Goal: Task Accomplishment & Management: Manage account settings

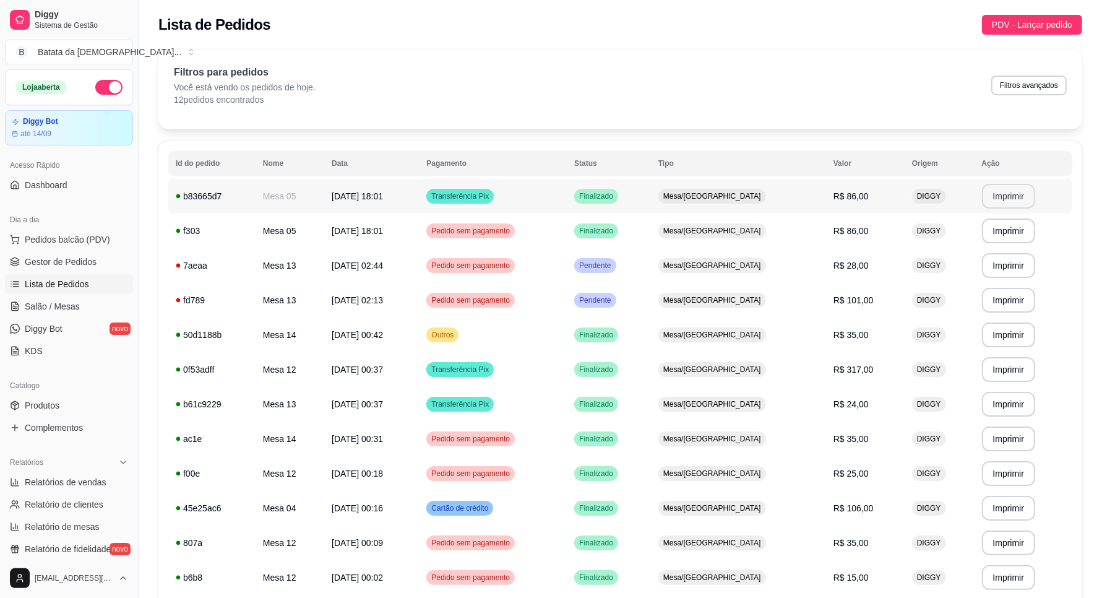
click at [562, 195] on td "Transferência Pix" at bounding box center [493, 196] width 148 height 35
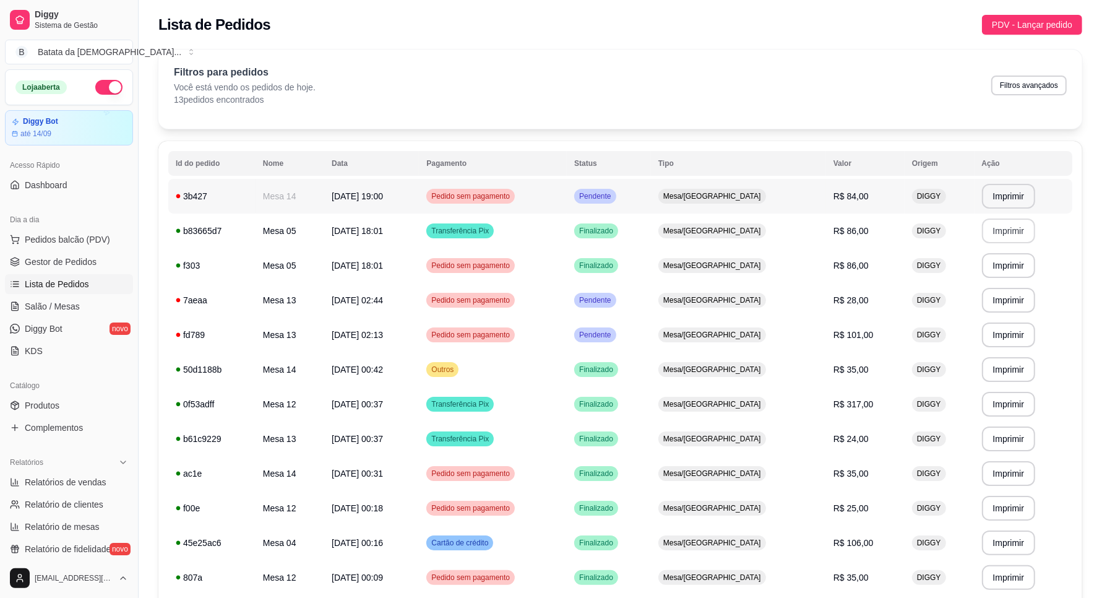
click at [561, 206] on td "Pedido sem pagamento" at bounding box center [493, 196] width 148 height 35
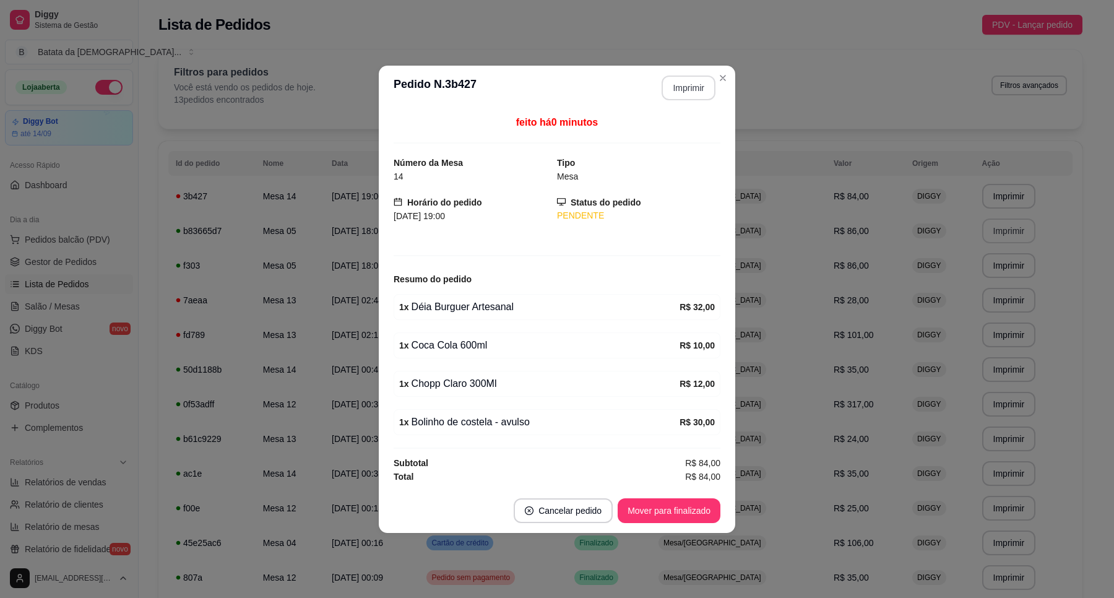
click at [686, 76] on button "Imprimir" at bounding box center [688, 87] width 54 height 25
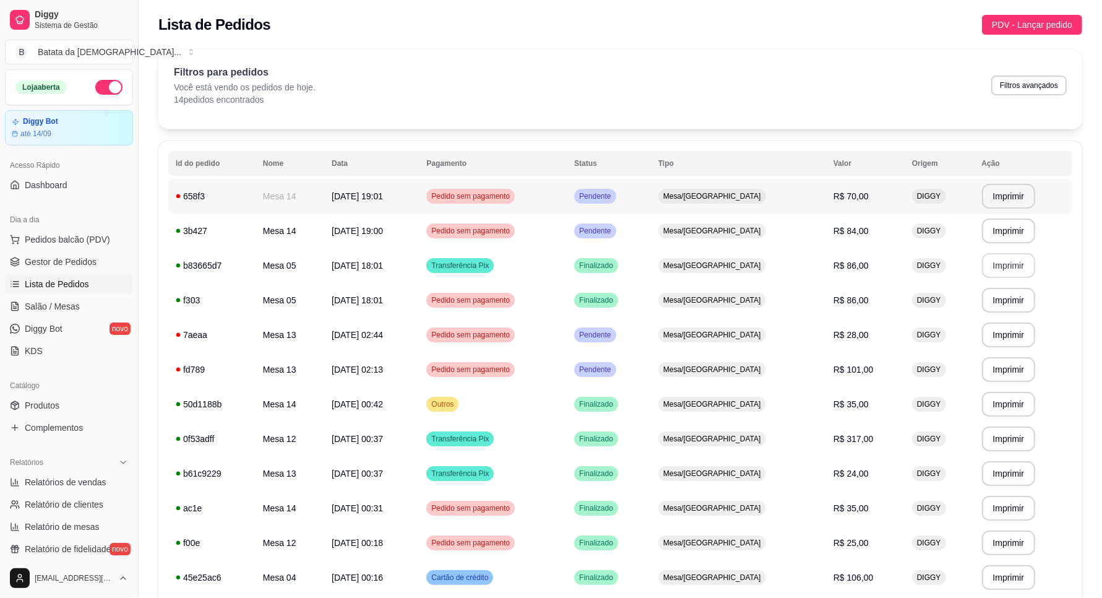
click at [651, 197] on td "Pendente" at bounding box center [609, 196] width 84 height 35
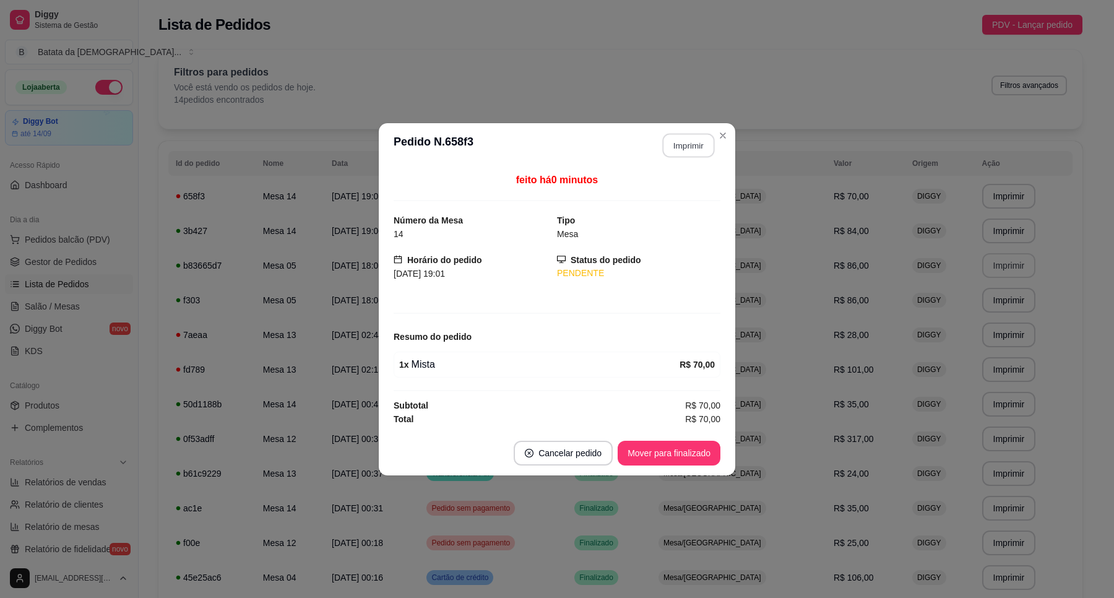
click at [691, 140] on button "Imprimir" at bounding box center [689, 145] width 52 height 24
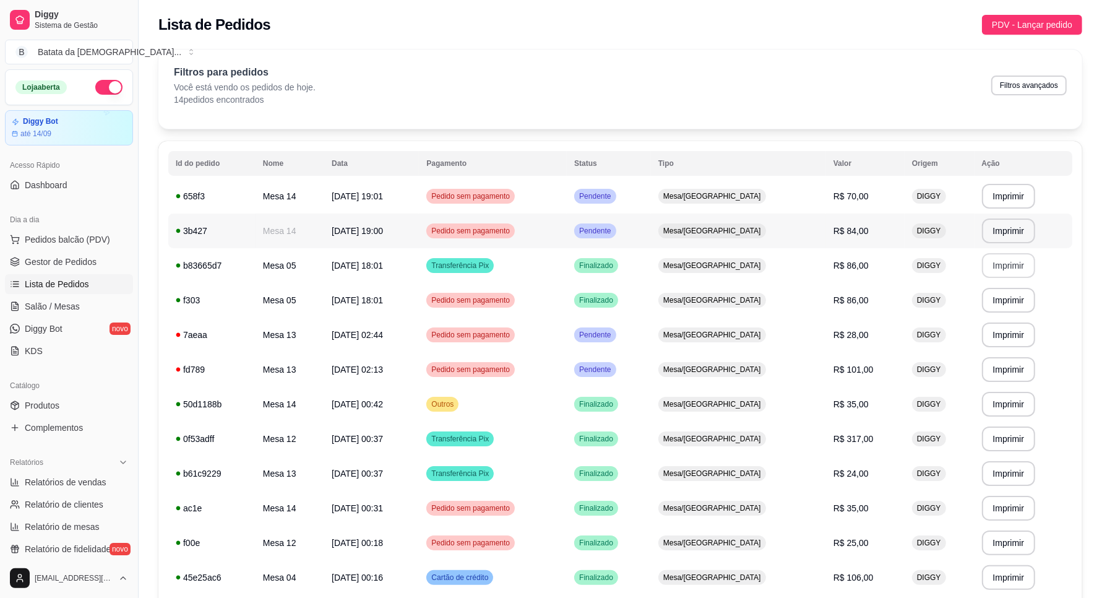
click at [651, 227] on td "Pendente" at bounding box center [609, 230] width 84 height 35
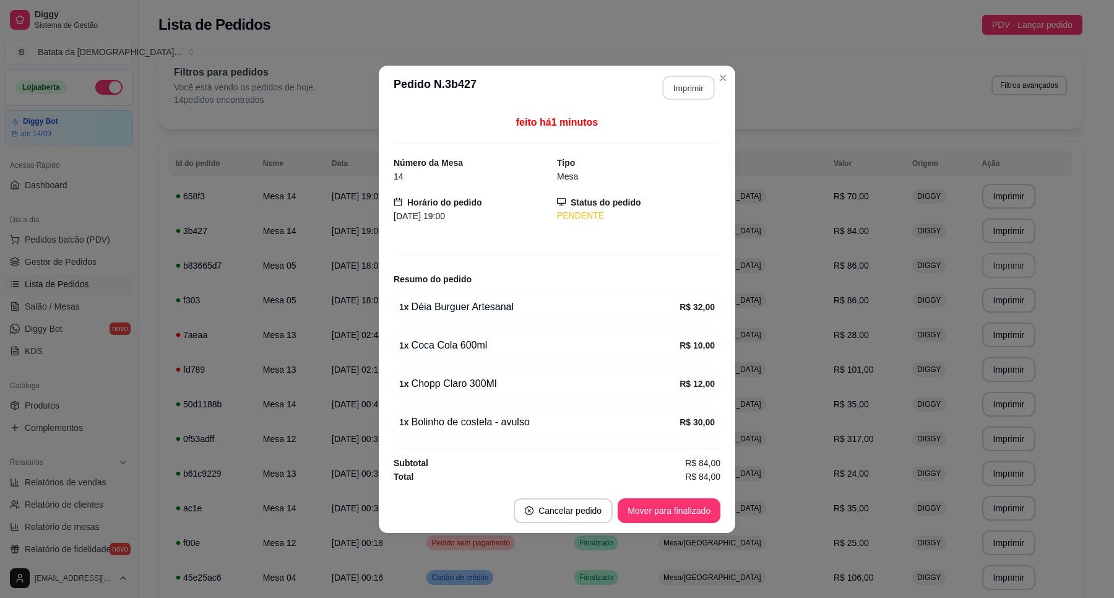
click at [686, 88] on button "Imprimir" at bounding box center [689, 87] width 52 height 24
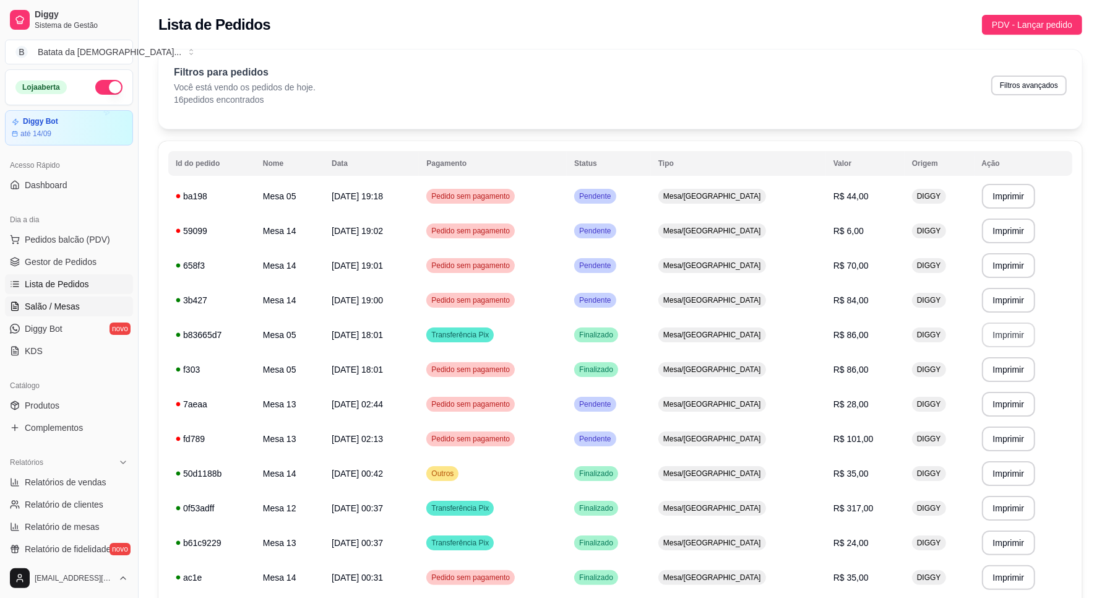
click at [88, 300] on link "Salão / Mesas" at bounding box center [69, 306] width 128 height 20
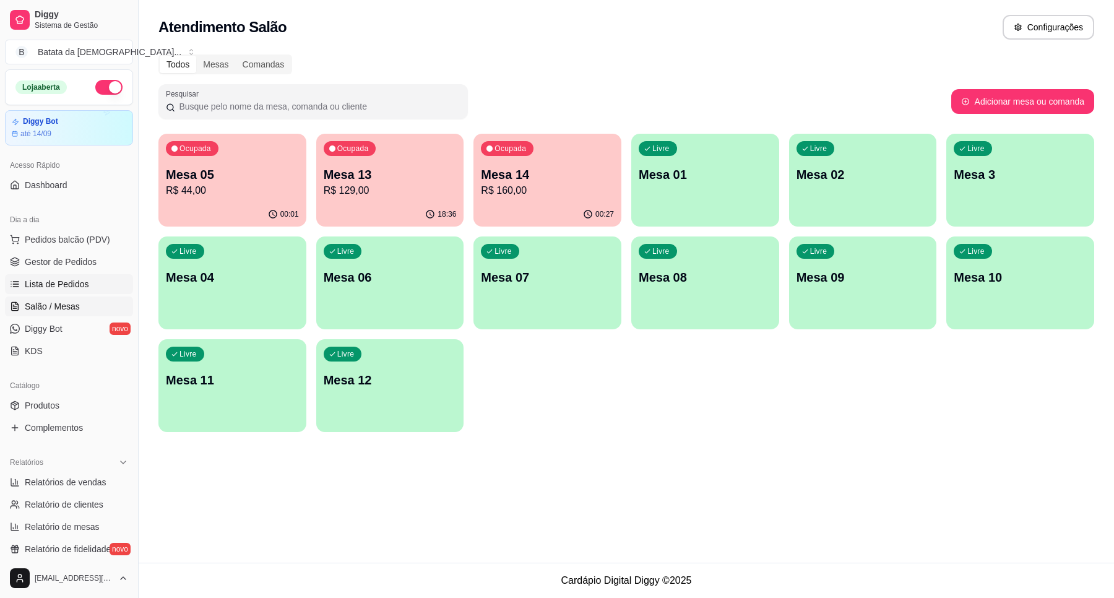
click at [91, 293] on link "Lista de Pedidos" at bounding box center [69, 284] width 128 height 20
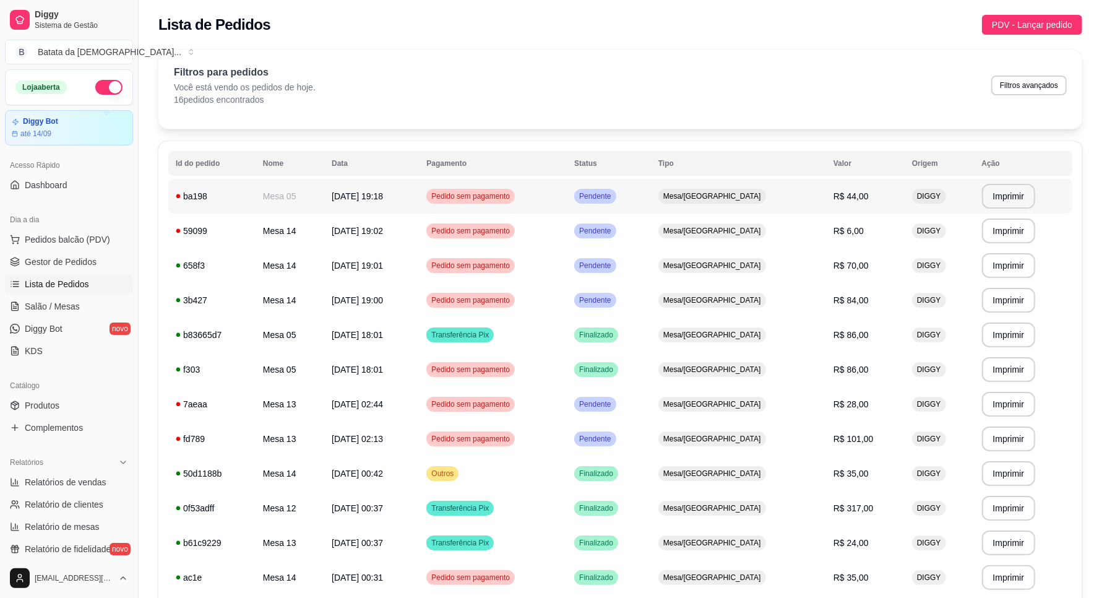
click at [834, 199] on span "R$ 44,00" at bounding box center [851, 196] width 35 height 10
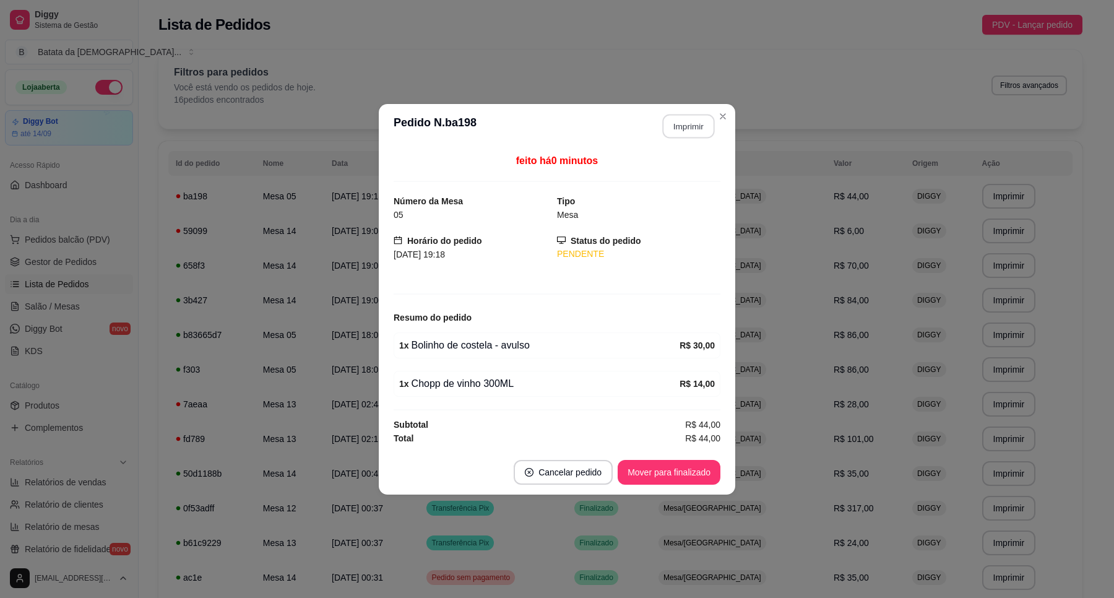
click at [704, 127] on button "Imprimir" at bounding box center [689, 126] width 52 height 24
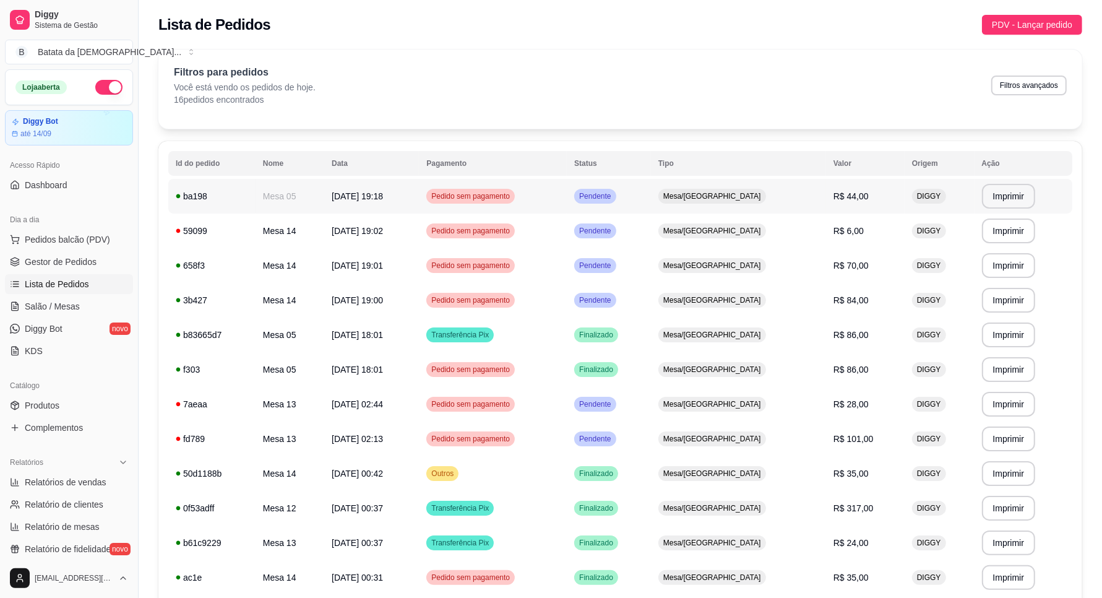
click at [766, 199] on div "Mesa/[GEOGRAPHIC_DATA]" at bounding box center [712, 196] width 108 height 15
click at [778, 224] on td "Mesa/[GEOGRAPHIC_DATA]" at bounding box center [738, 230] width 175 height 35
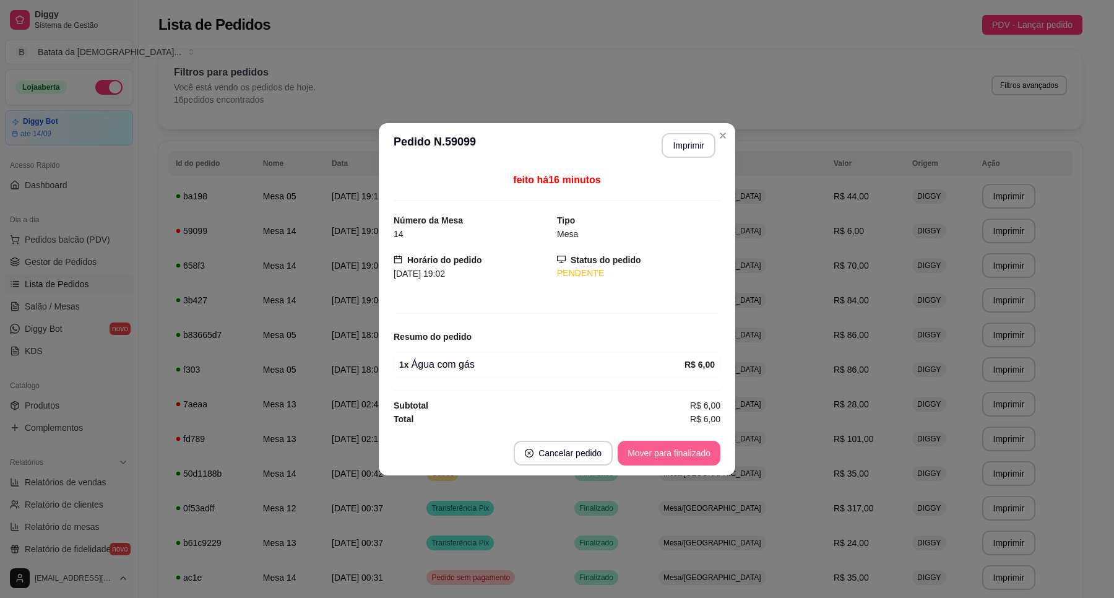
click at [692, 459] on button "Mover para finalizado" at bounding box center [669, 453] width 103 height 25
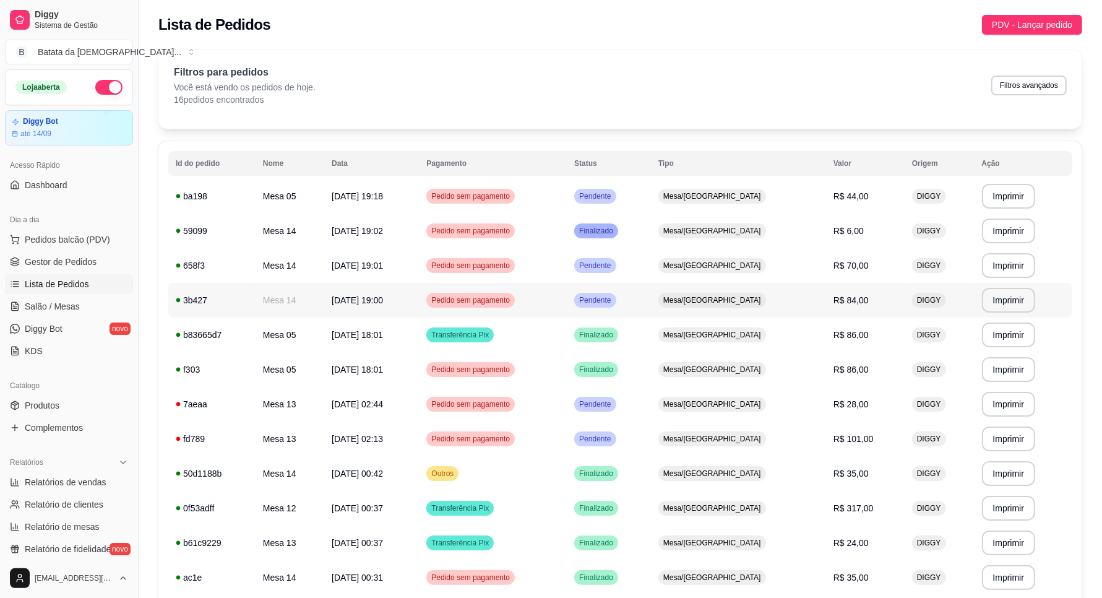
click at [794, 305] on td "Mesa/[GEOGRAPHIC_DATA]" at bounding box center [738, 300] width 175 height 35
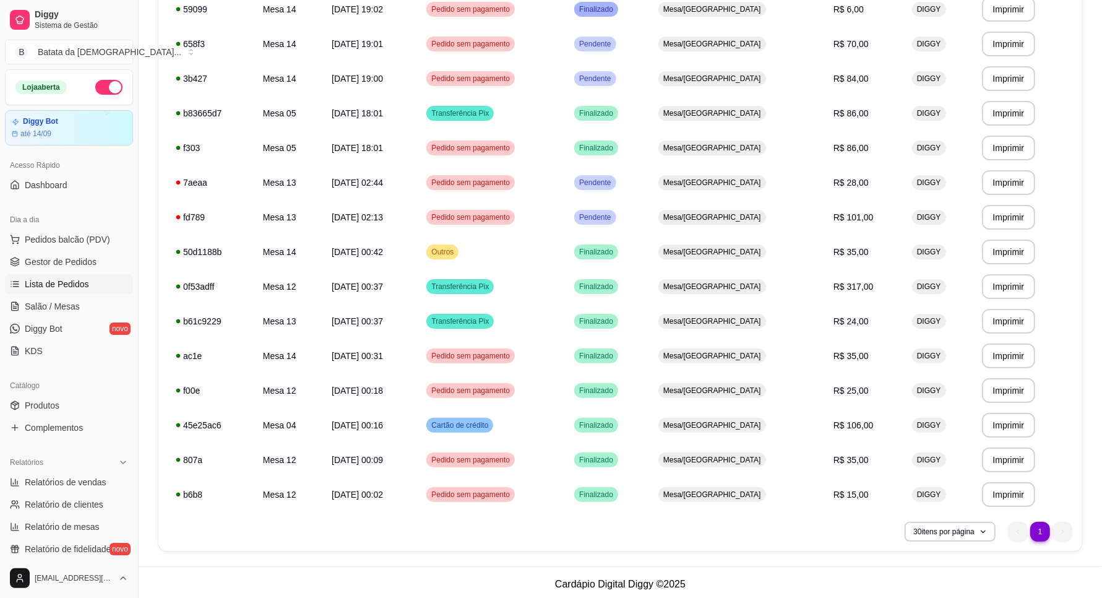
scroll to position [225, 0]
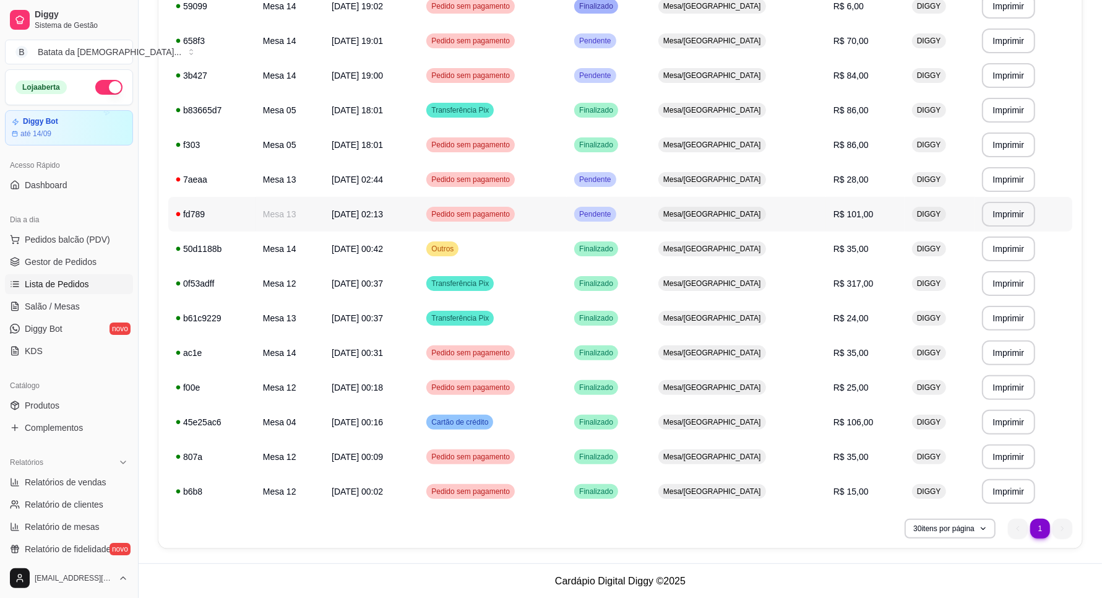
click at [269, 212] on td "Mesa 13" at bounding box center [290, 214] width 69 height 35
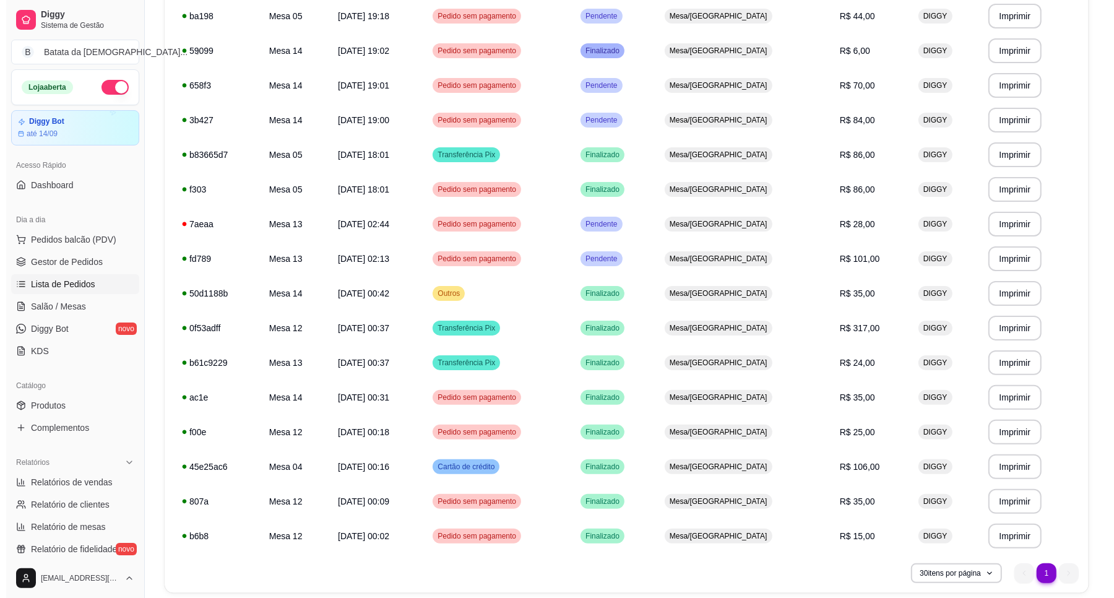
scroll to position [0, 0]
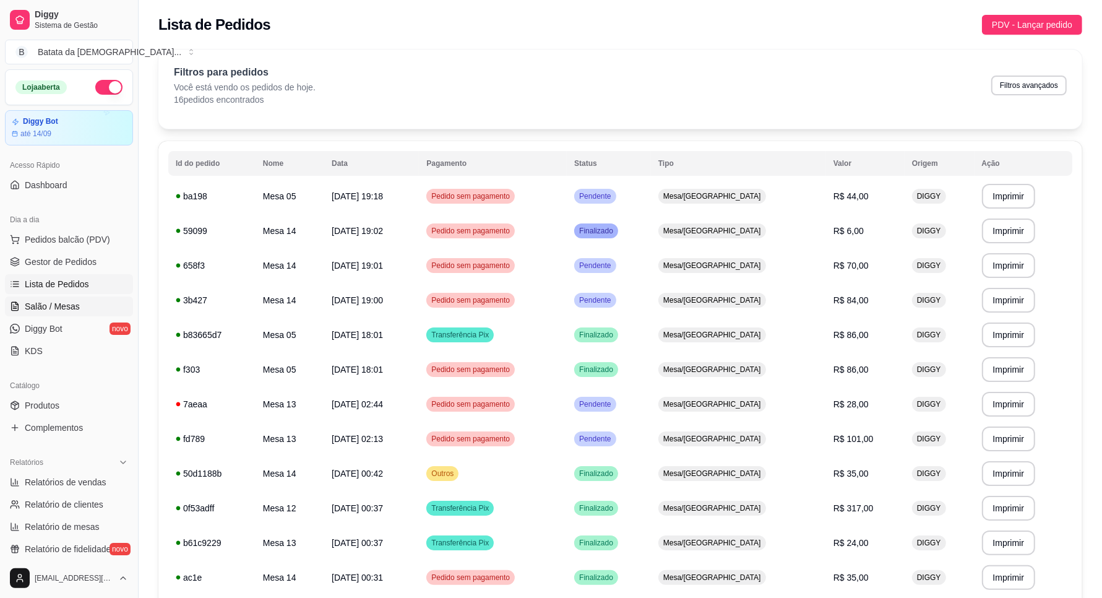
click at [71, 302] on span "Salão / Mesas" at bounding box center [52, 306] width 55 height 12
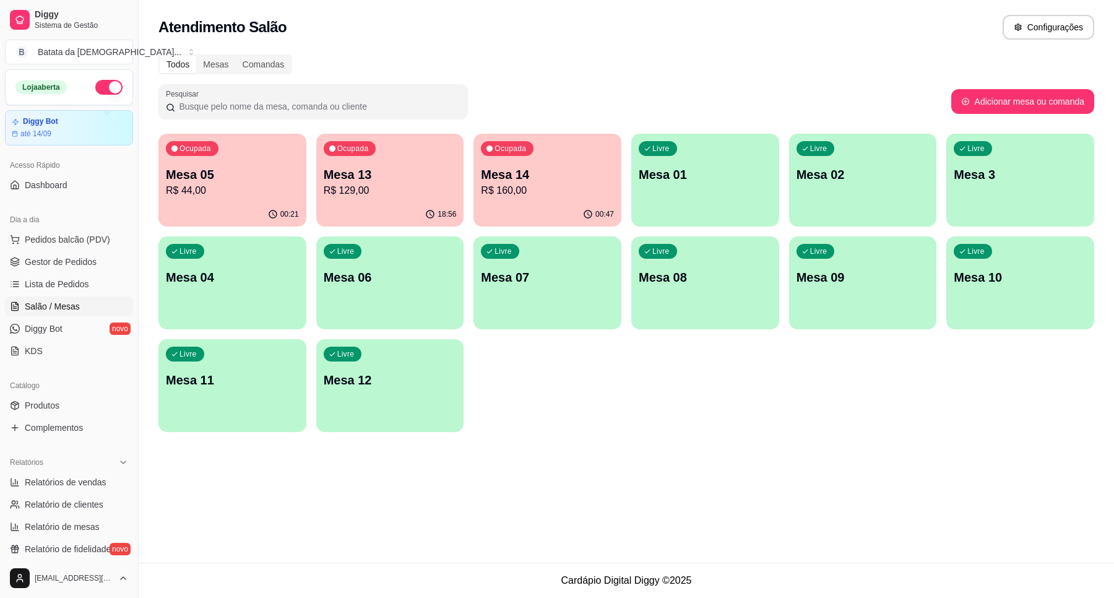
click at [202, 167] on p "Mesa 05" at bounding box center [232, 174] width 133 height 17
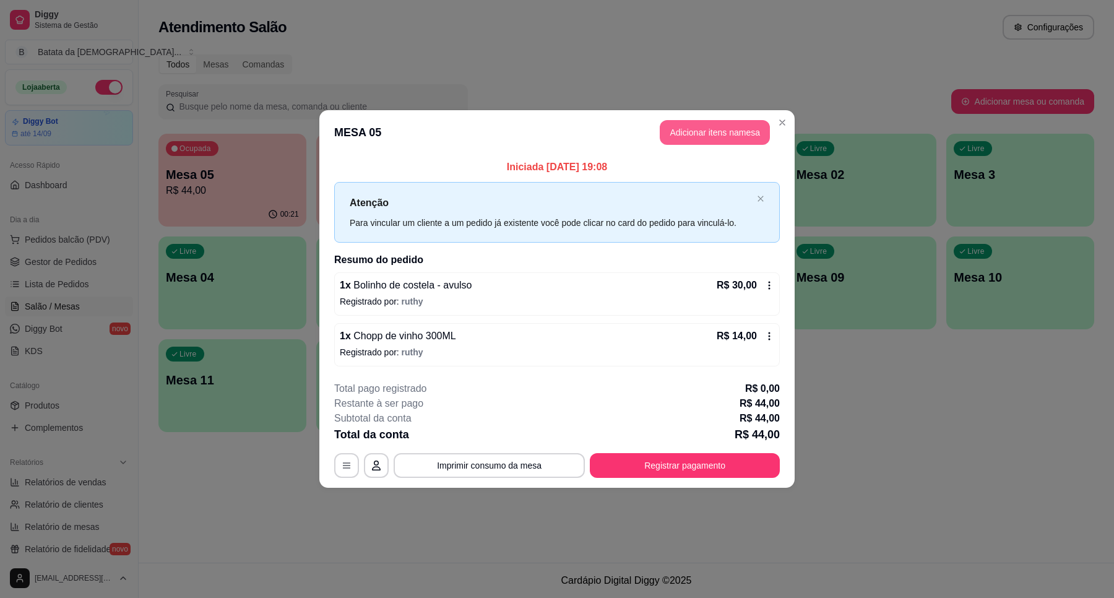
click at [723, 124] on button "Adicionar itens na mesa" at bounding box center [715, 132] width 110 height 25
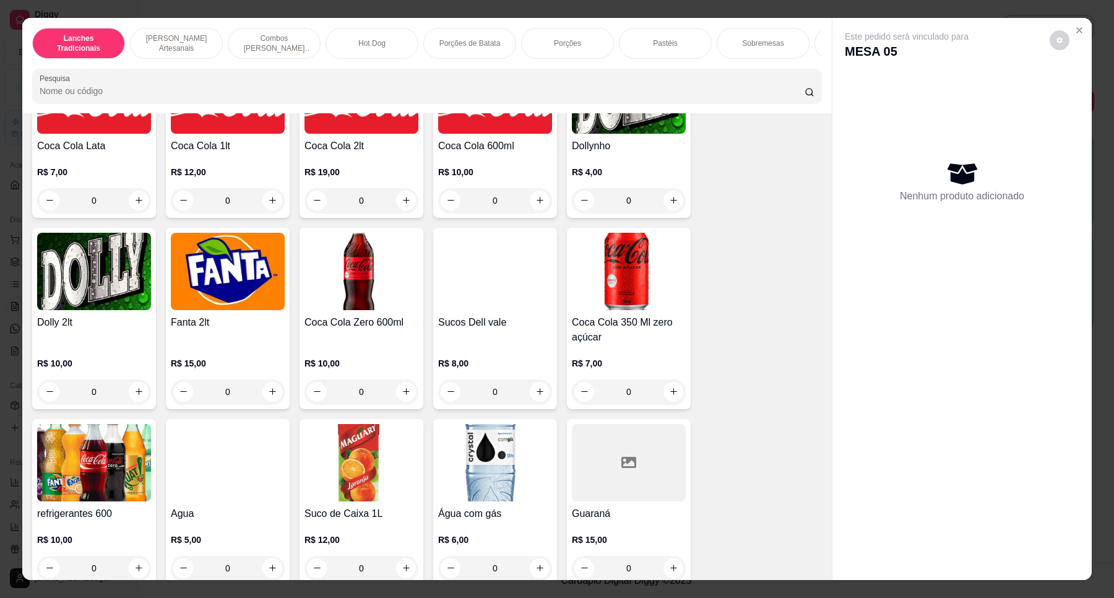
scroll to position [2785, 0]
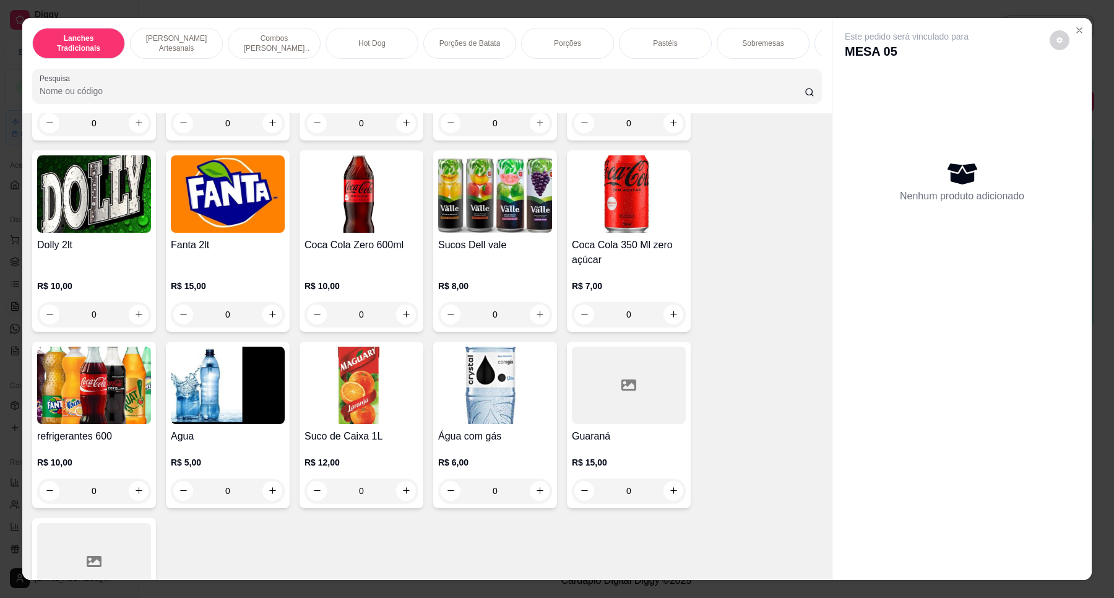
click at [342, 400] on img at bounding box center [361, 385] width 114 height 77
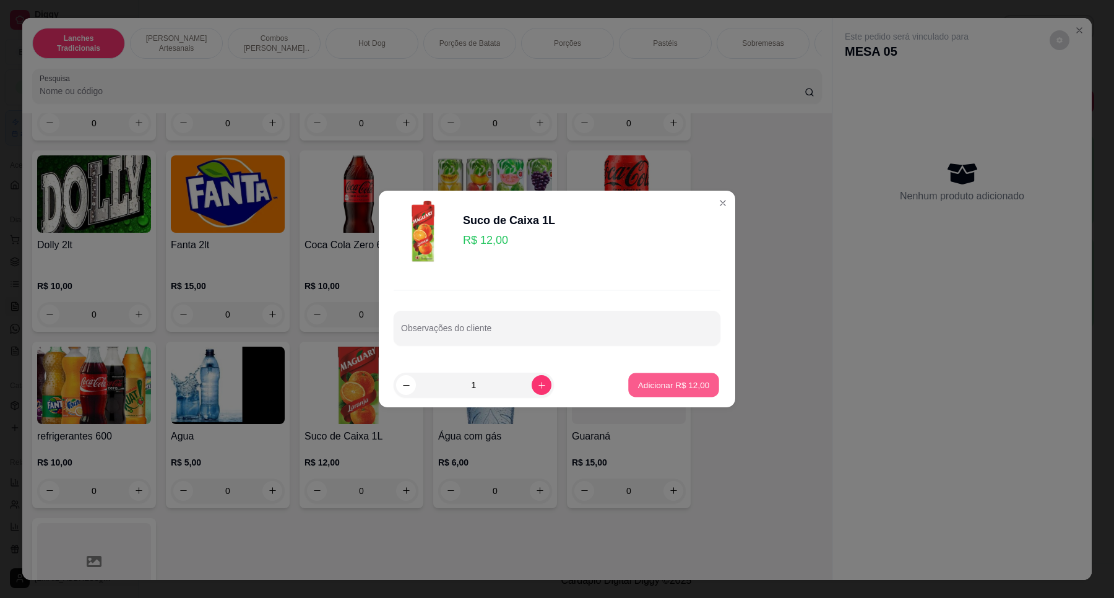
click at [662, 394] on button "Adicionar R$ 12,00" at bounding box center [673, 385] width 91 height 24
type input "1"
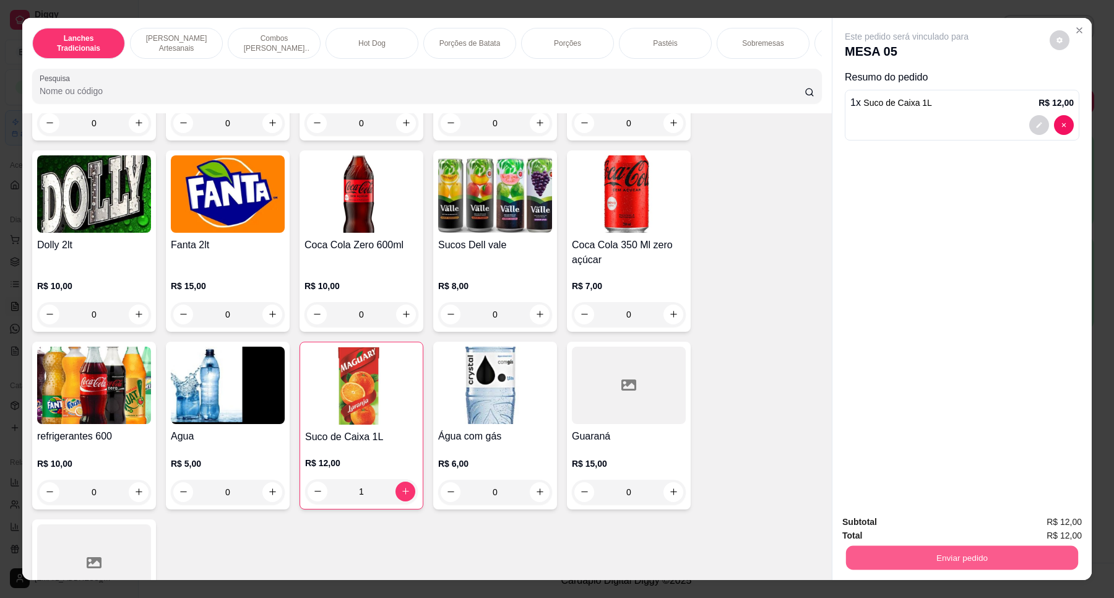
click at [985, 554] on button "Enviar pedido" at bounding box center [962, 558] width 232 height 24
click at [910, 525] on button "Não registrar e enviar pedido" at bounding box center [920, 527] width 129 height 24
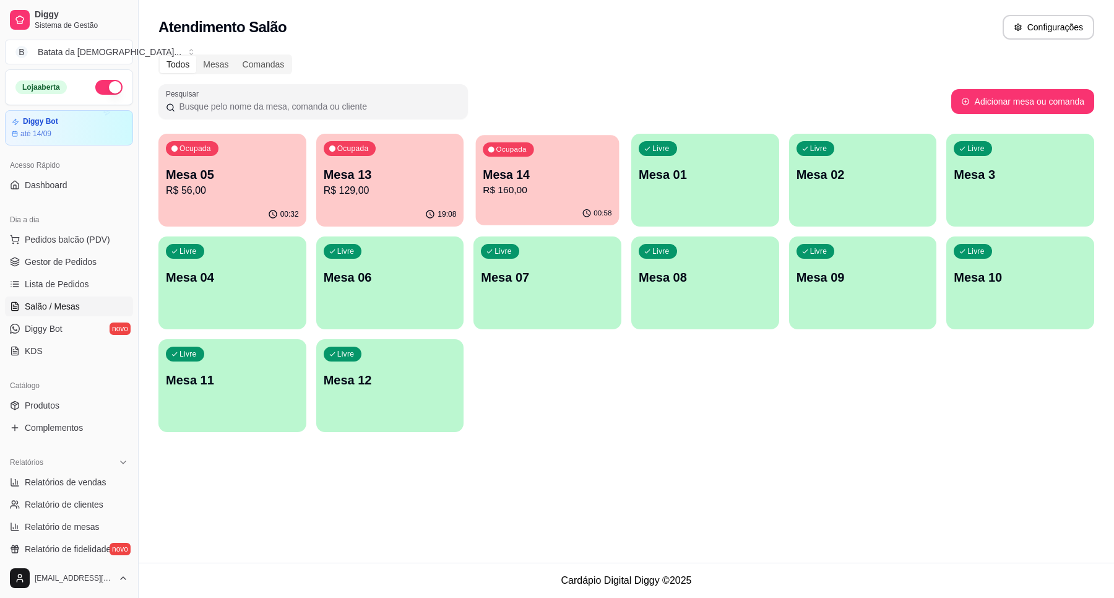
click at [526, 162] on div "Ocupada Mesa 14 R$ 160,00" at bounding box center [548, 168] width 144 height 67
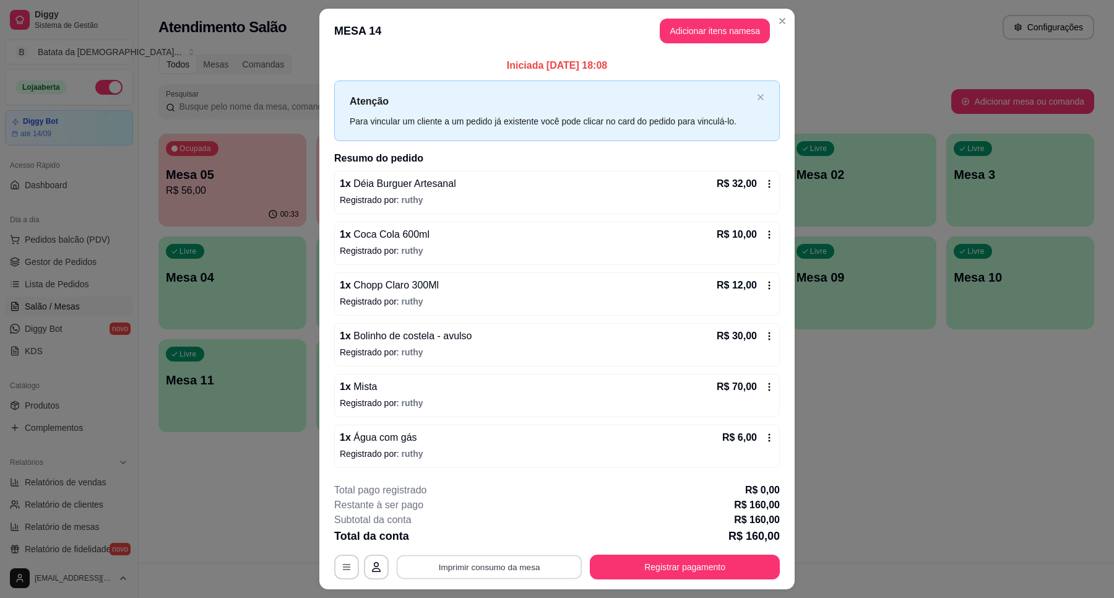
click at [501, 558] on button "Imprimir consumo da mesa" at bounding box center [490, 566] width 186 height 24
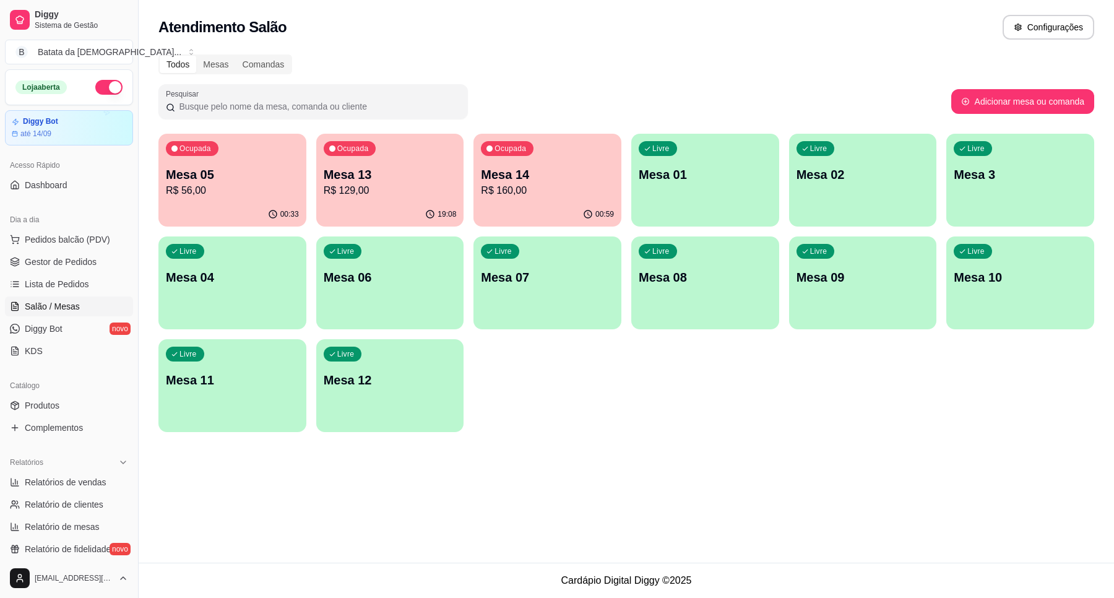
click at [399, 168] on p "Mesa 13" at bounding box center [390, 174] width 133 height 17
click at [563, 186] on p "R$ 160,00" at bounding box center [547, 190] width 133 height 15
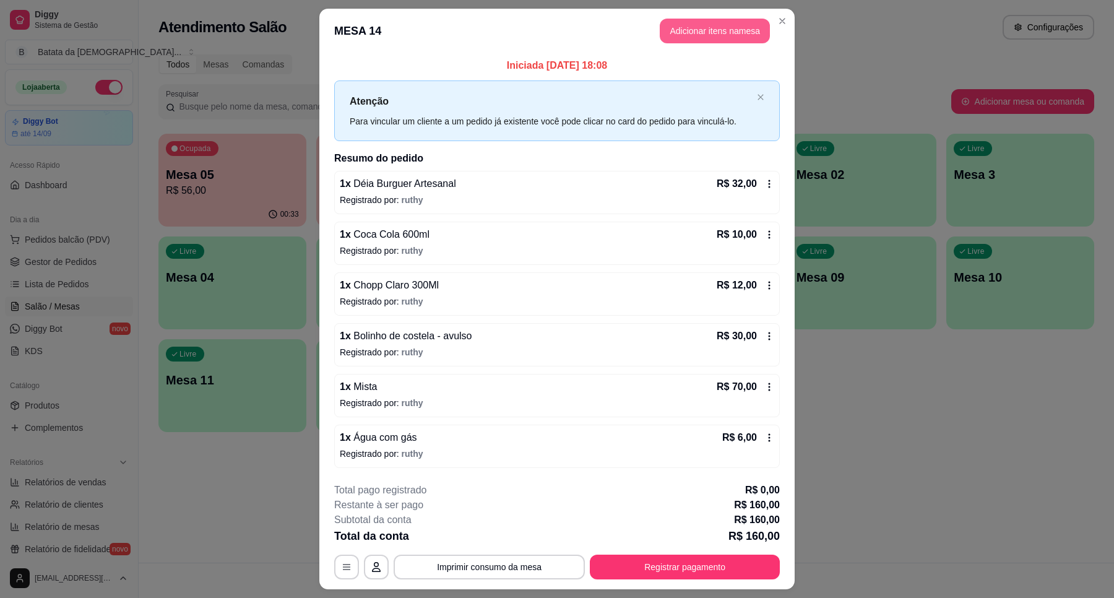
click at [693, 35] on button "Adicionar itens na mesa" at bounding box center [715, 31] width 110 height 25
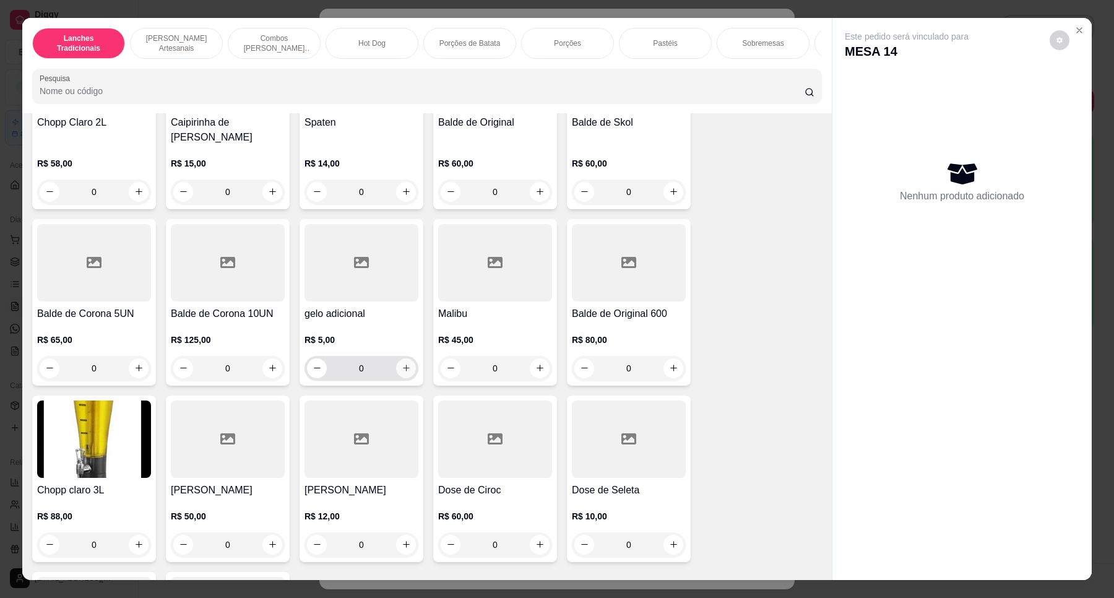
scroll to position [4332, 0]
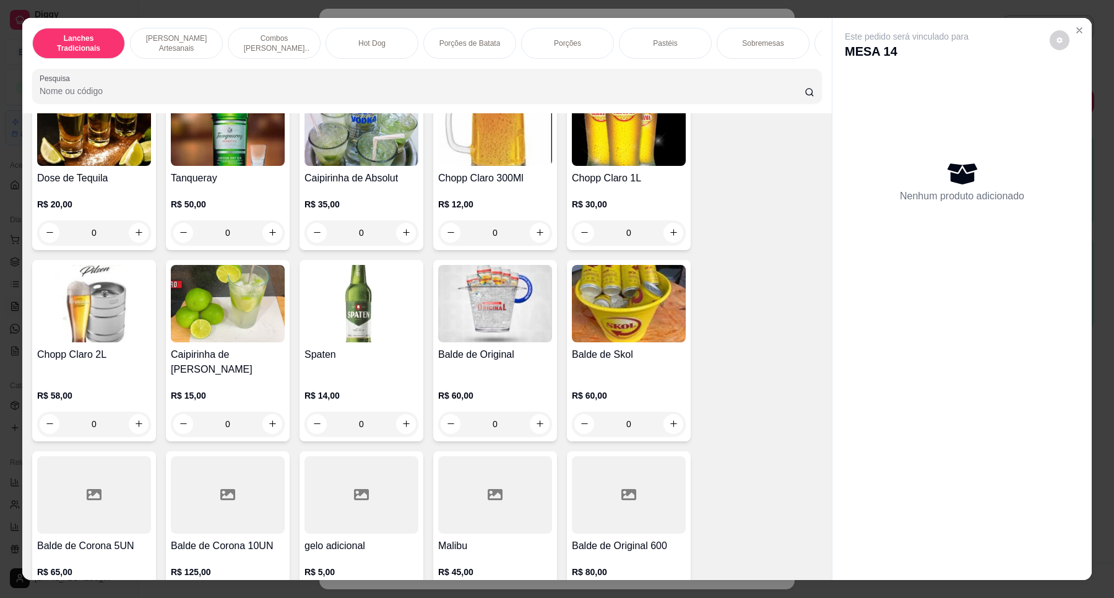
click at [512, 164] on div "Chopp Claro 300Ml R$ 12,00 0" at bounding box center [495, 167] width 124 height 166
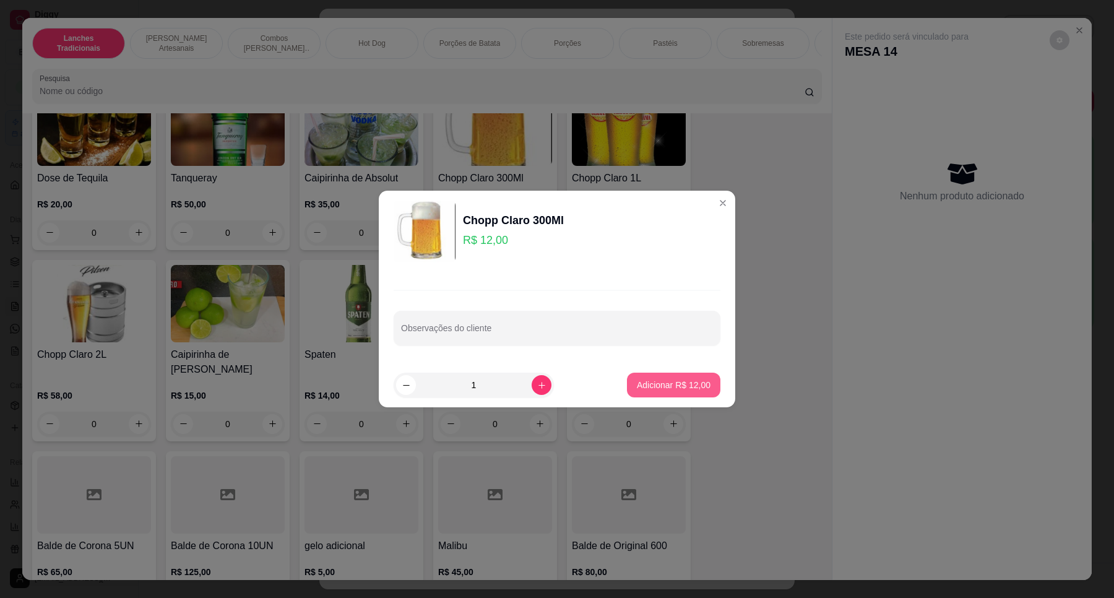
click at [670, 376] on button "Adicionar R$ 12,00" at bounding box center [673, 385] width 93 height 25
type input "1"
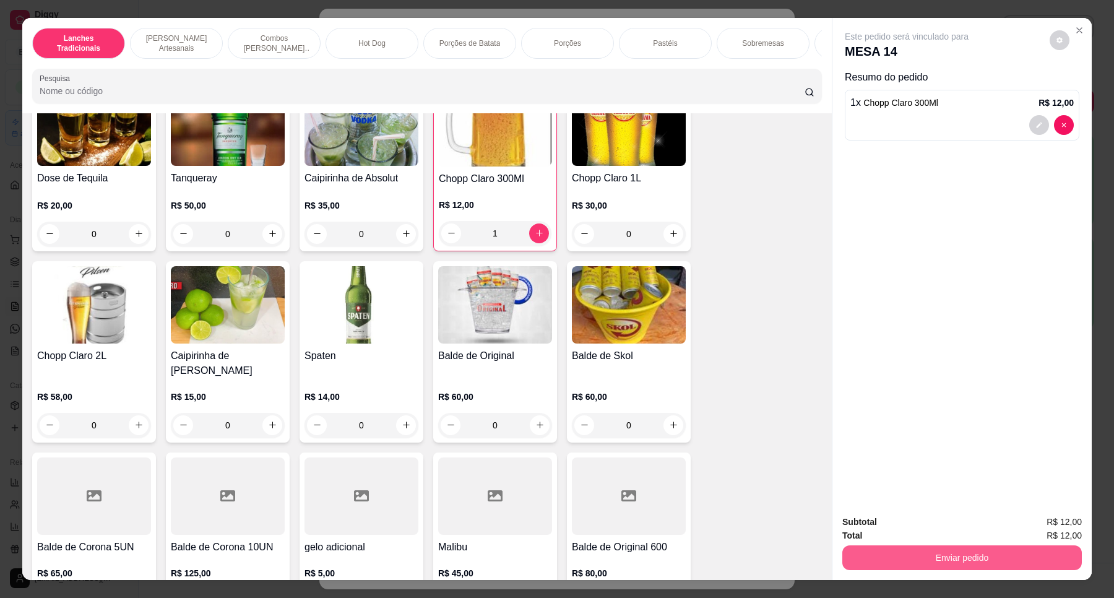
click at [976, 548] on button "Enviar pedido" at bounding box center [961, 557] width 239 height 25
click at [935, 529] on button "Não registrar e enviar pedido" at bounding box center [920, 527] width 129 height 24
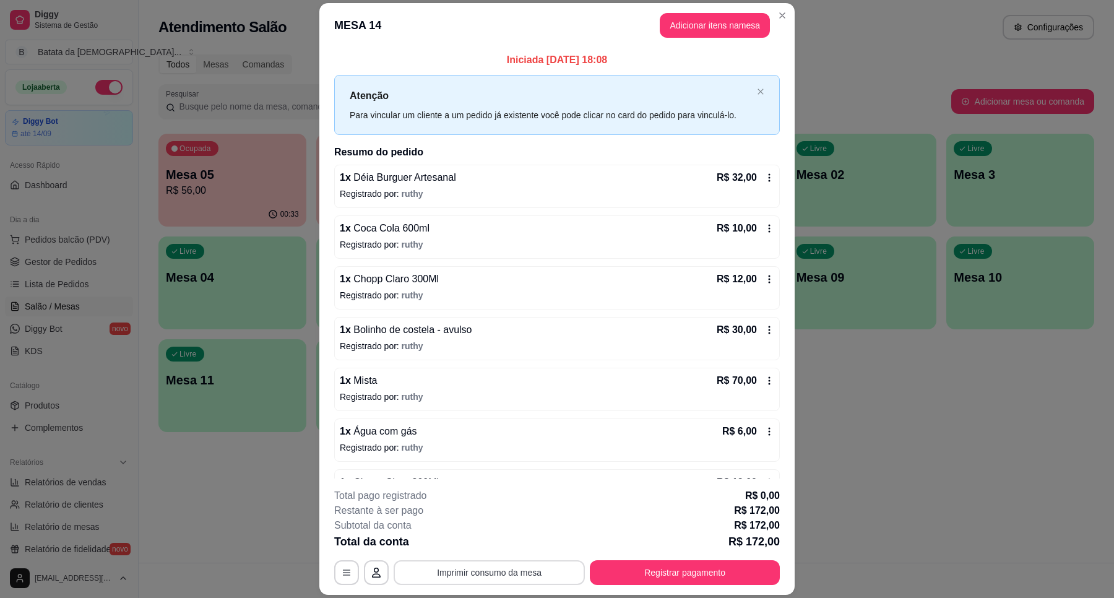
click at [496, 567] on button "Imprimir consumo da mesa" at bounding box center [489, 572] width 191 height 25
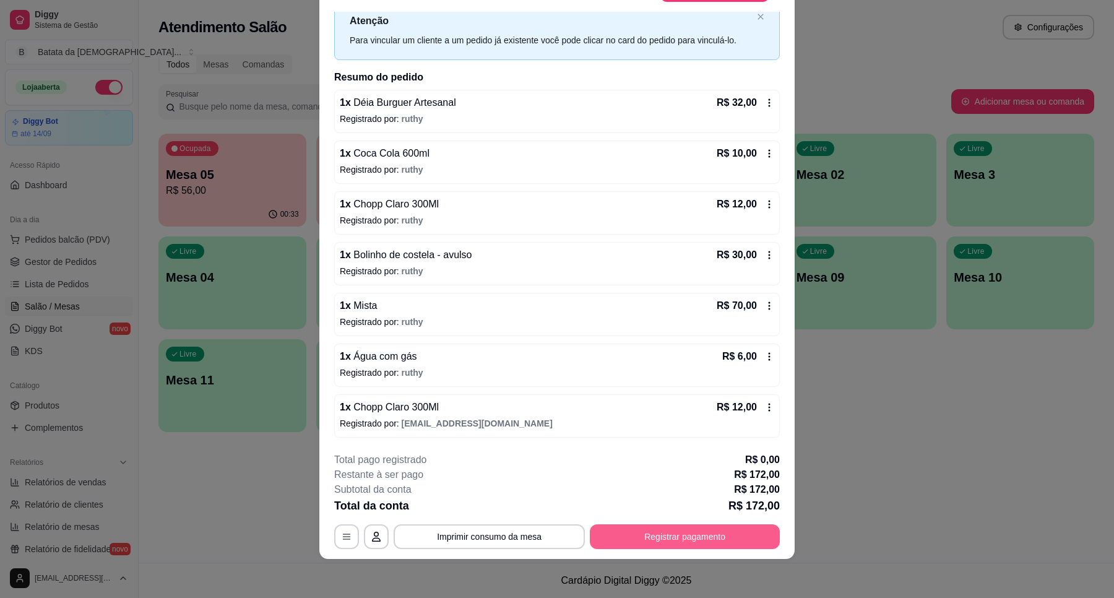
click at [704, 533] on button "Registrar pagamento" at bounding box center [685, 536] width 190 height 25
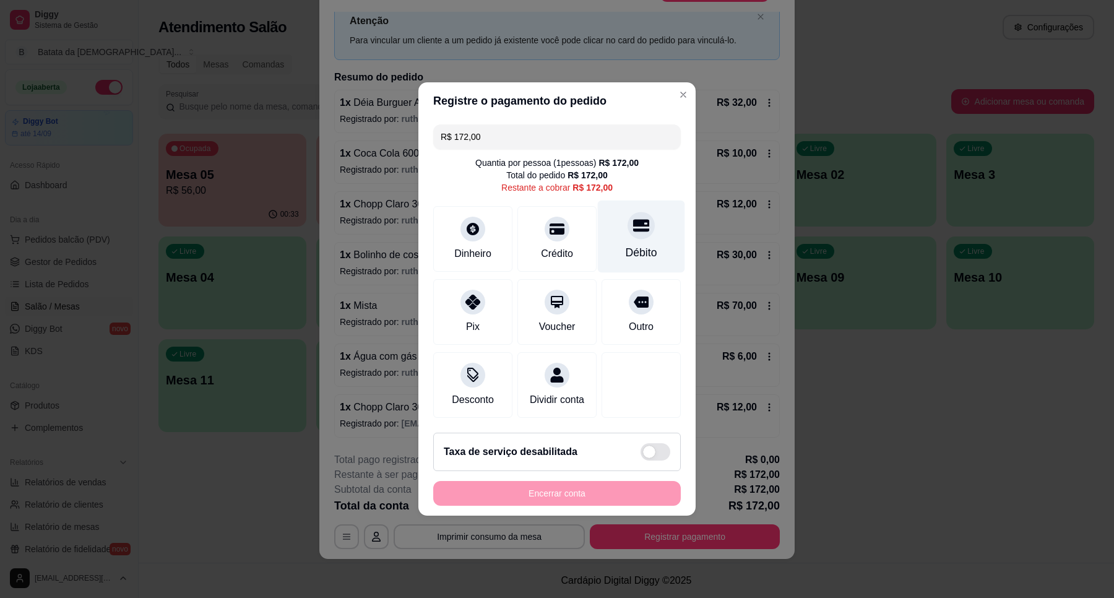
click at [634, 233] on div "Débito" at bounding box center [641, 236] width 87 height 72
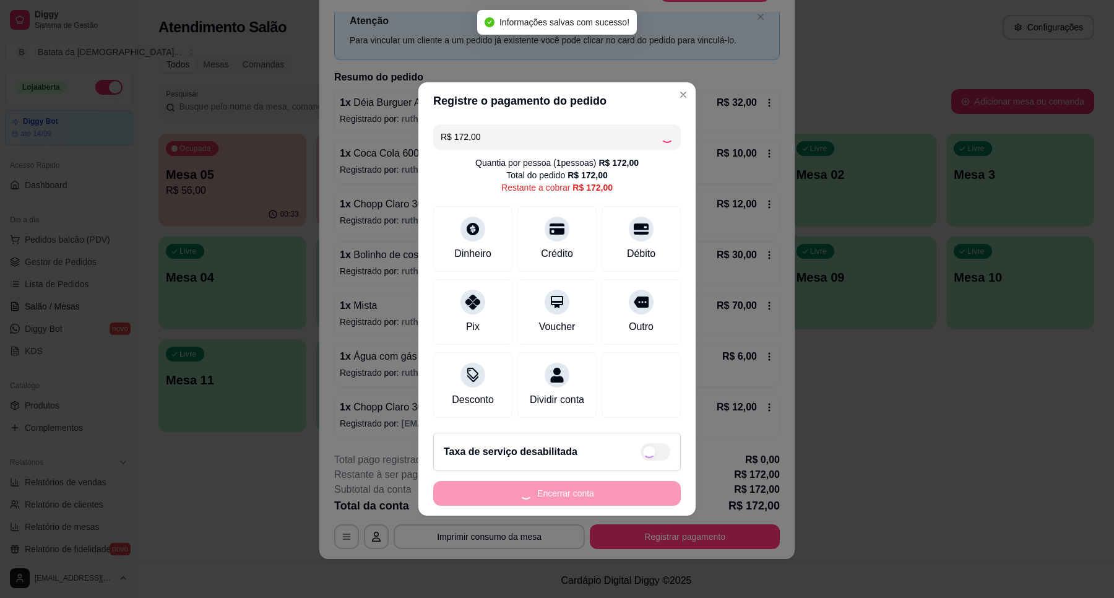
type input "R$ 0,00"
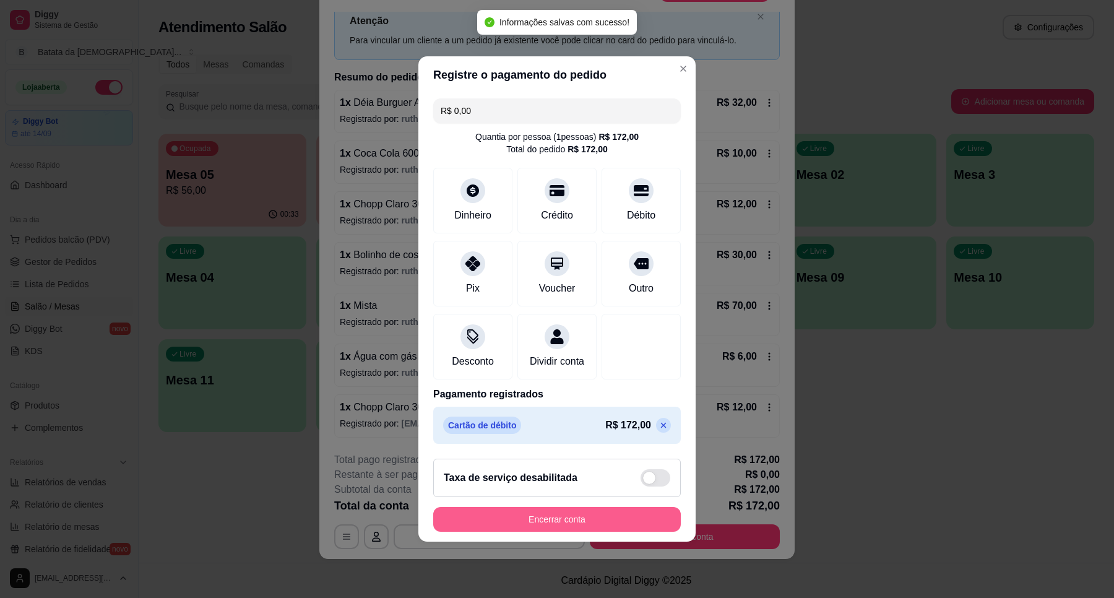
click at [623, 520] on button "Encerrar conta" at bounding box center [557, 519] width 248 height 25
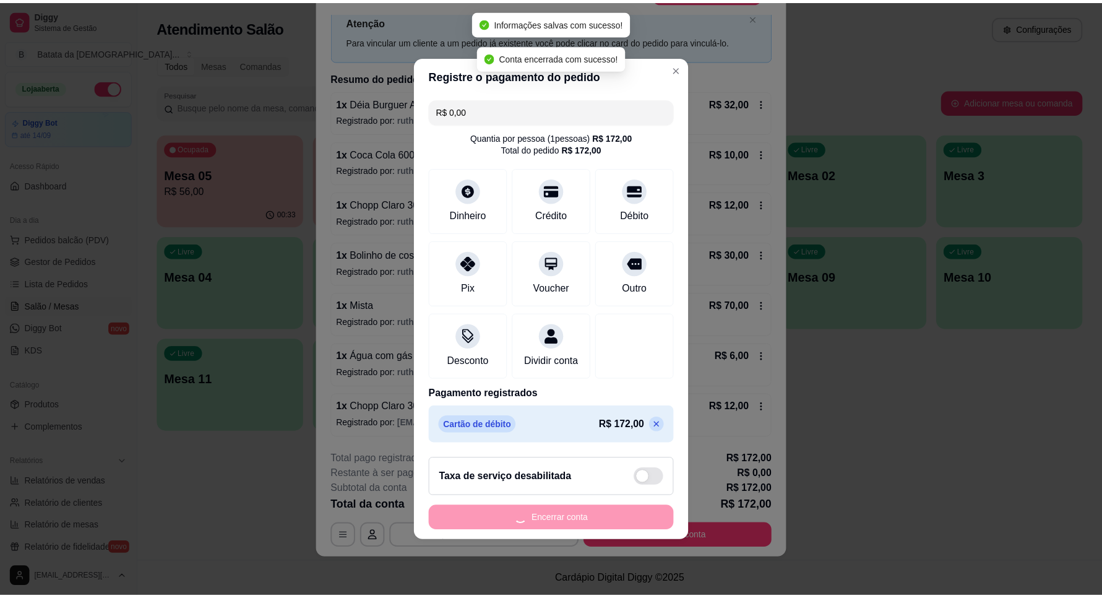
scroll to position [0, 0]
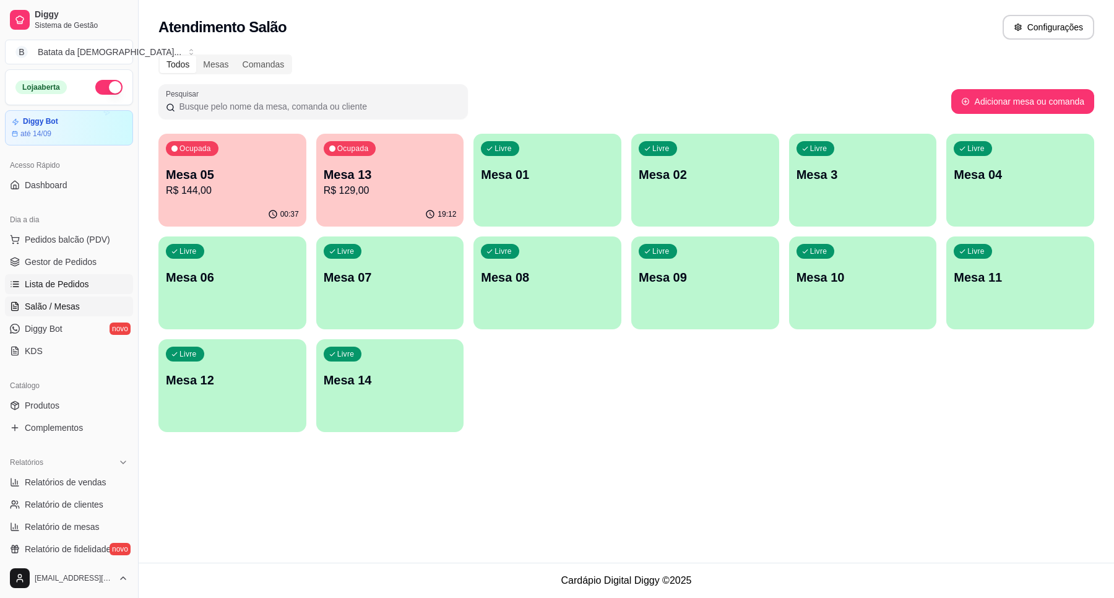
click at [82, 279] on span "Lista de Pedidos" at bounding box center [57, 284] width 64 height 12
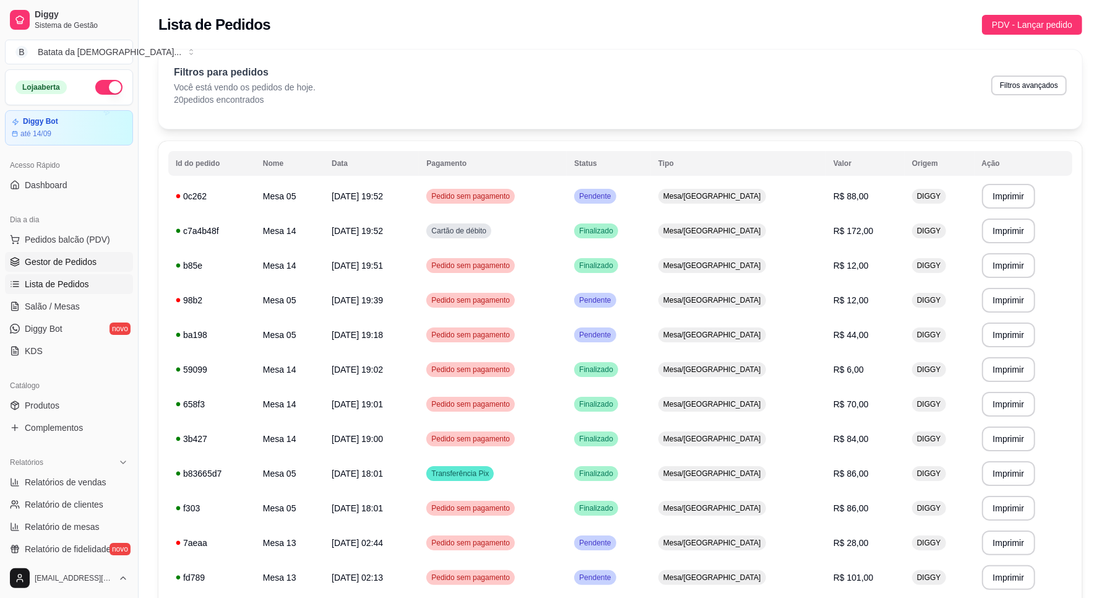
click at [58, 263] on span "Gestor de Pedidos" at bounding box center [61, 262] width 72 height 12
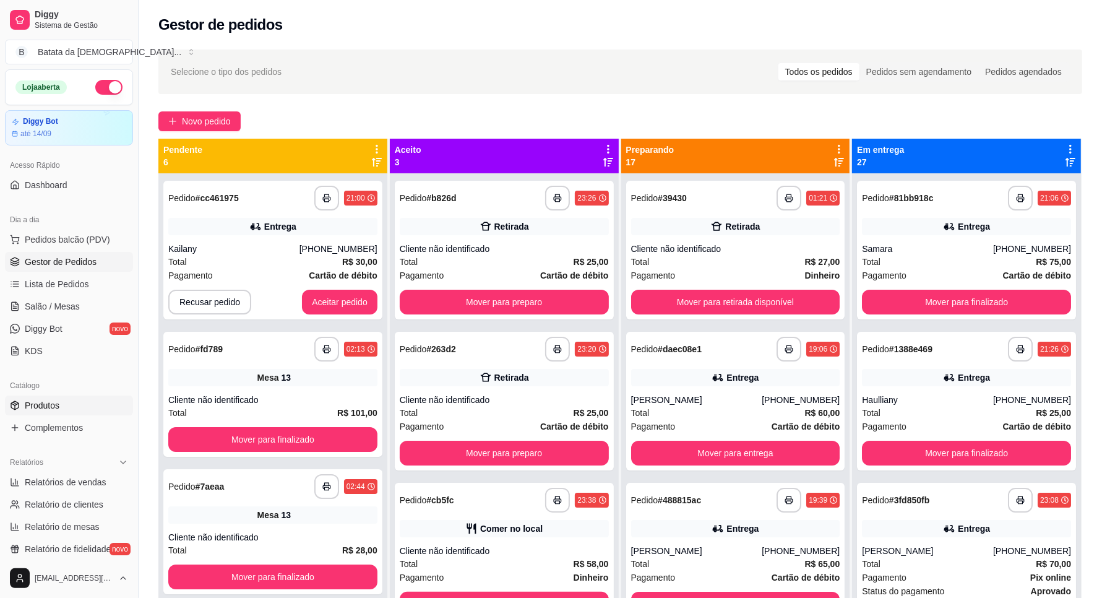
click at [82, 408] on link "Produtos" at bounding box center [69, 405] width 128 height 20
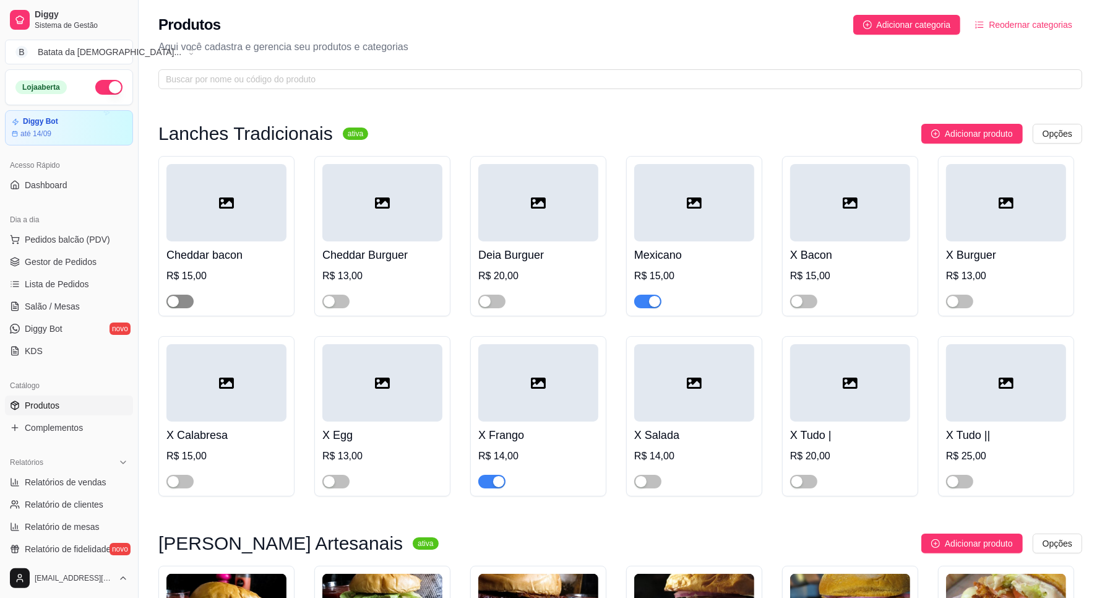
click at [168, 301] on div "button" at bounding box center [173, 301] width 11 height 11
click at [335, 300] on button "button" at bounding box center [335, 302] width 27 height 14
click at [484, 304] on div "button" at bounding box center [485, 301] width 11 height 11
click at [809, 292] on div at bounding box center [850, 295] width 120 height 25
click at [806, 296] on span "button" at bounding box center [803, 302] width 27 height 14
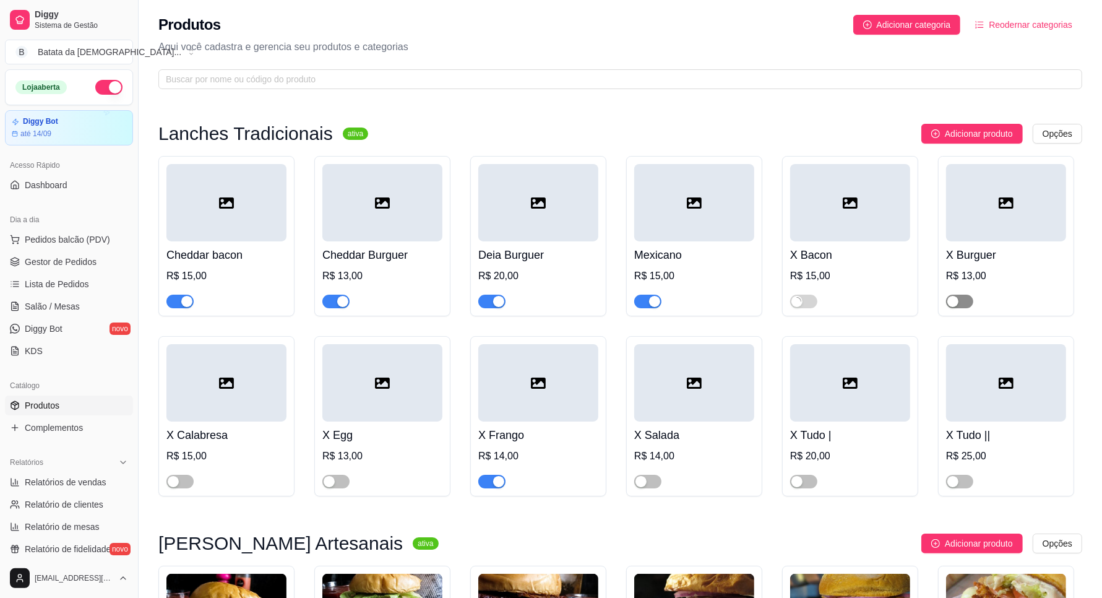
click at [953, 303] on div "button" at bounding box center [952, 301] width 11 height 11
click at [954, 481] on div "button" at bounding box center [952, 481] width 11 height 11
click at [798, 472] on div at bounding box center [850, 475] width 120 height 25
click at [806, 474] on div at bounding box center [850, 475] width 120 height 25
drag, startPoint x: 794, startPoint y: 483, endPoint x: 746, endPoint y: 475, distance: 48.9
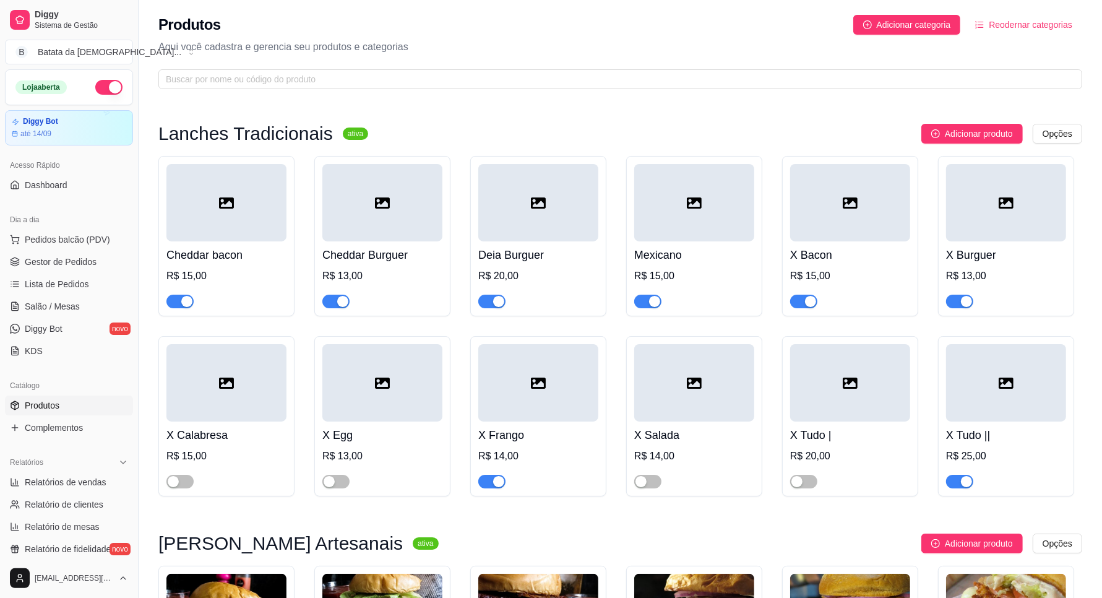
click at [795, 483] on div "button" at bounding box center [796, 481] width 11 height 11
click at [651, 483] on span "button" at bounding box center [647, 482] width 27 height 14
click at [341, 478] on span "button" at bounding box center [335, 482] width 27 height 14
click at [176, 478] on div "button" at bounding box center [173, 481] width 11 height 11
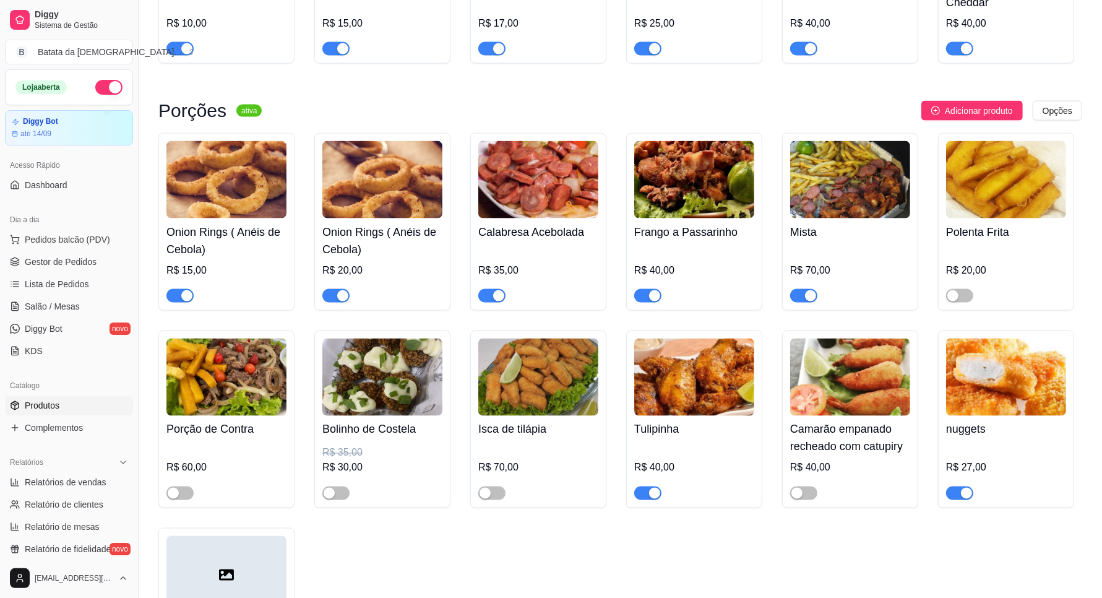
scroll to position [1779, 0]
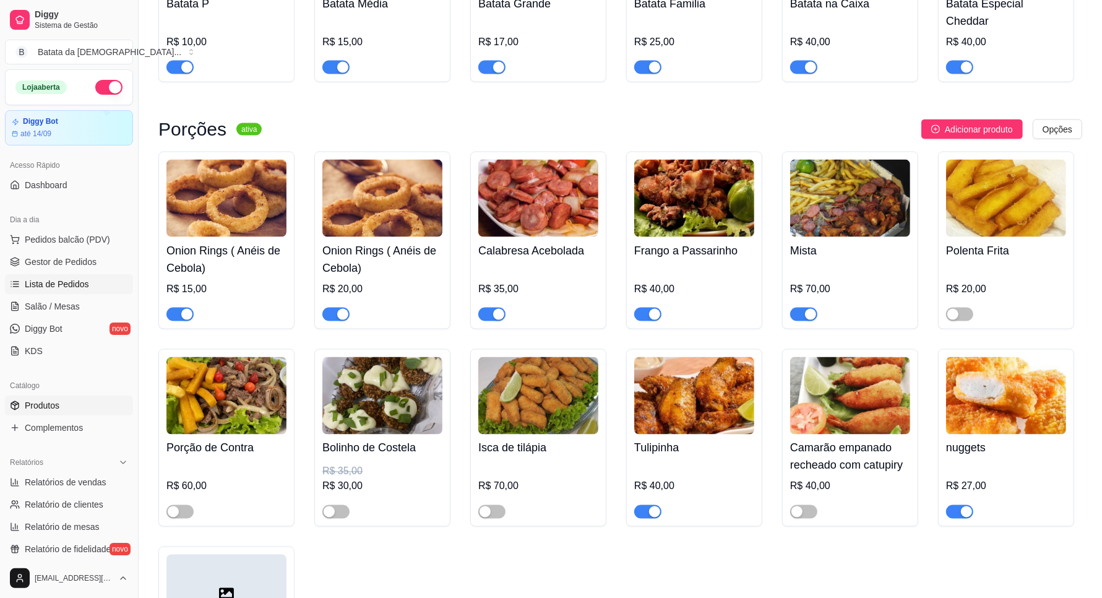
click at [16, 280] on icon at bounding box center [15, 284] width 10 height 10
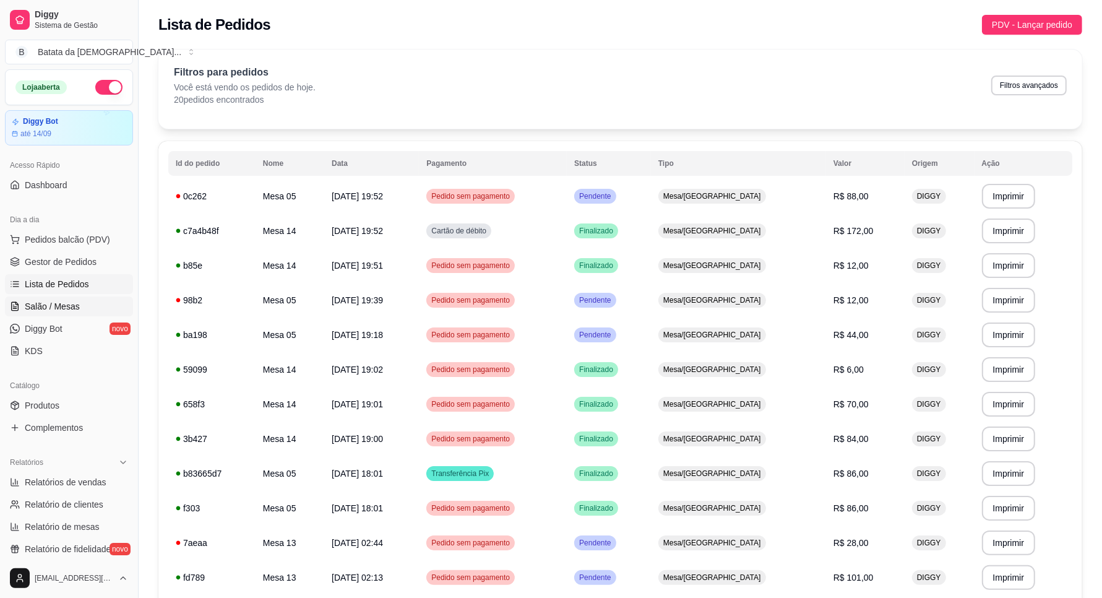
click at [48, 299] on link "Salão / Mesas" at bounding box center [69, 306] width 128 height 20
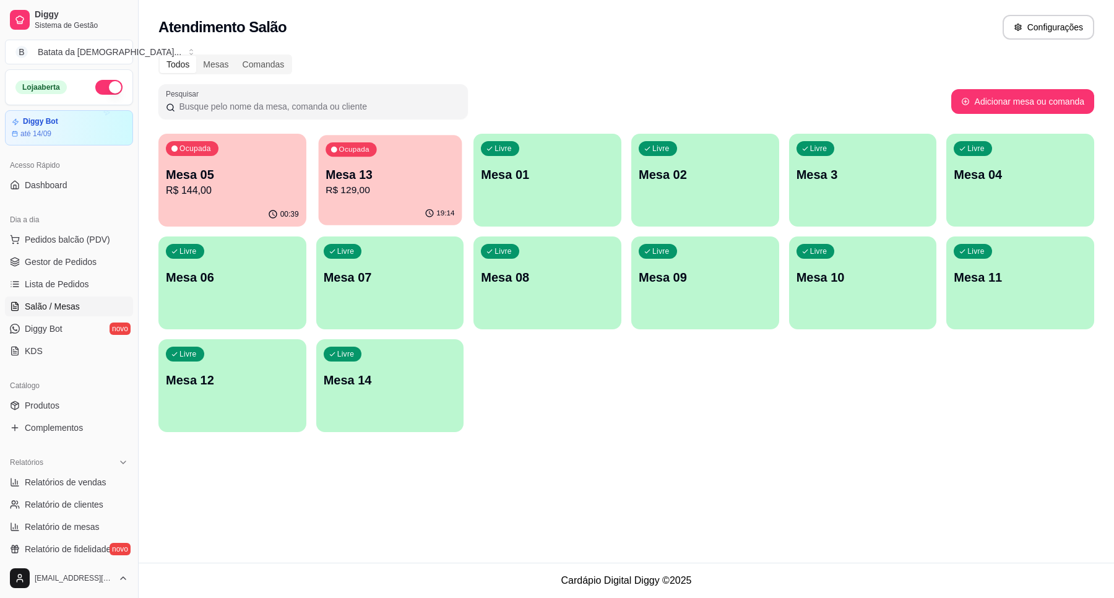
click at [399, 199] on div "Ocupada Mesa 13 R$ 129,00" at bounding box center [390, 168] width 144 height 67
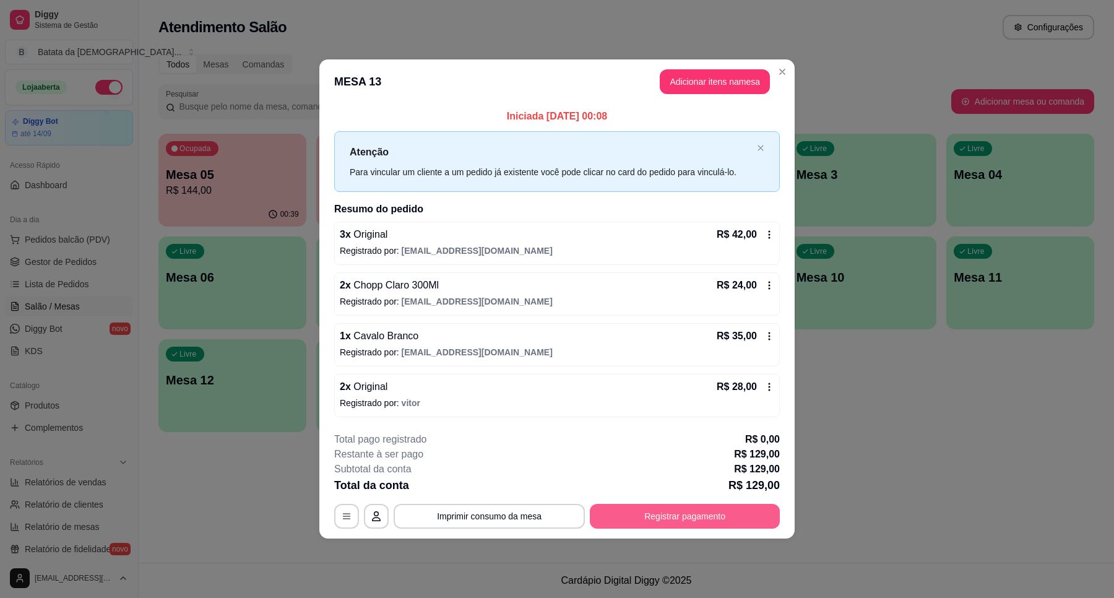
click at [682, 521] on button "Registrar pagamento" at bounding box center [685, 516] width 190 height 25
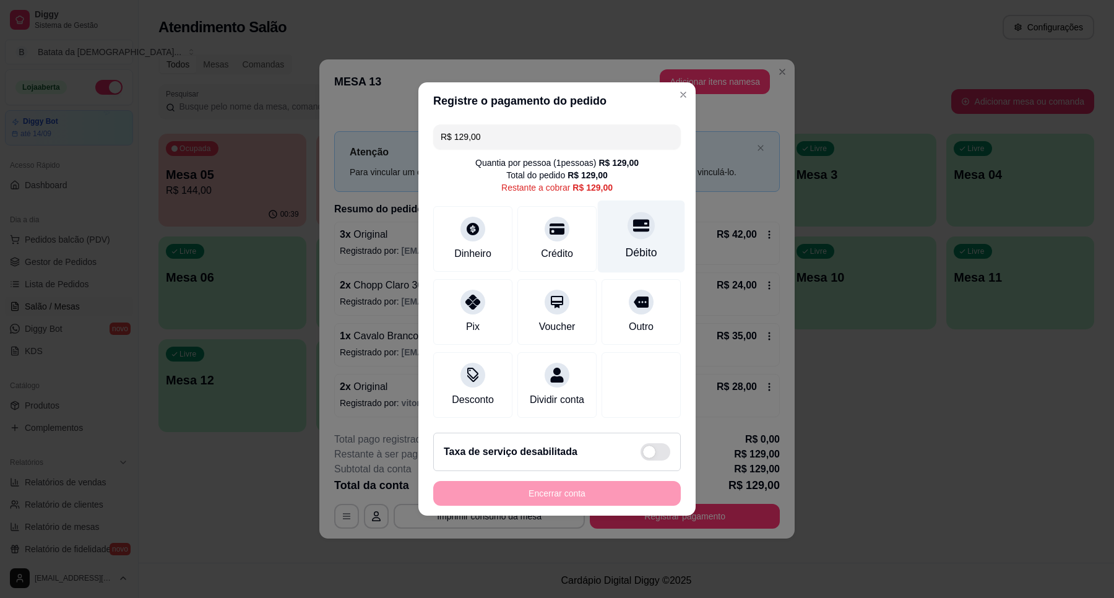
click at [650, 231] on div "Débito" at bounding box center [641, 236] width 87 height 72
type input "R$ 0,00"
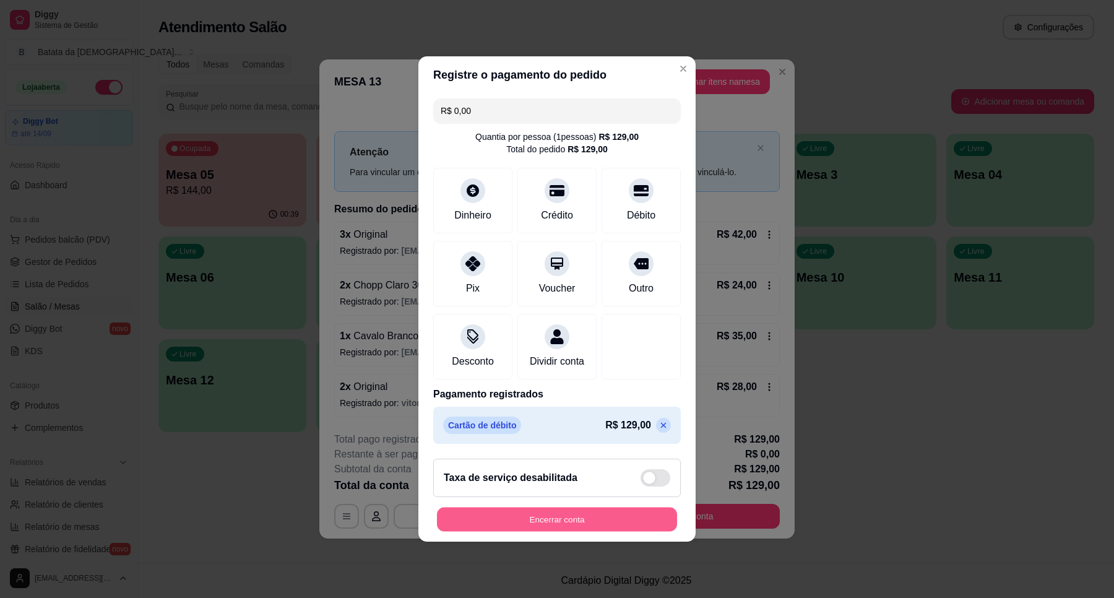
click at [605, 530] on button "Encerrar conta" at bounding box center [557, 519] width 240 height 24
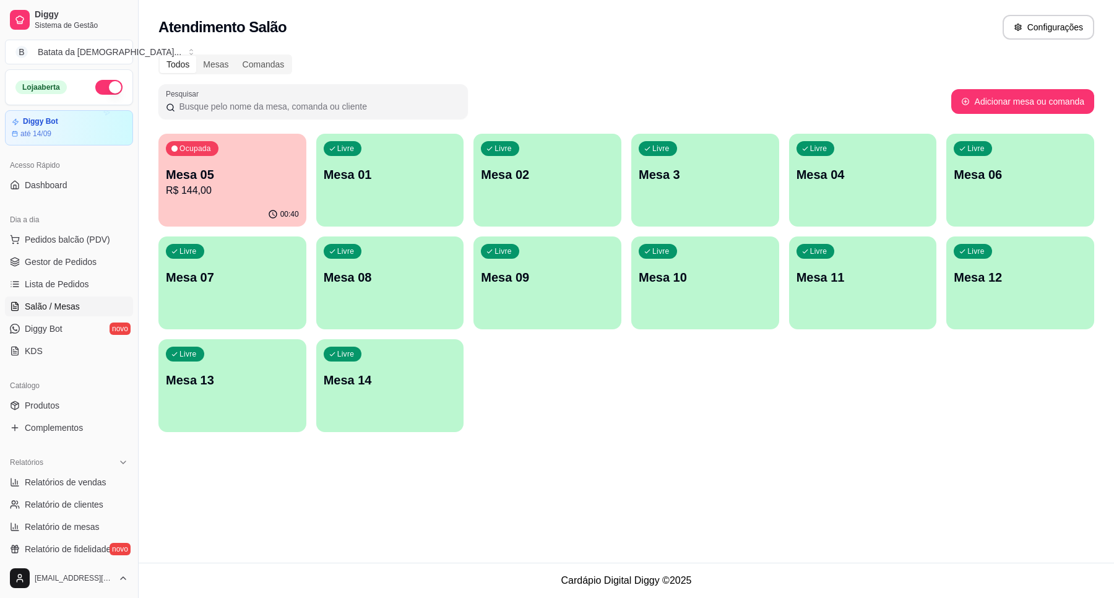
click at [233, 155] on div "Ocupada Mesa 05 R$ 144,00" at bounding box center [232, 168] width 148 height 69
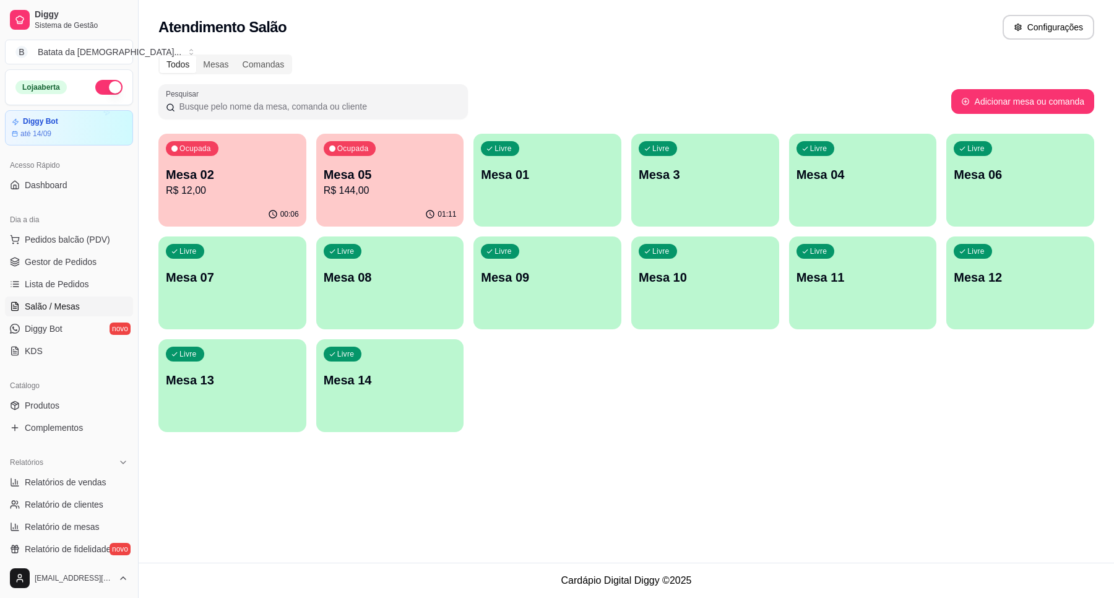
click at [70, 295] on ul "Pedidos balcão (PDV) Gestor de Pedidos Lista de Pedidos Salão / Mesas Diggy Bot…" at bounding box center [69, 295] width 128 height 131
click at [70, 276] on link "Lista de Pedidos" at bounding box center [69, 284] width 128 height 20
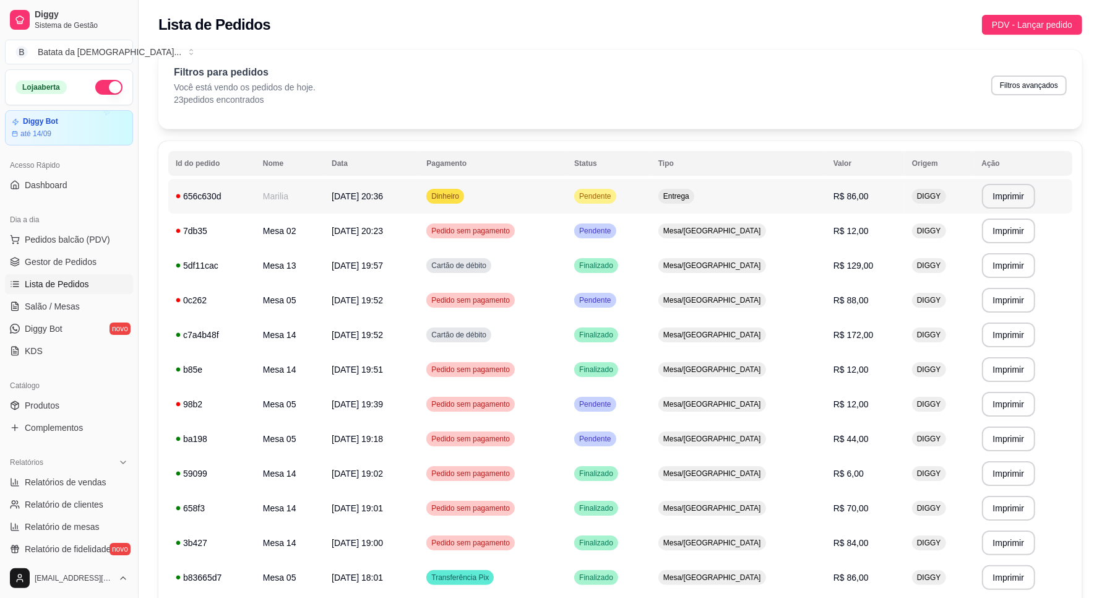
click at [705, 199] on td "Entrega" at bounding box center [738, 196] width 175 height 35
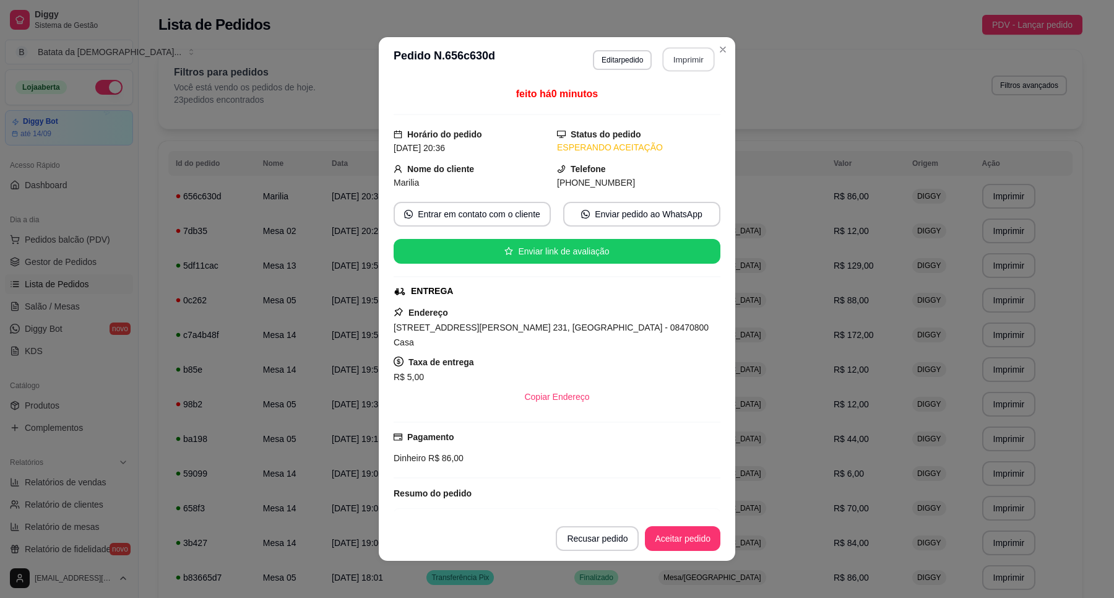
click at [666, 66] on button "Imprimir" at bounding box center [689, 60] width 52 height 24
click at [660, 541] on button "Aceitar pedido" at bounding box center [682, 538] width 75 height 25
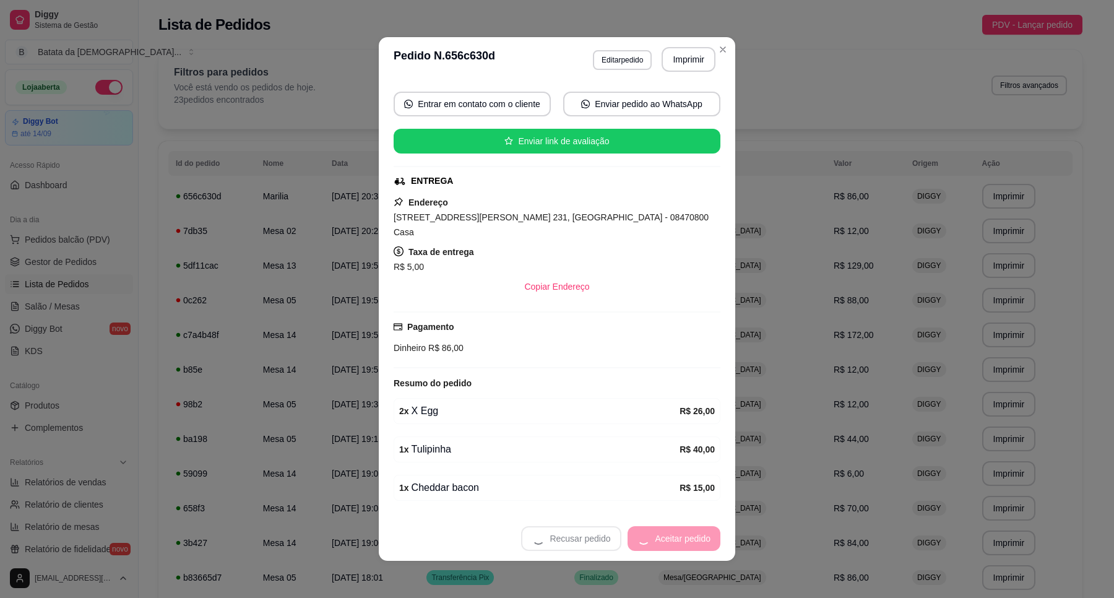
scroll to position [138, 0]
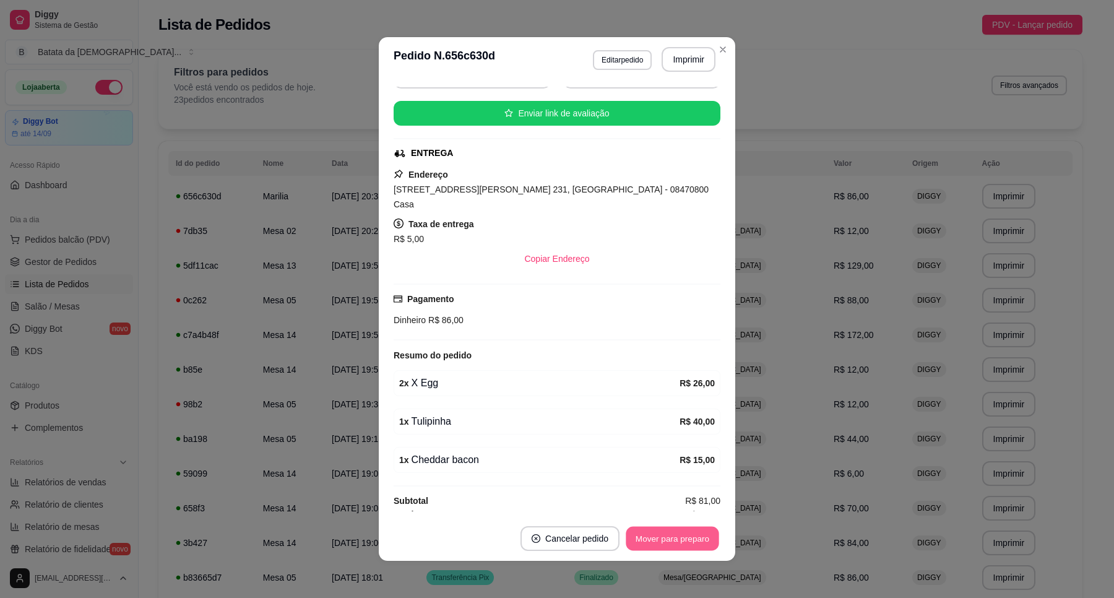
click at [668, 540] on button "Mover para preparo" at bounding box center [672, 539] width 93 height 24
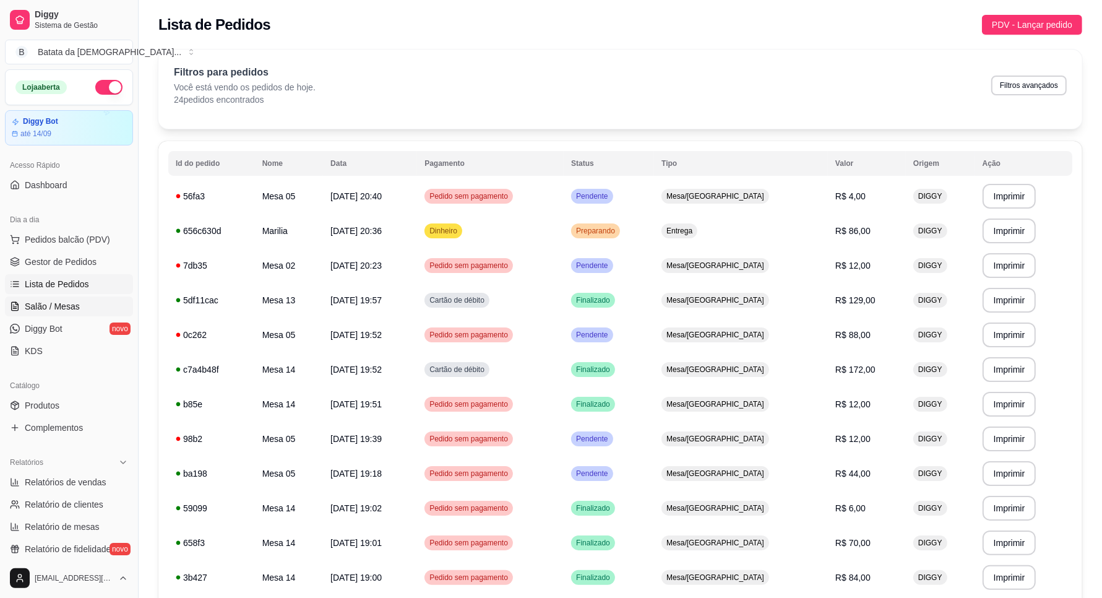
click at [81, 297] on link "Salão / Mesas" at bounding box center [69, 306] width 128 height 20
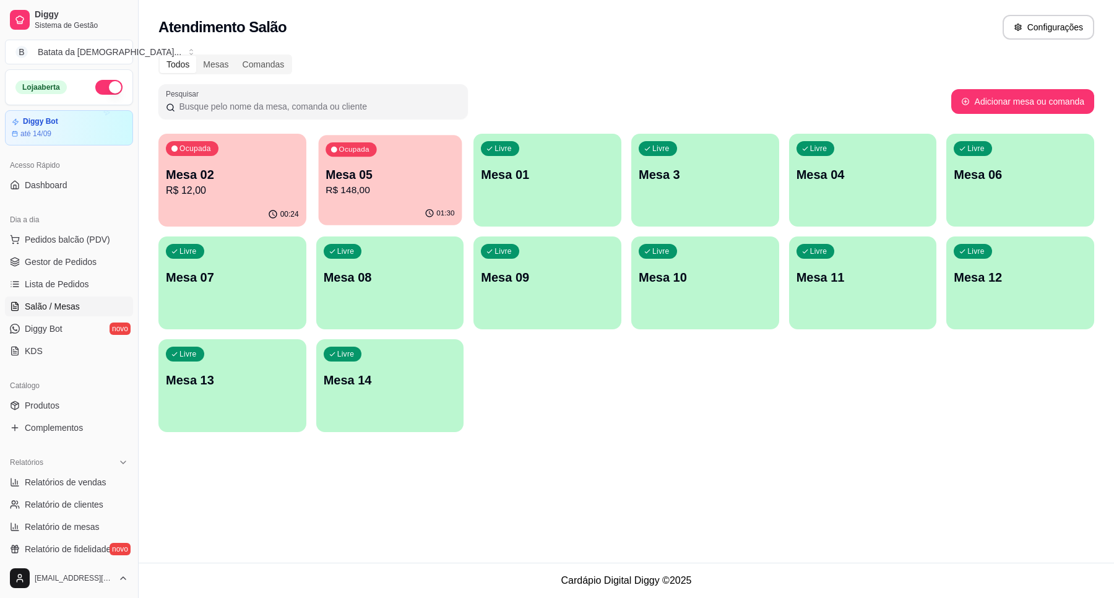
click at [372, 181] on p "Mesa 05" at bounding box center [389, 174] width 129 height 17
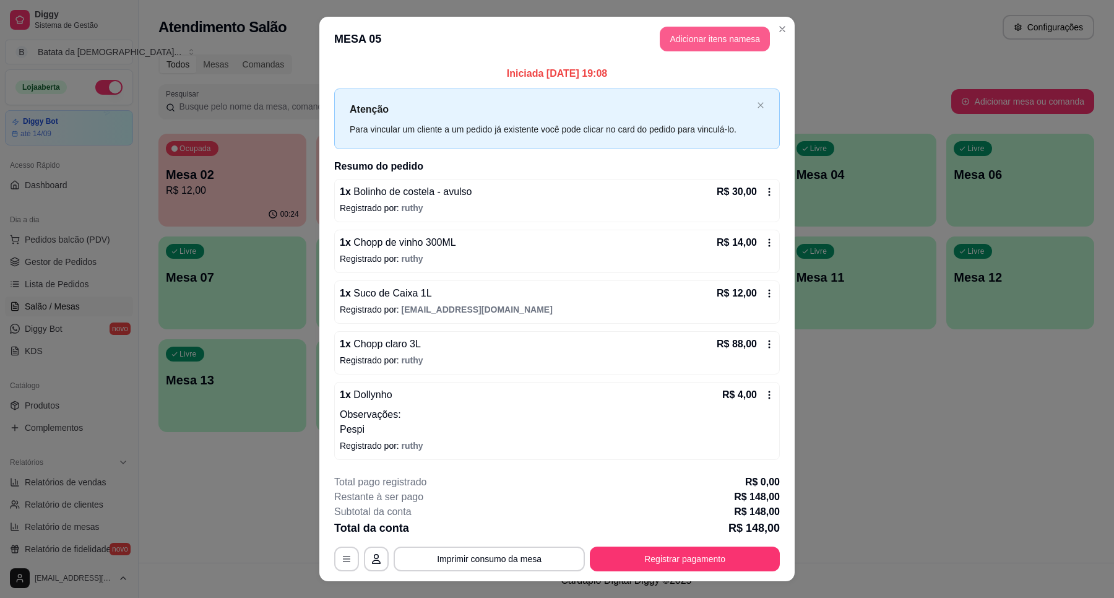
click at [722, 27] on button "Adicionar itens na mesa" at bounding box center [715, 39] width 110 height 25
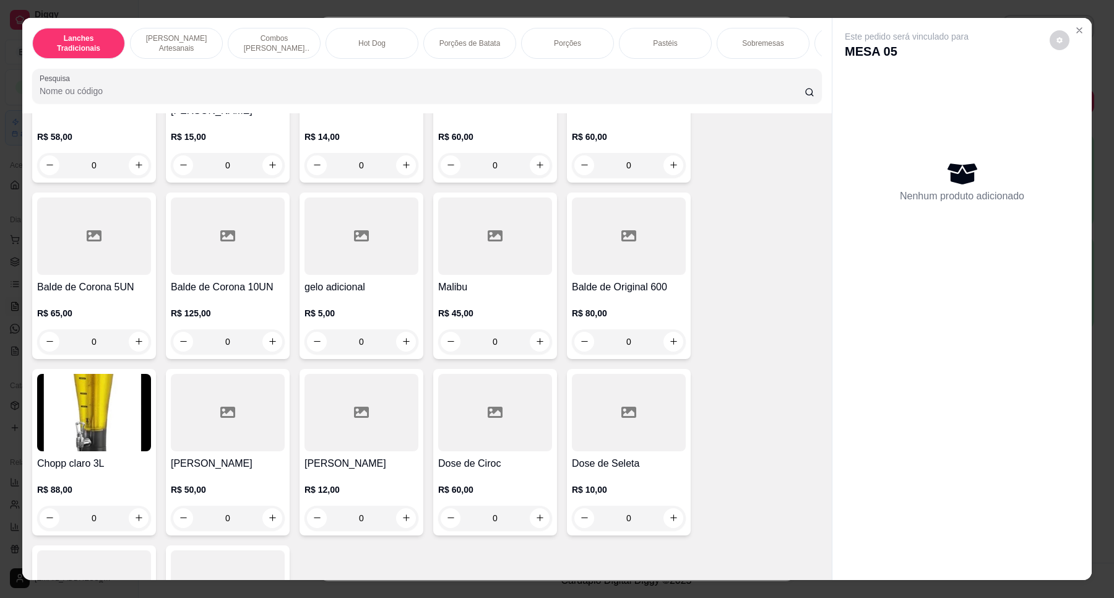
scroll to position [4950, 0]
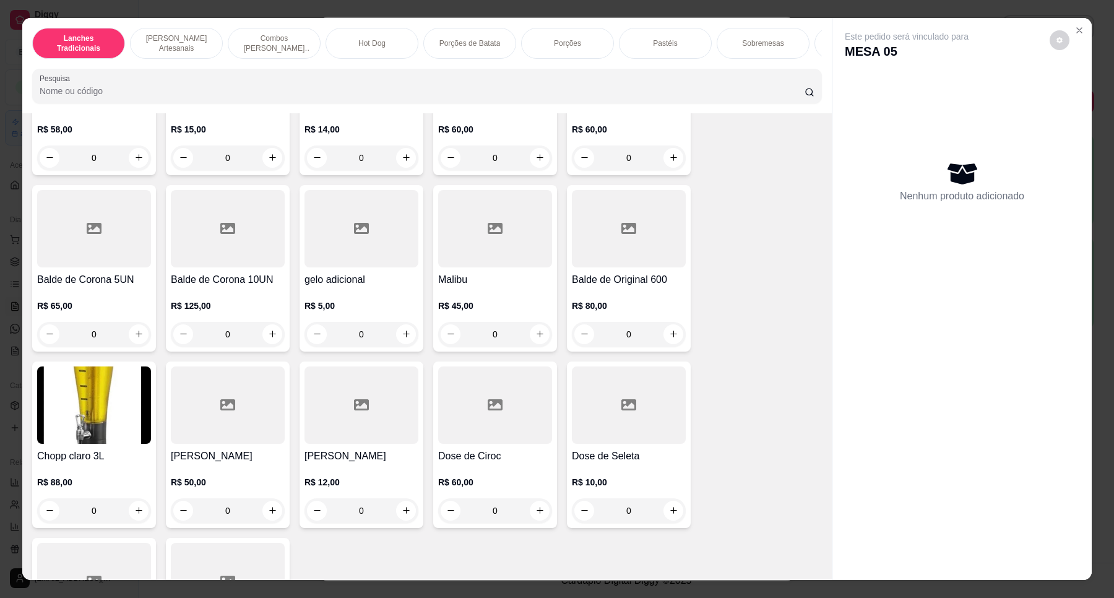
click at [46, 455] on h4 "Chopp claro 3L" at bounding box center [94, 456] width 114 height 15
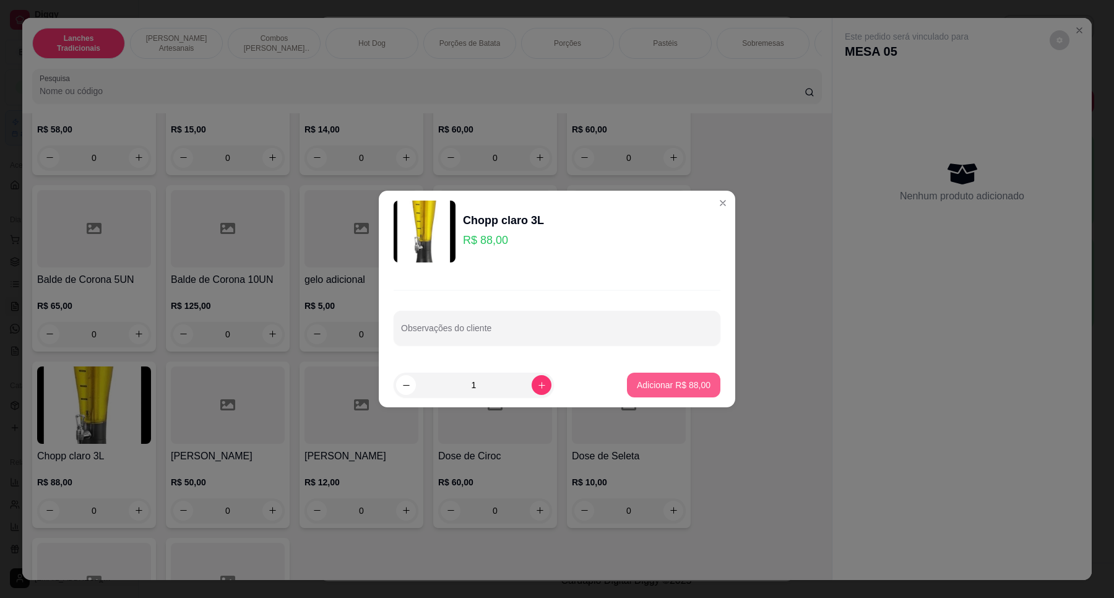
click at [672, 381] on p "Adicionar R$ 88,00" at bounding box center [674, 385] width 74 height 12
type input "1"
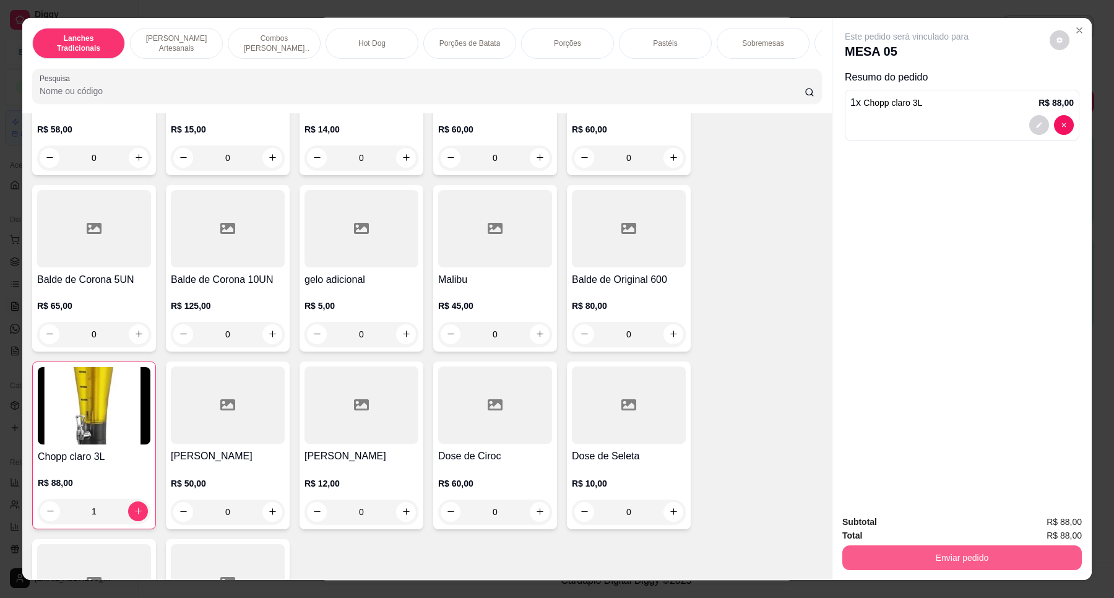
click at [1012, 569] on button "Enviar pedido" at bounding box center [961, 557] width 239 height 25
click at [905, 527] on button "Não registrar e enviar pedido" at bounding box center [920, 527] width 129 height 24
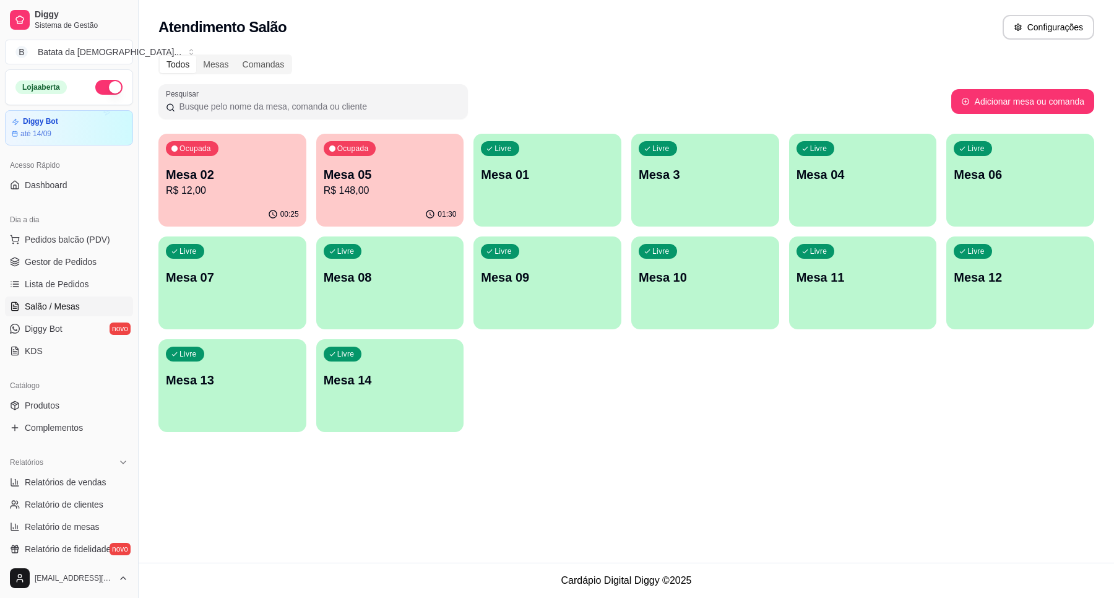
click at [171, 186] on p "R$ 12,00" at bounding box center [232, 190] width 133 height 15
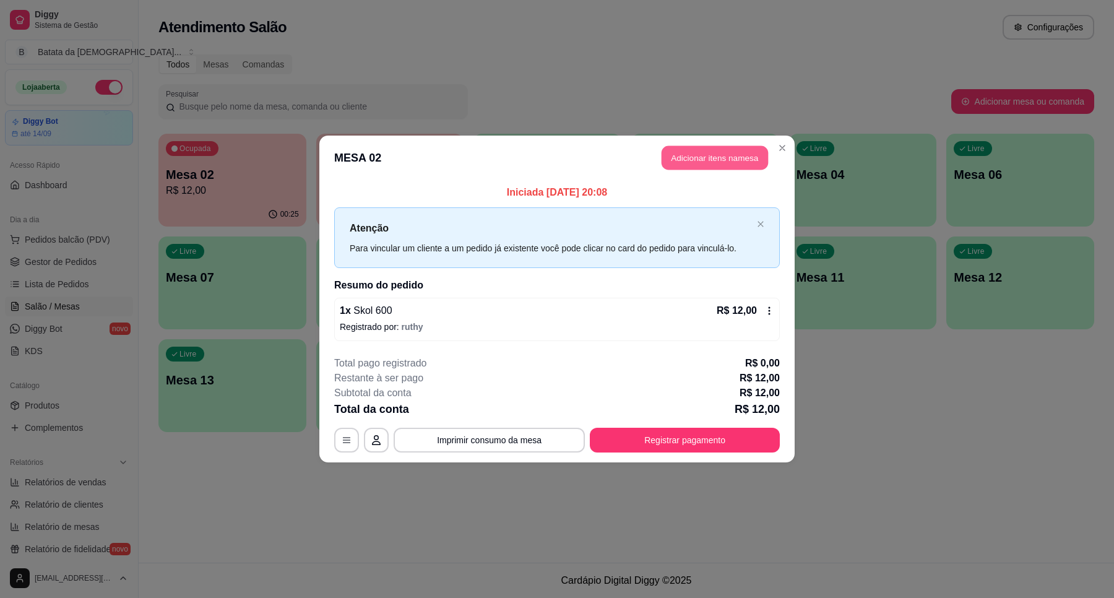
click at [743, 149] on button "Adicionar itens na mesa" at bounding box center [714, 158] width 106 height 24
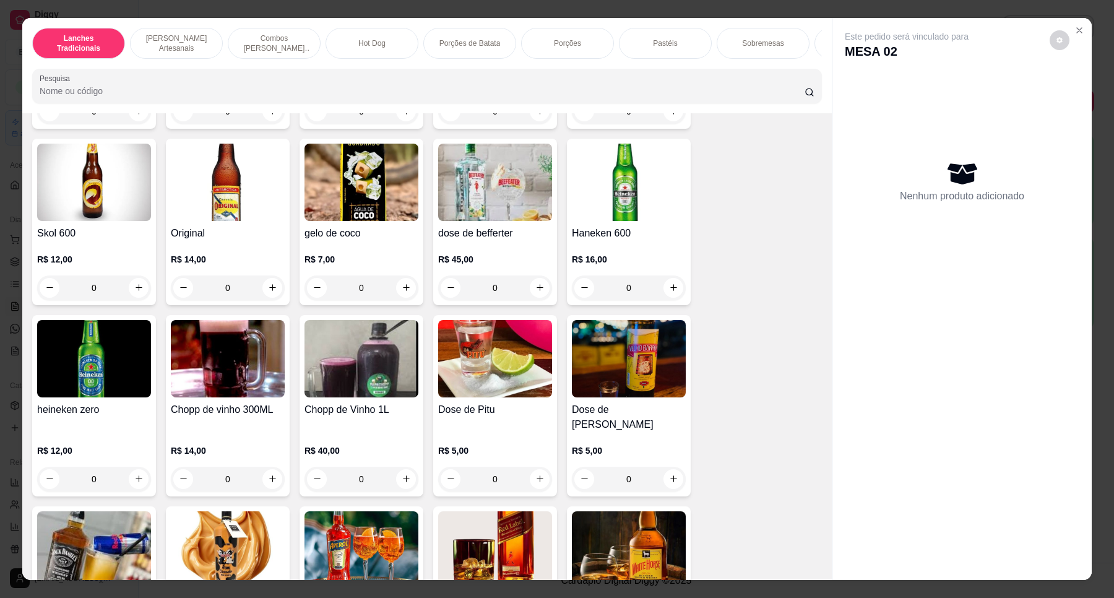
scroll to position [4075, 0]
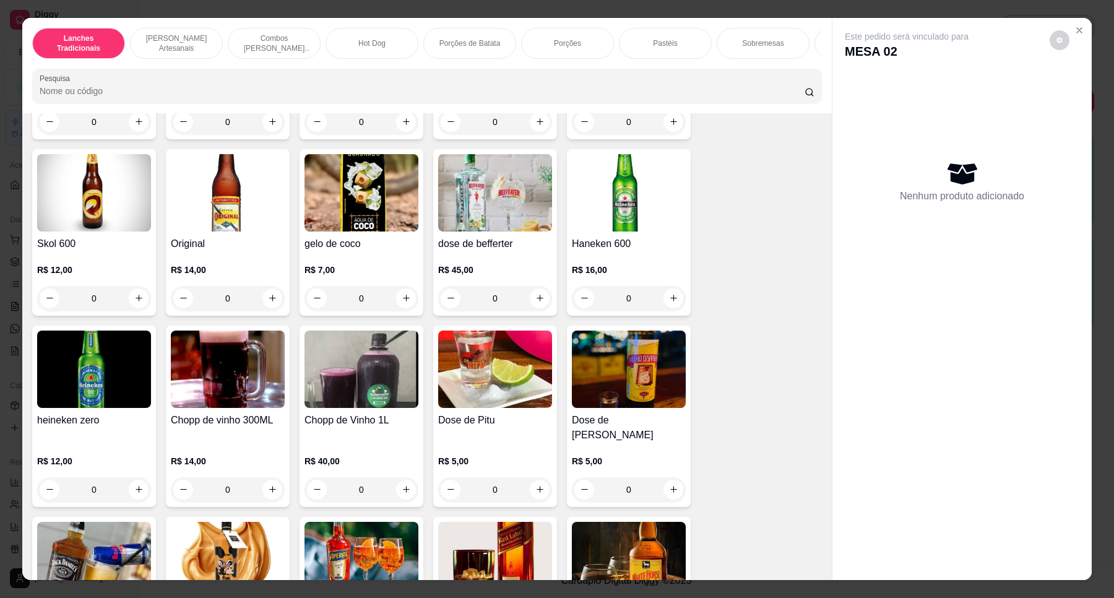
click at [599, 403] on img at bounding box center [629, 368] width 114 height 77
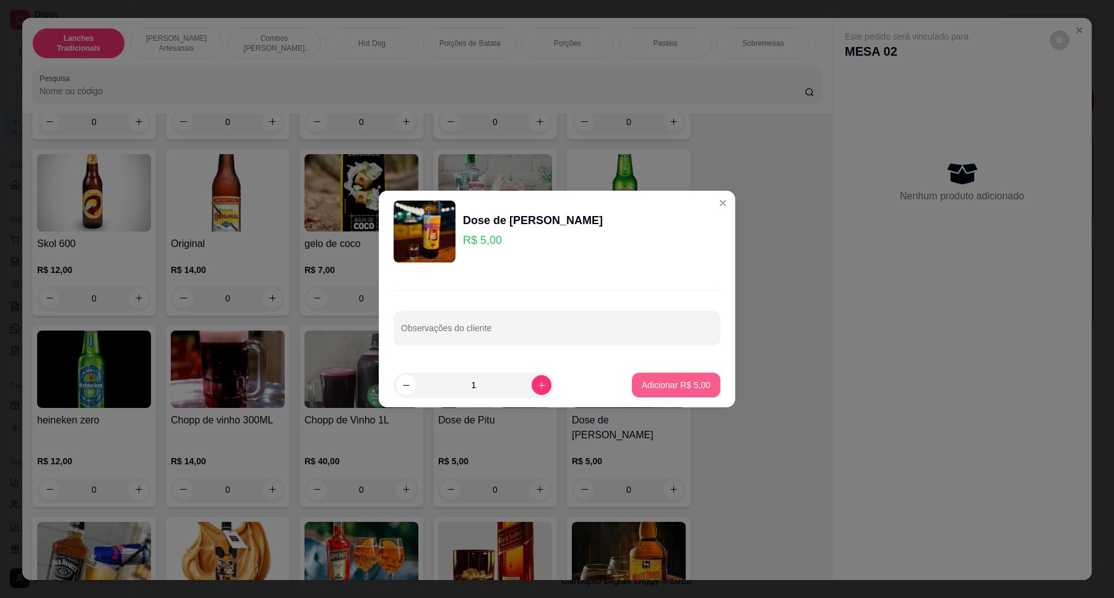
click at [694, 392] on button "Adicionar R$ 5,00" at bounding box center [676, 385] width 88 height 25
type input "1"
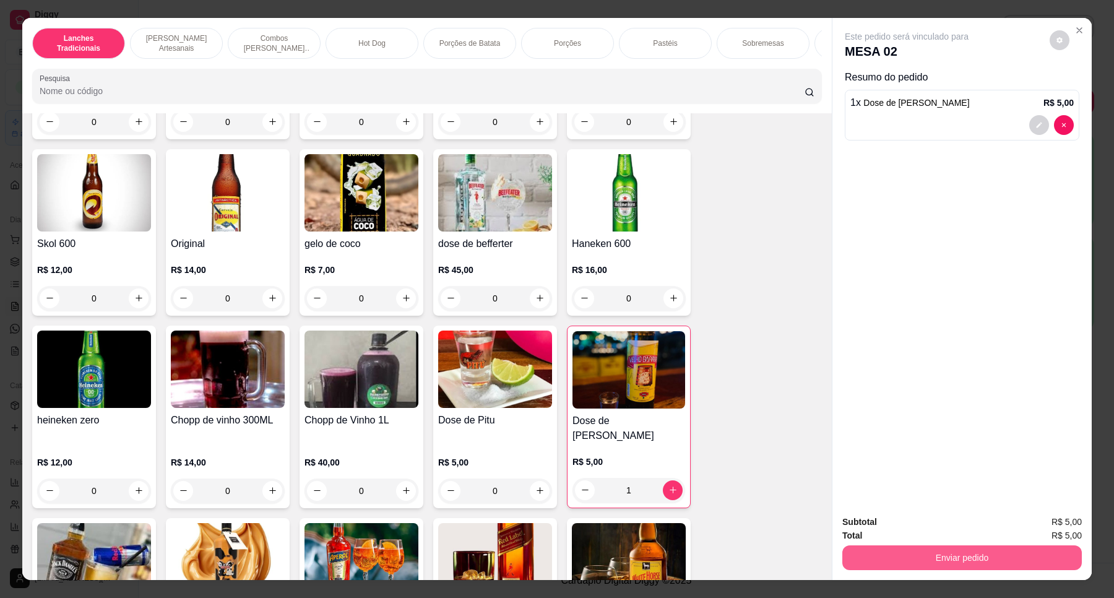
click at [934, 557] on button "Enviar pedido" at bounding box center [961, 557] width 239 height 25
click at [886, 522] on button "Não registrar e enviar pedido" at bounding box center [920, 526] width 125 height 23
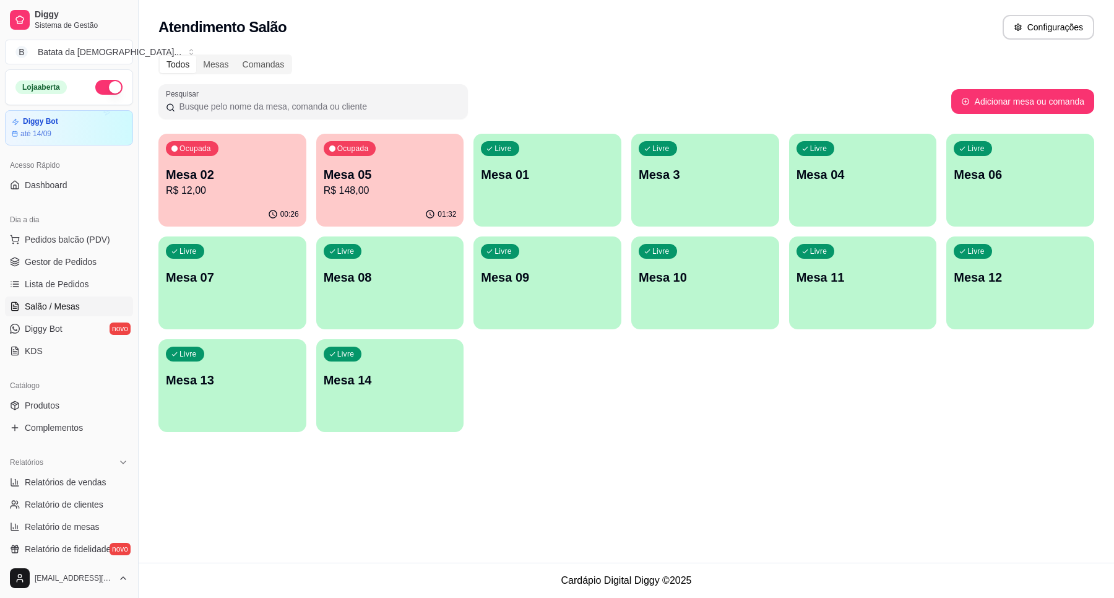
click at [394, 209] on div "01:32" at bounding box center [390, 214] width 148 height 24
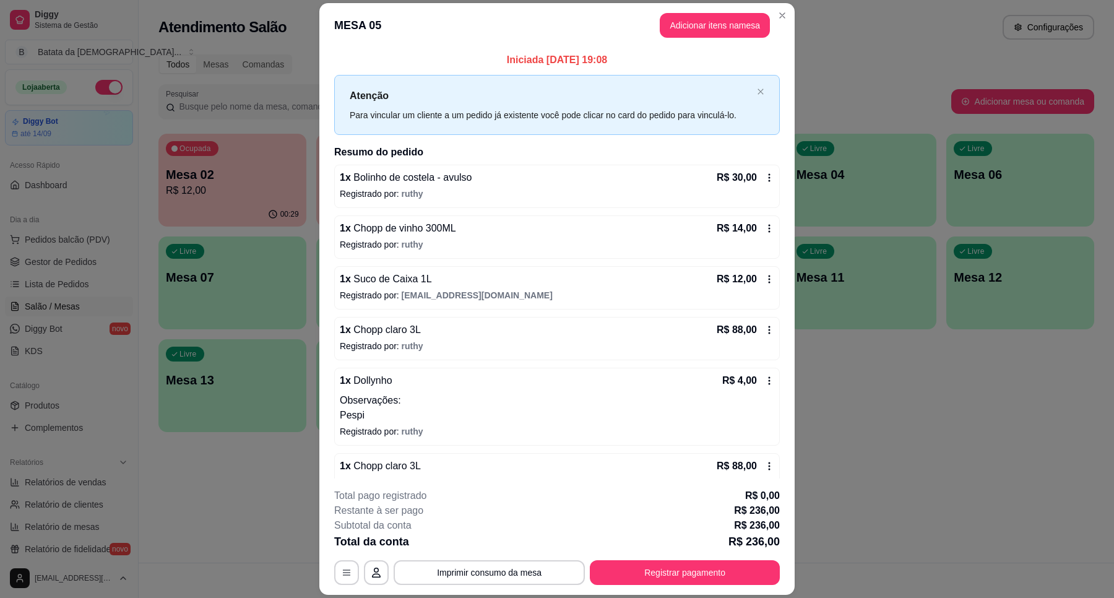
scroll to position [24, 0]
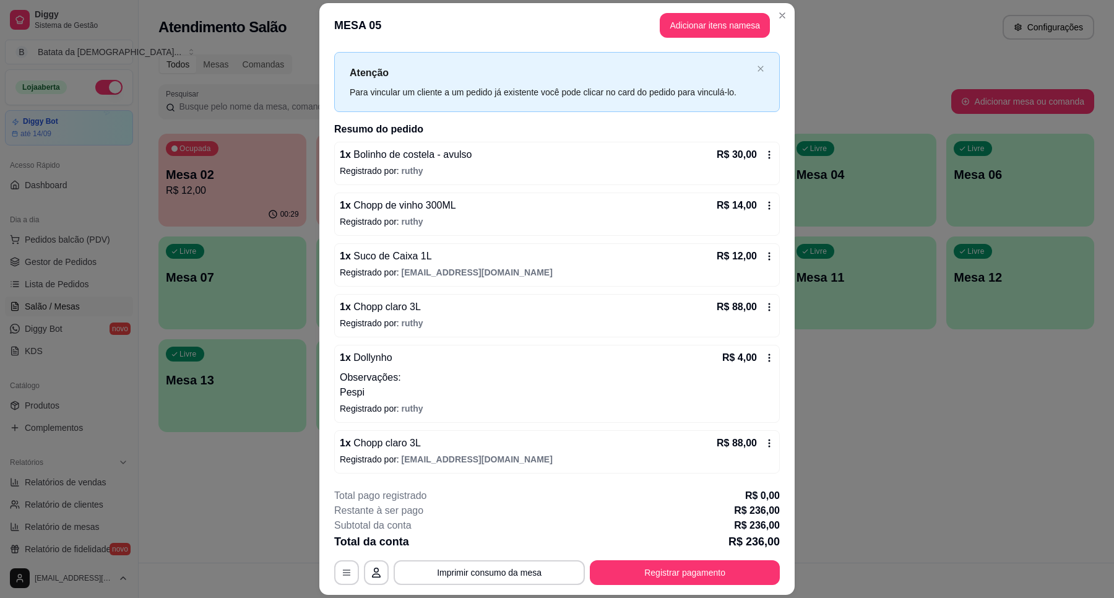
click at [746, 441] on div "R$ 88,00" at bounding box center [746, 443] width 58 height 15
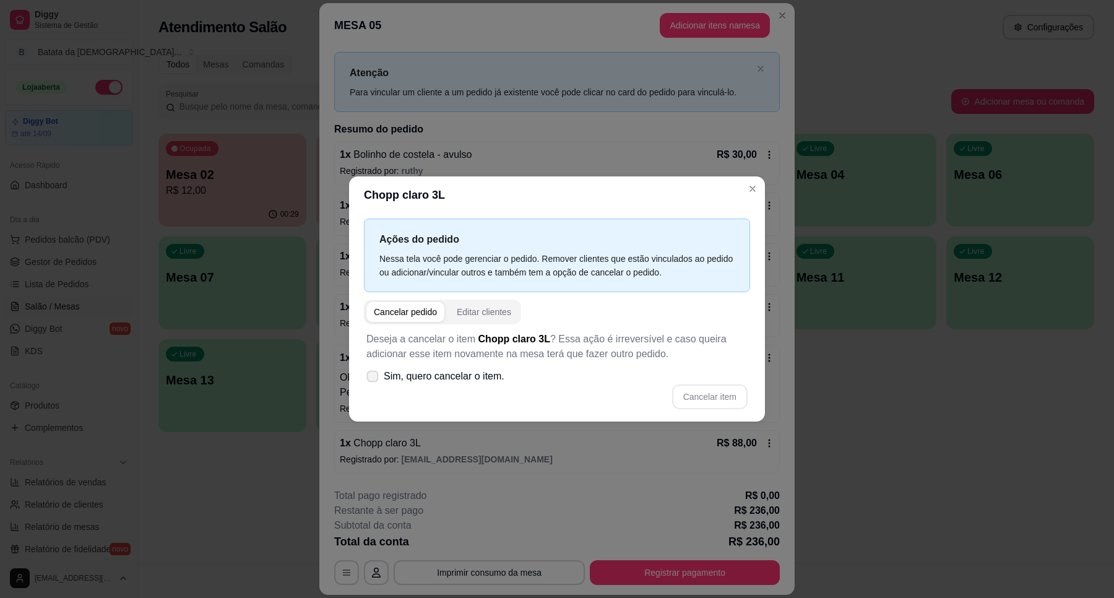
click at [481, 381] on span "Sim, quero cancelar o item." at bounding box center [444, 376] width 121 height 15
click at [374, 381] on input "Sim, quero cancelar o item." at bounding box center [370, 383] width 8 height 8
checkbox input "true"
click at [731, 389] on button "Cancelar item" at bounding box center [709, 396] width 75 height 25
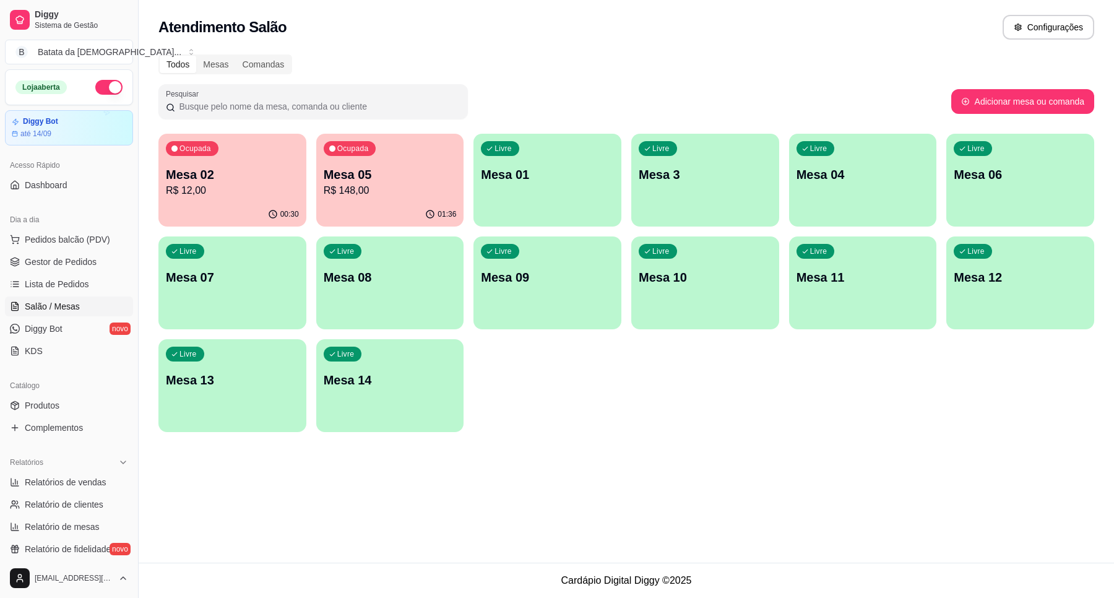
click at [685, 283] on p "Mesa 10" at bounding box center [705, 277] width 133 height 17
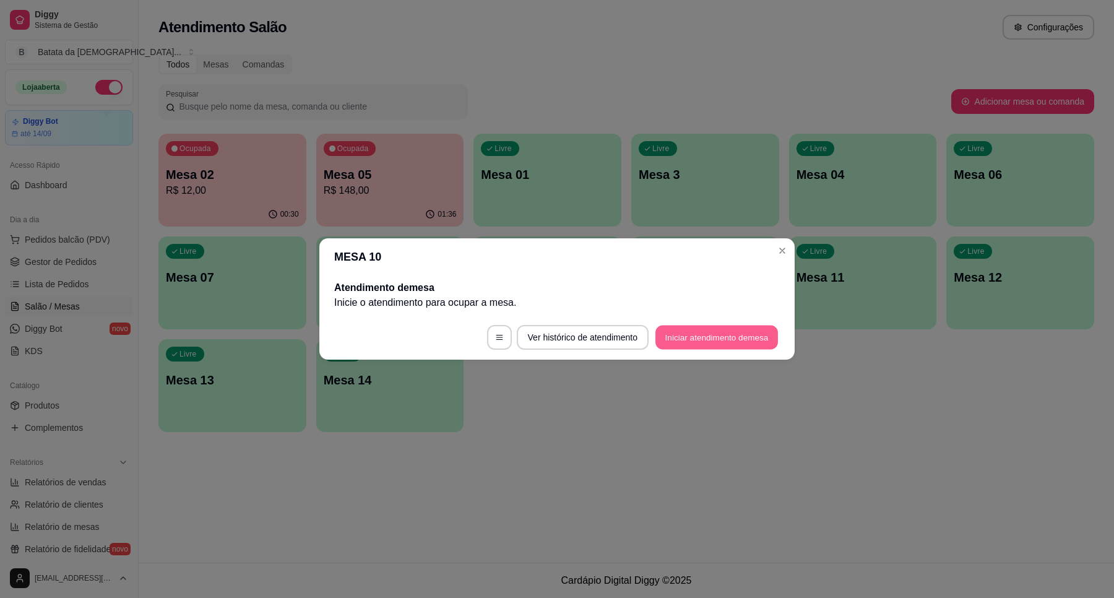
click at [674, 343] on button "Iniciar atendimento de mesa" at bounding box center [716, 337] width 123 height 24
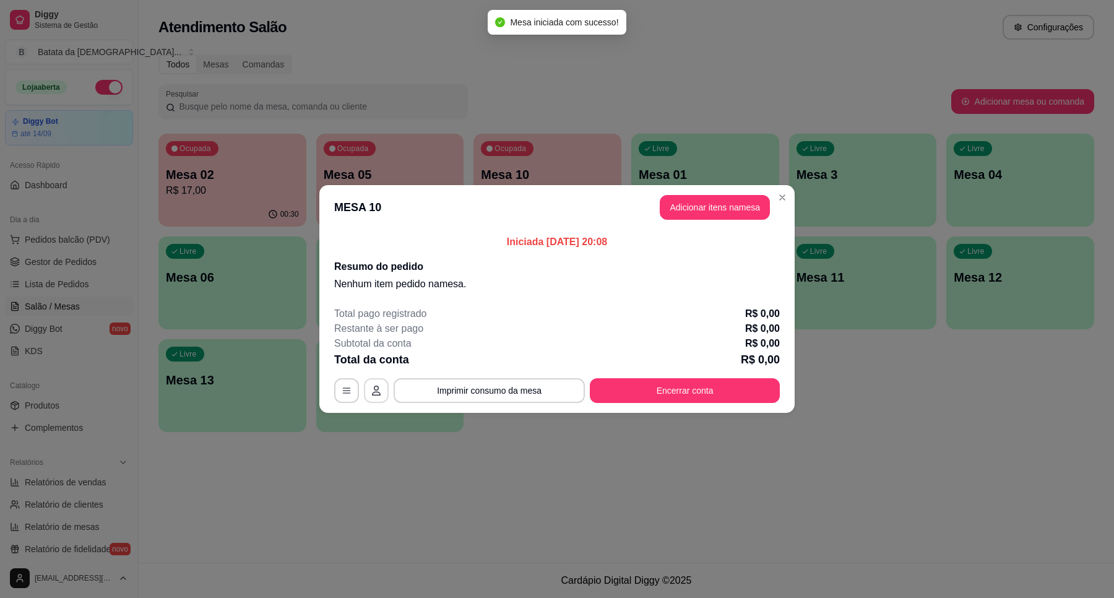
click at [373, 386] on icon "button" at bounding box center [376, 391] width 10 height 10
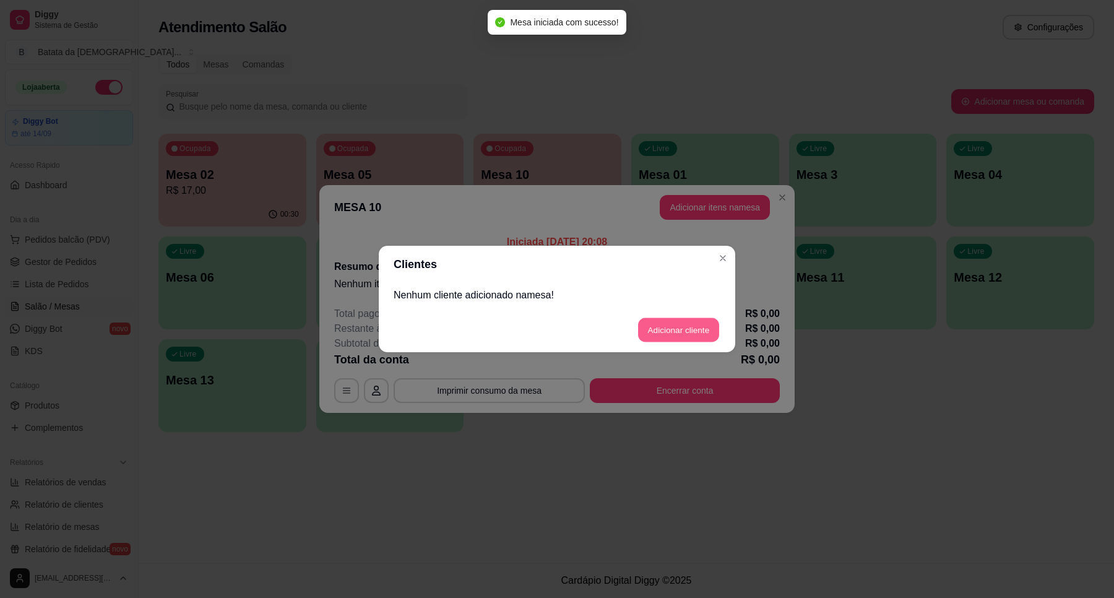
click at [674, 340] on button "Adicionar cliente" at bounding box center [678, 330] width 81 height 24
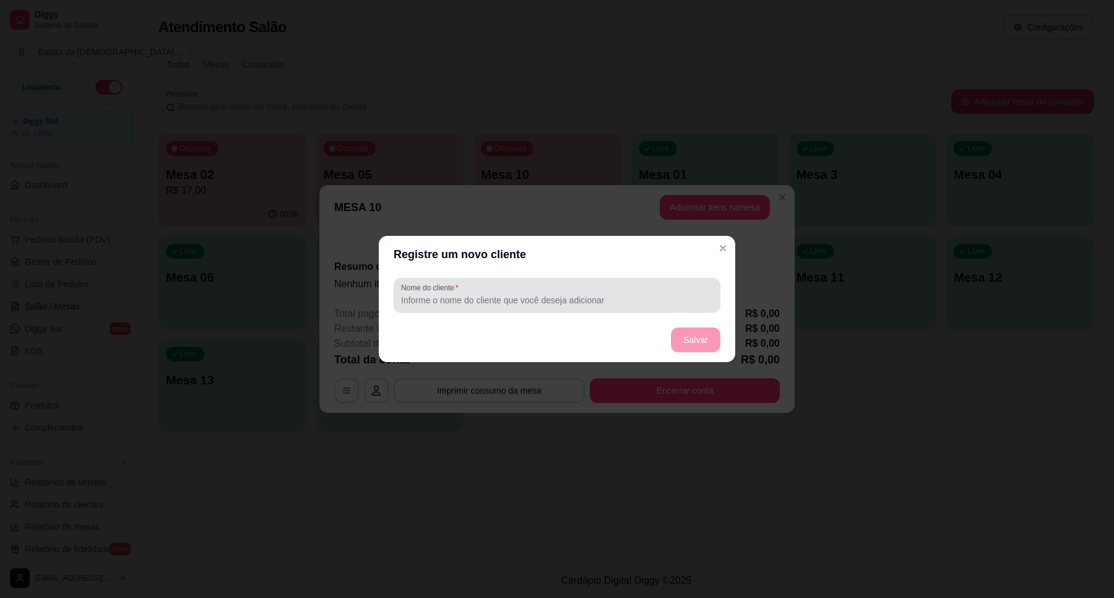
click at [568, 302] on input "Nome do cliente" at bounding box center [557, 300] width 312 height 12
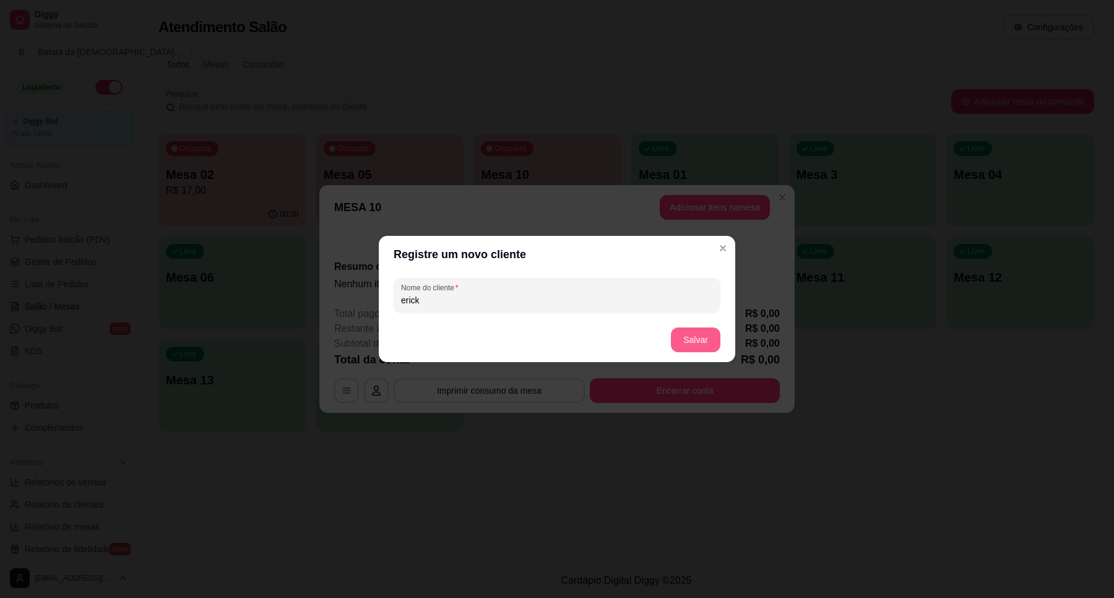
type input "erick"
click at [710, 325] on footer "Salvar" at bounding box center [557, 339] width 356 height 45
click at [697, 338] on button "Salvar" at bounding box center [696, 339] width 50 height 25
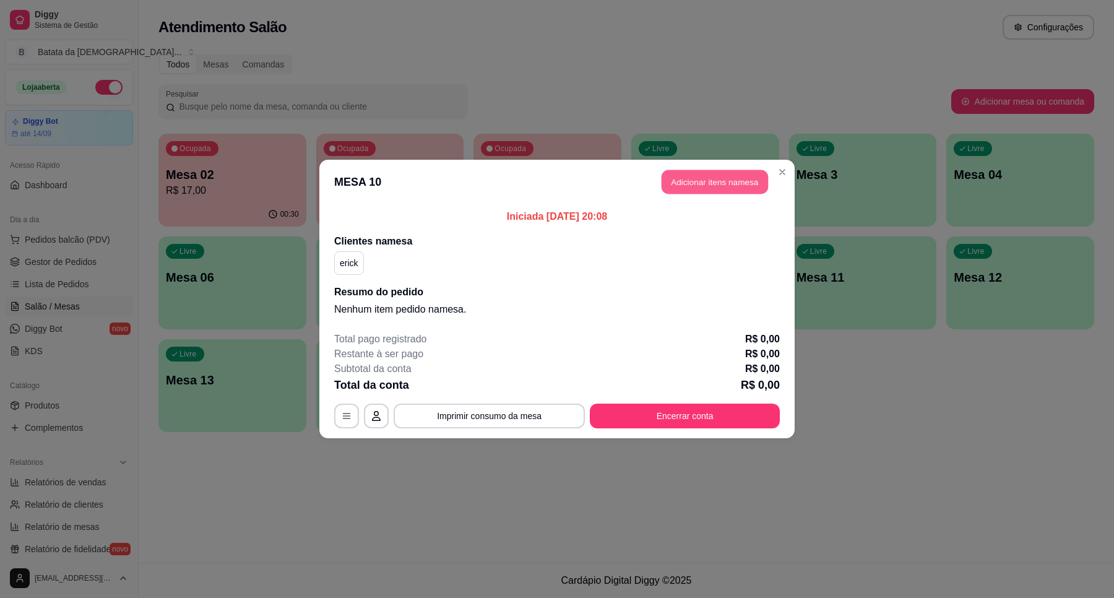
click at [735, 187] on button "Adicionar itens na mesa" at bounding box center [714, 182] width 106 height 24
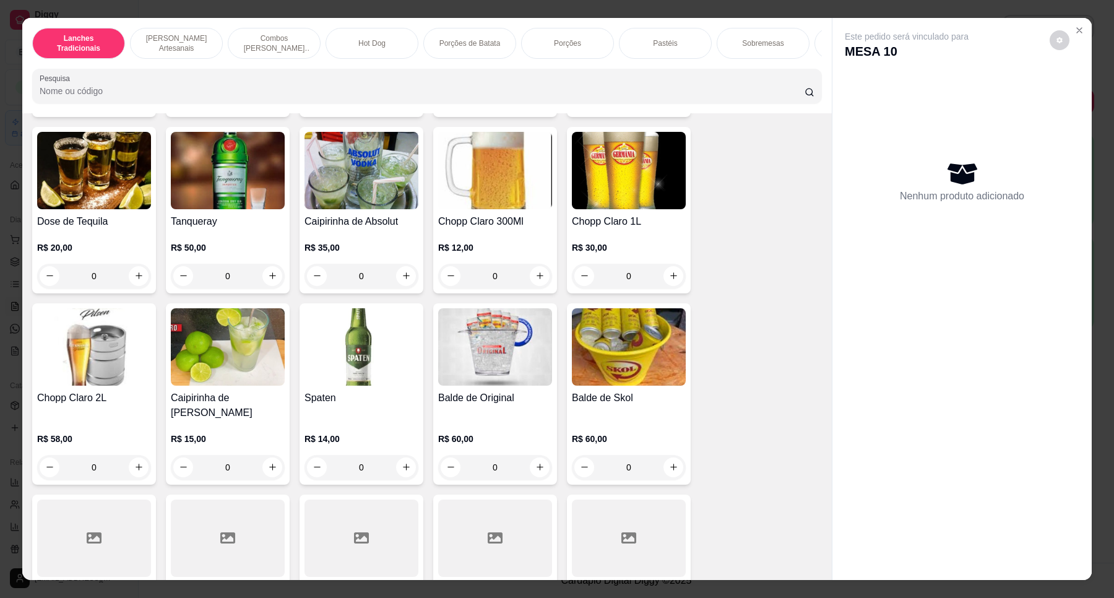
scroll to position [4873, 0]
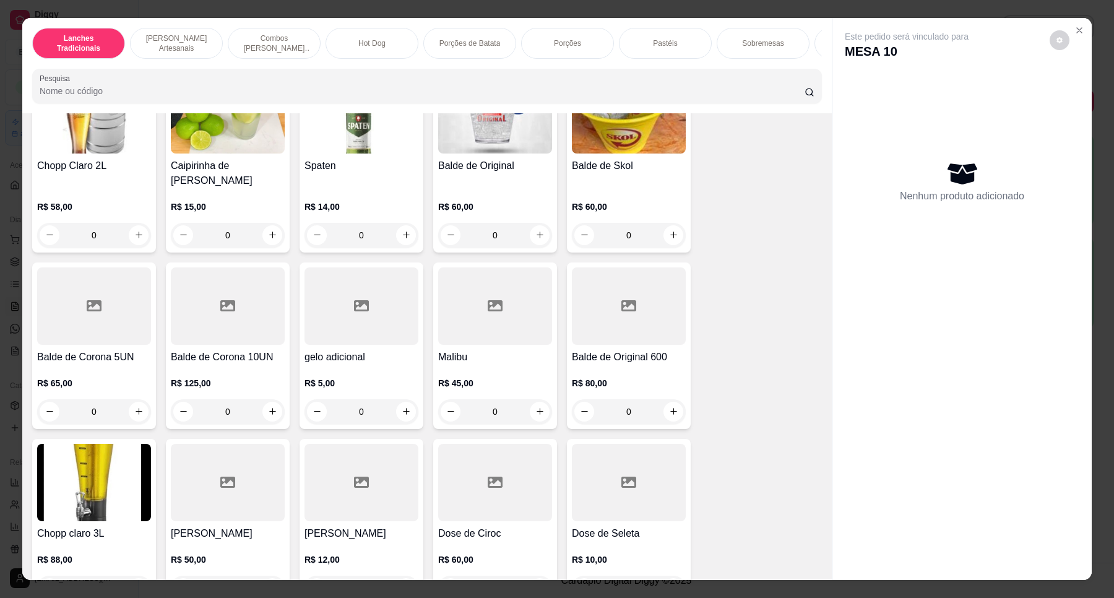
click at [82, 488] on img at bounding box center [94, 482] width 114 height 77
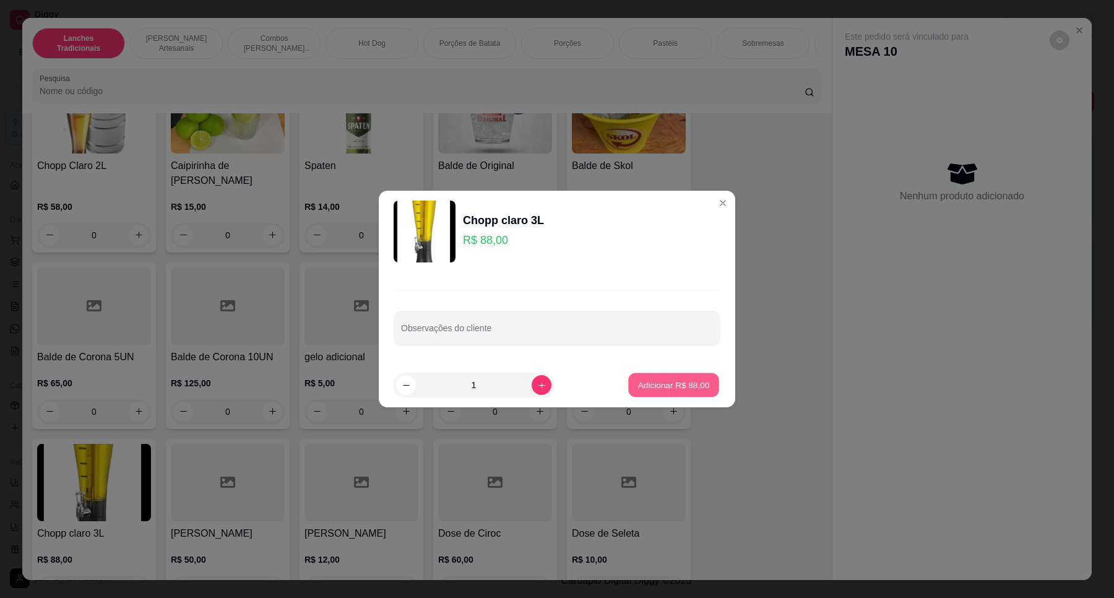
click at [648, 391] on button "Adicionar R$ 88,00" at bounding box center [673, 385] width 91 height 24
type input "1"
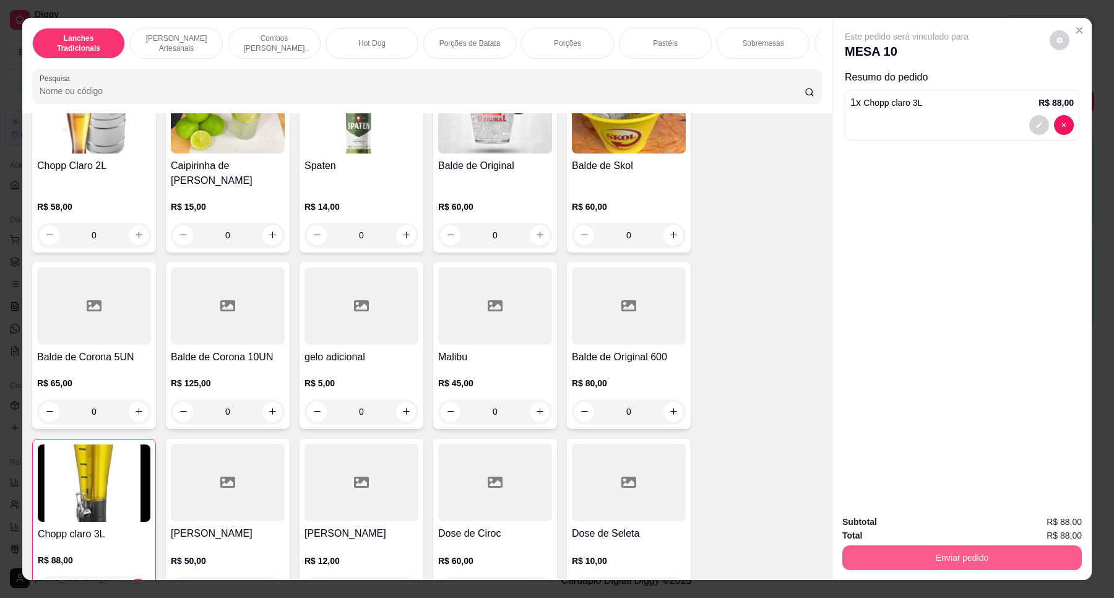
click at [1040, 559] on button "Enviar pedido" at bounding box center [961, 557] width 239 height 25
click at [946, 518] on button "Não registrar e enviar pedido" at bounding box center [920, 527] width 129 height 24
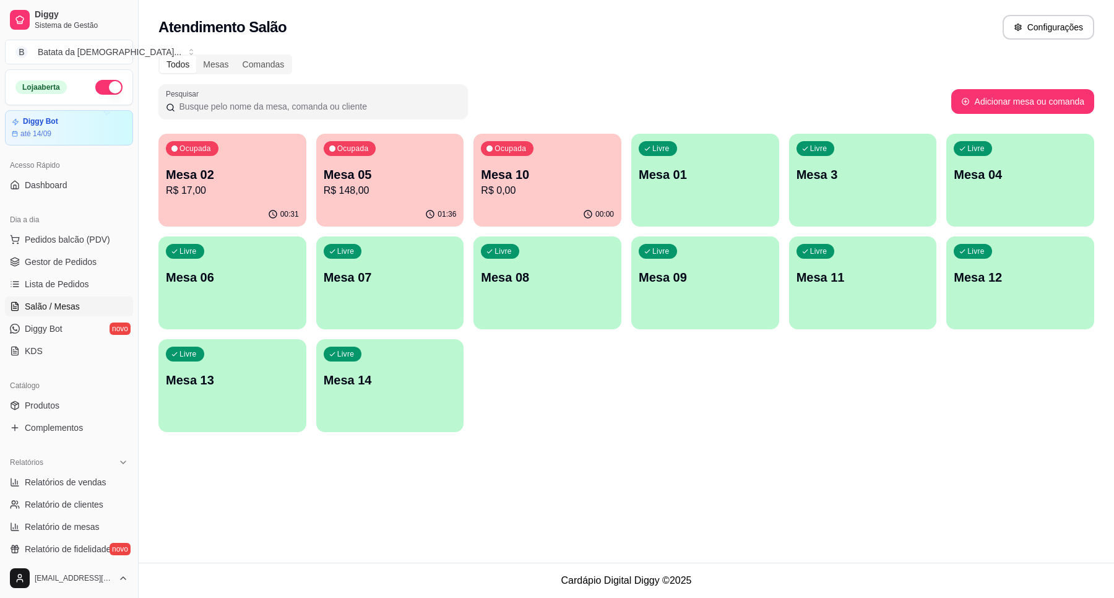
click at [350, 140] on div "Ocupada Mesa 05 R$ 148,00" at bounding box center [390, 168] width 148 height 69
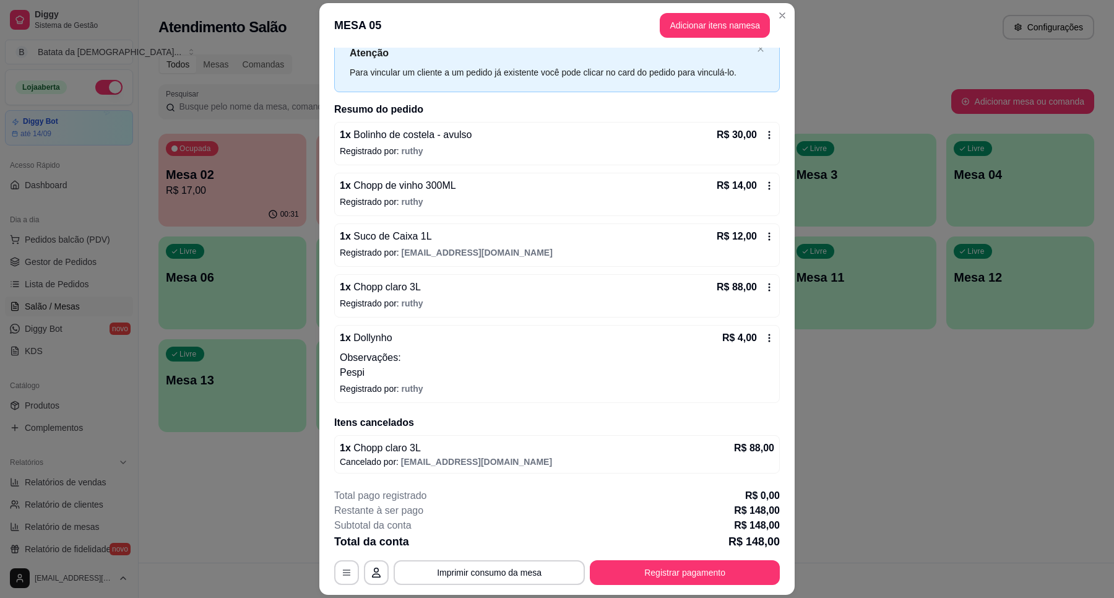
scroll to position [44, 0]
click at [752, 297] on p "Registrado por: [PERSON_NAME]" at bounding box center [557, 303] width 434 height 12
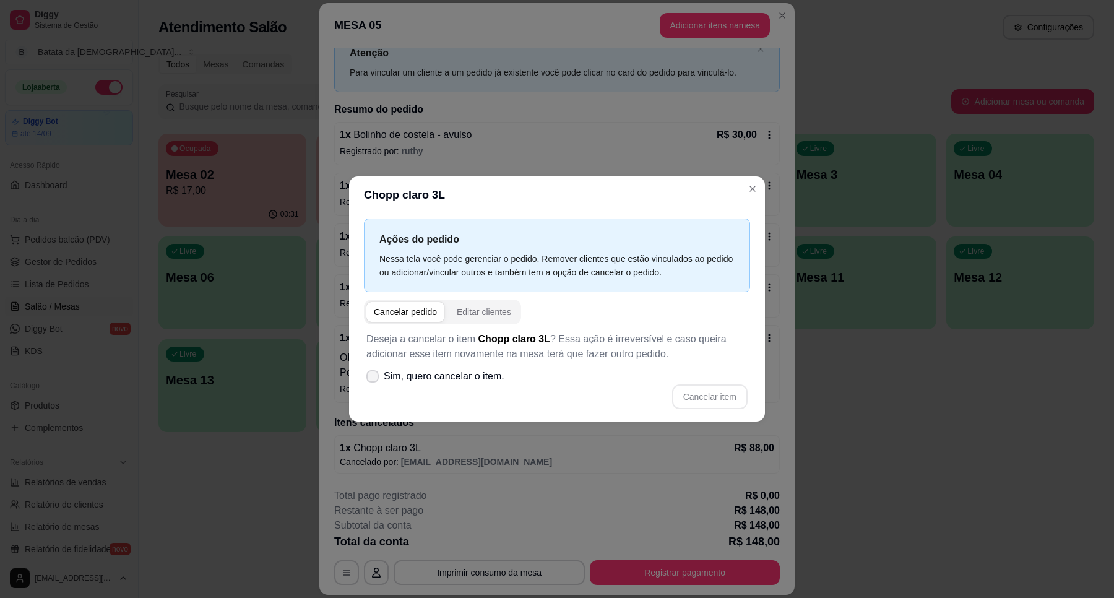
click at [449, 385] on label "Sim, quero cancelar o item." at bounding box center [435, 376] width 148 height 25
click at [374, 385] on input "Sim, quero cancelar o item." at bounding box center [370, 383] width 8 height 8
checkbox input "true"
click at [743, 397] on button "Cancelar item" at bounding box center [709, 396] width 75 height 25
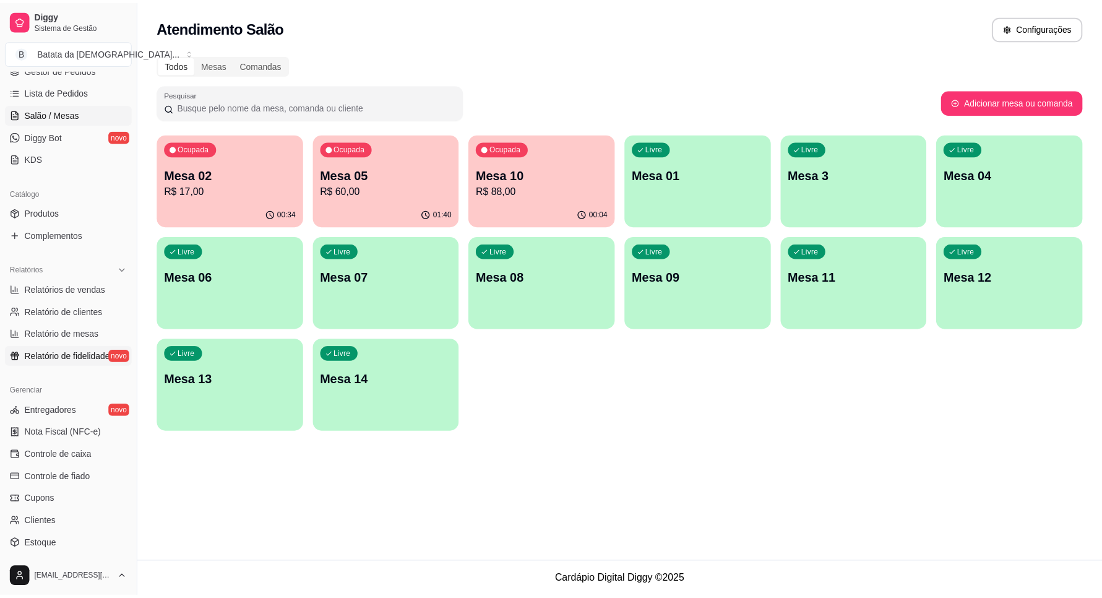
scroll to position [77, 0]
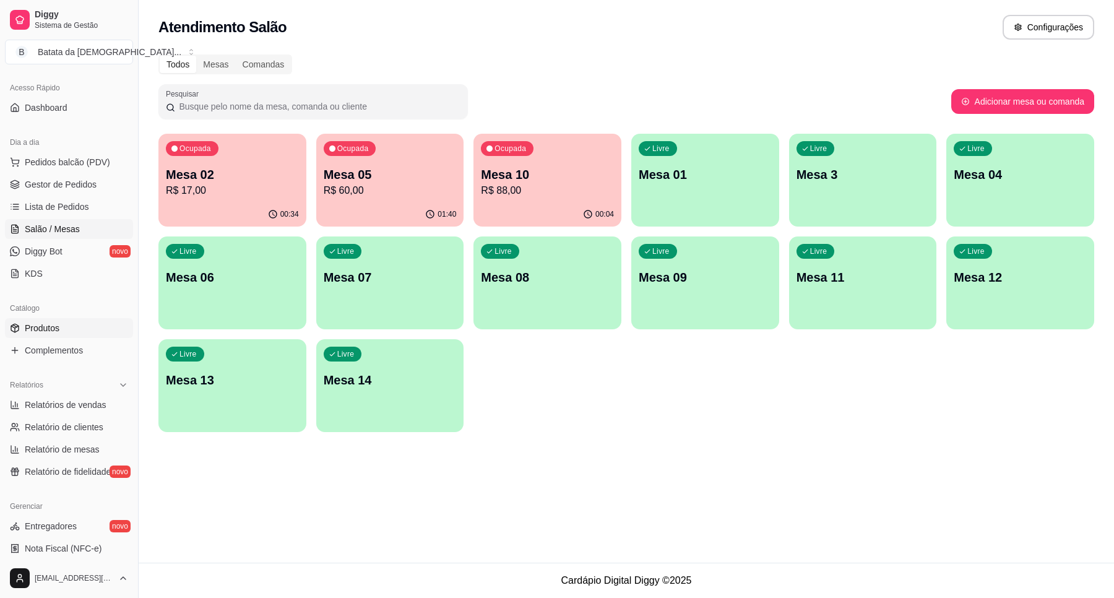
click at [68, 319] on link "Produtos" at bounding box center [69, 328] width 128 height 20
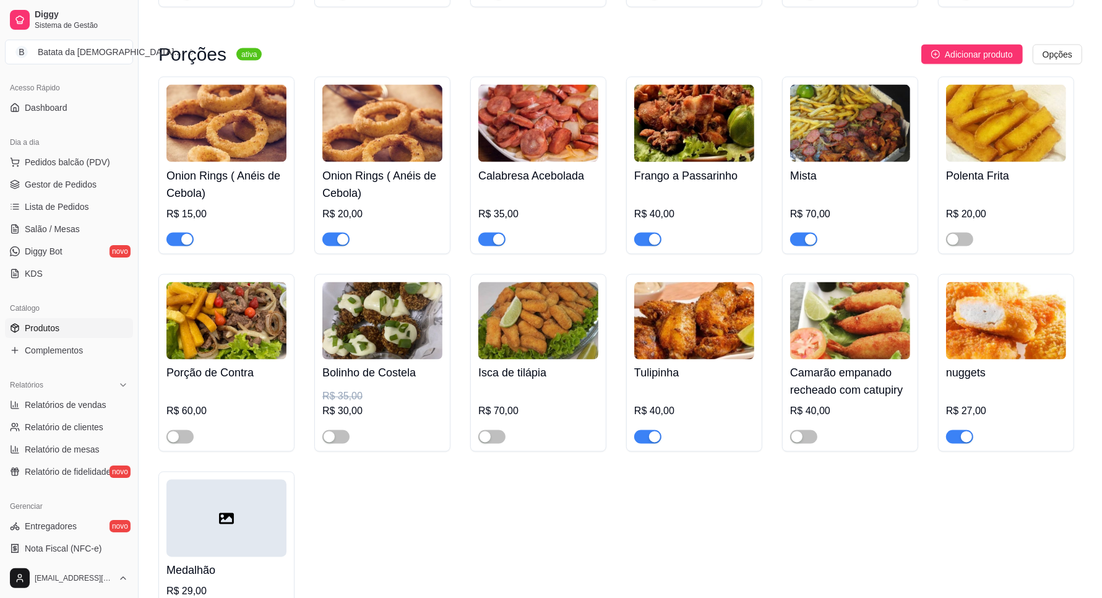
scroll to position [1856, 0]
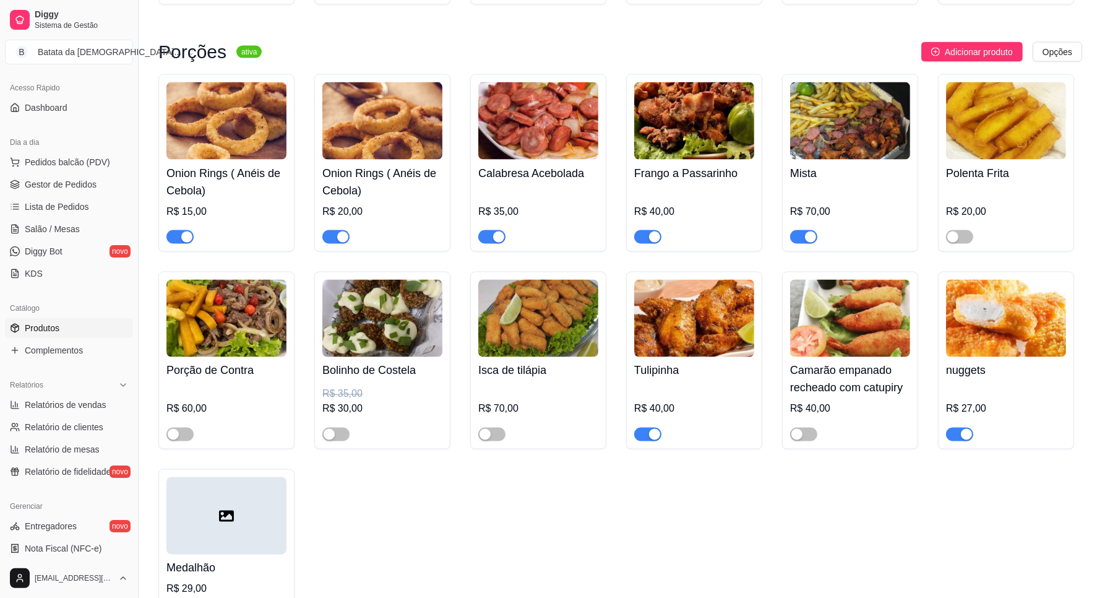
click at [651, 434] on div "button" at bounding box center [654, 434] width 11 height 11
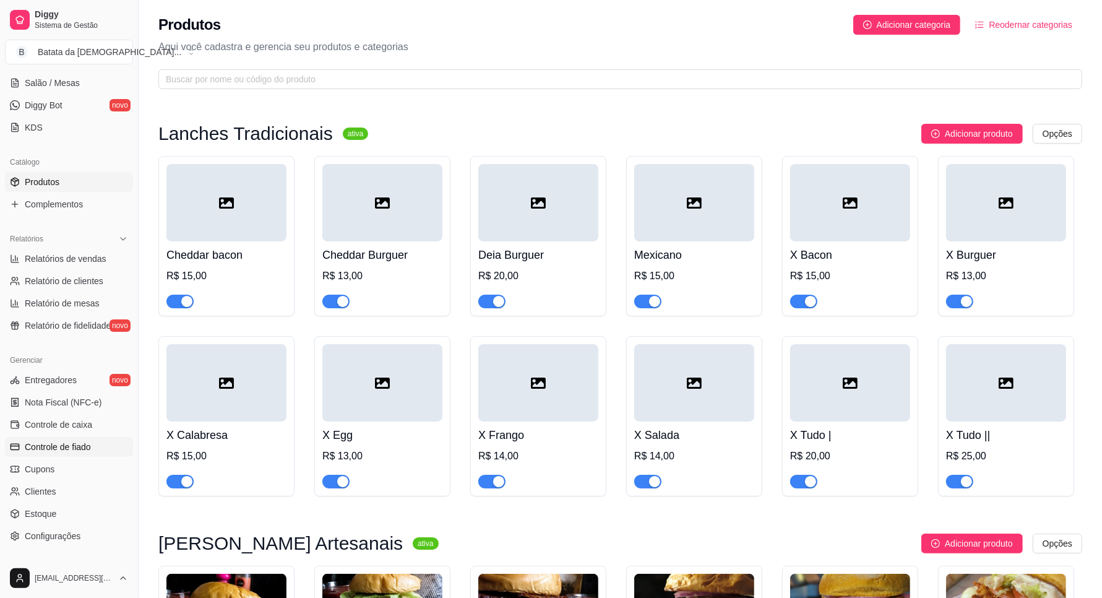
scroll to position [232, 0]
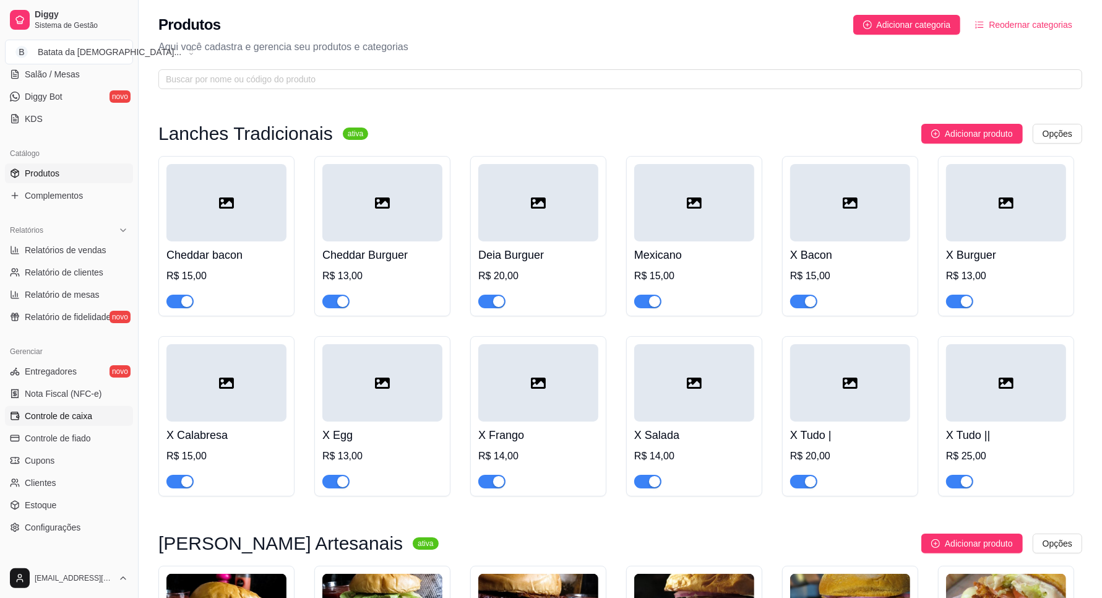
click at [69, 415] on span "Controle de caixa" at bounding box center [58, 416] width 67 height 12
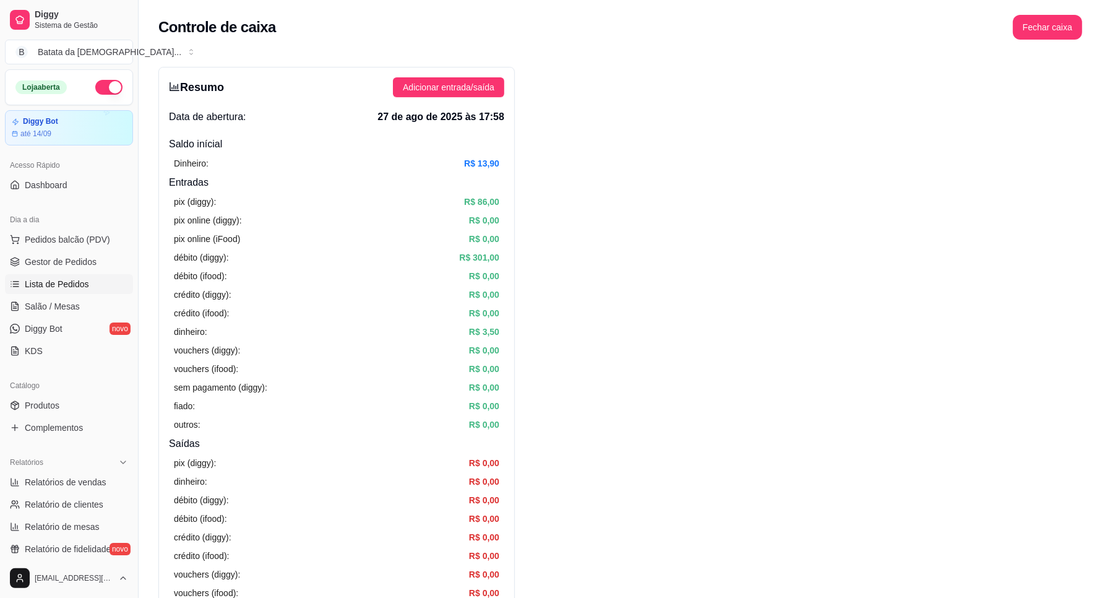
click at [79, 287] on span "Lista de Pedidos" at bounding box center [57, 284] width 64 height 12
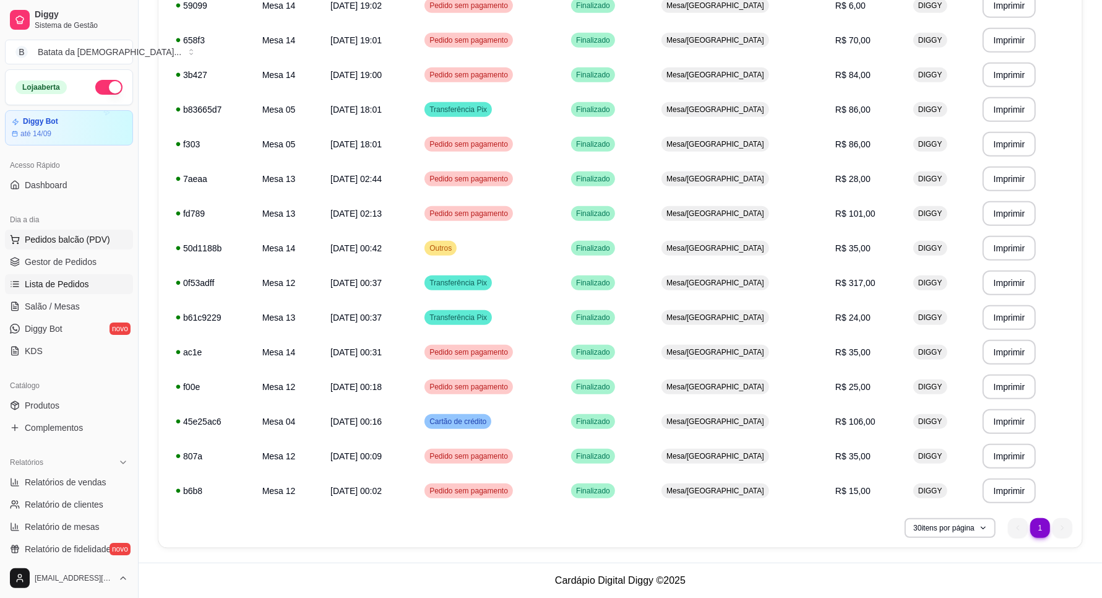
click at [75, 233] on span "Pedidos balcão (PDV)" at bounding box center [67, 239] width 85 height 12
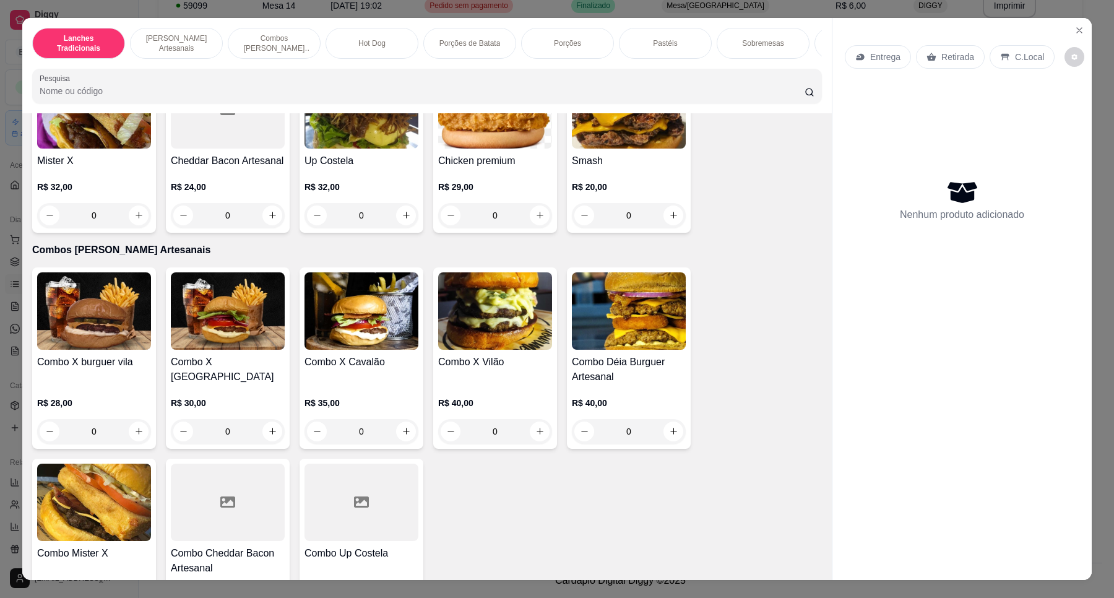
scroll to position [1006, 0]
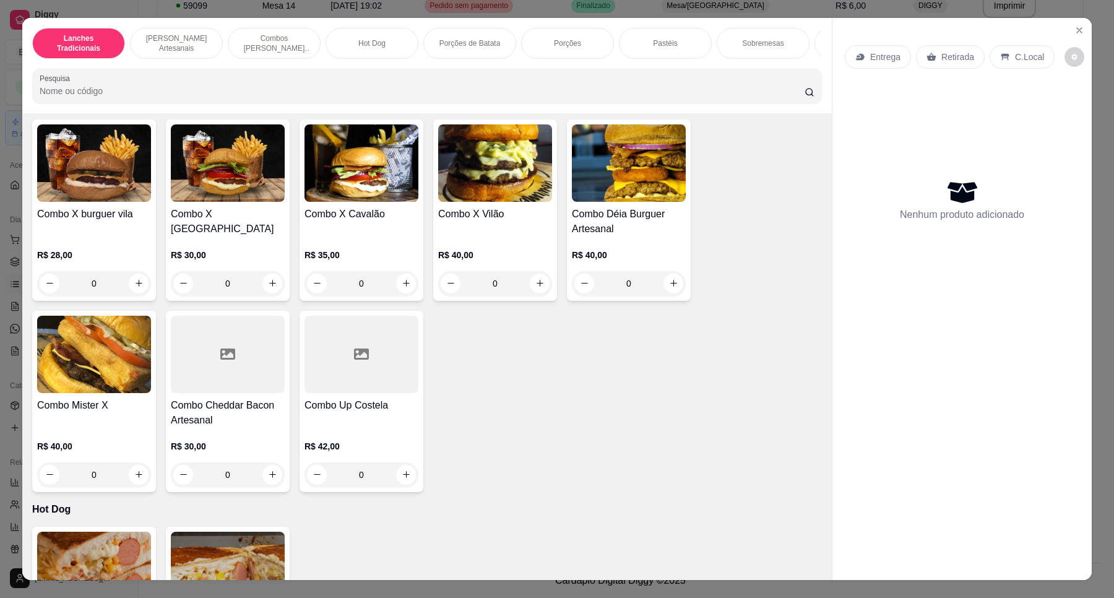
click at [62, 390] on img at bounding box center [94, 354] width 114 height 77
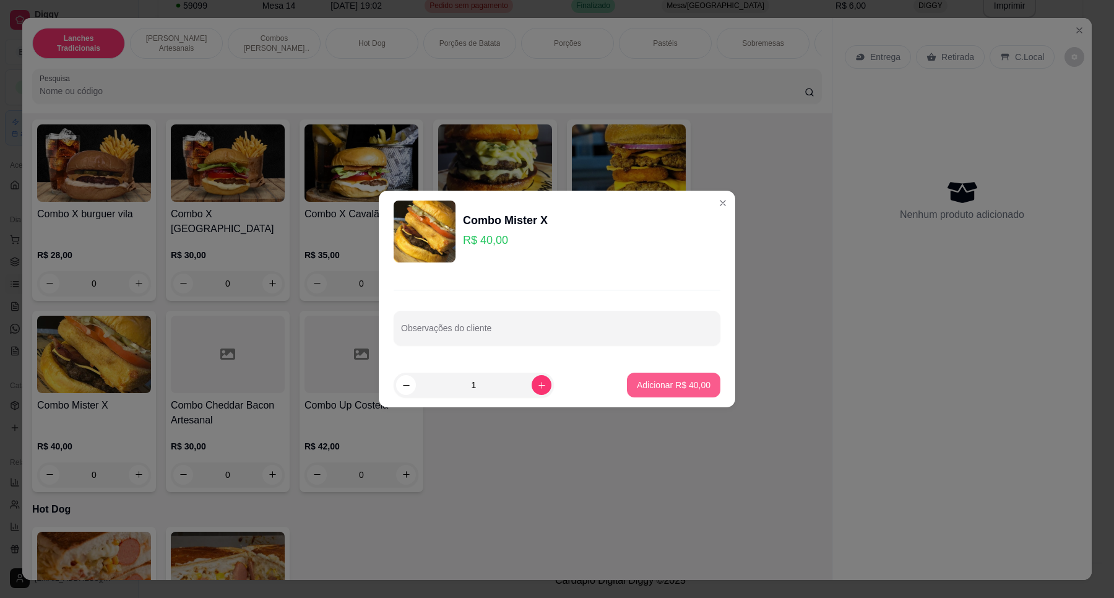
click at [673, 387] on p "Adicionar R$ 40,00" at bounding box center [674, 385] width 74 height 12
type input "1"
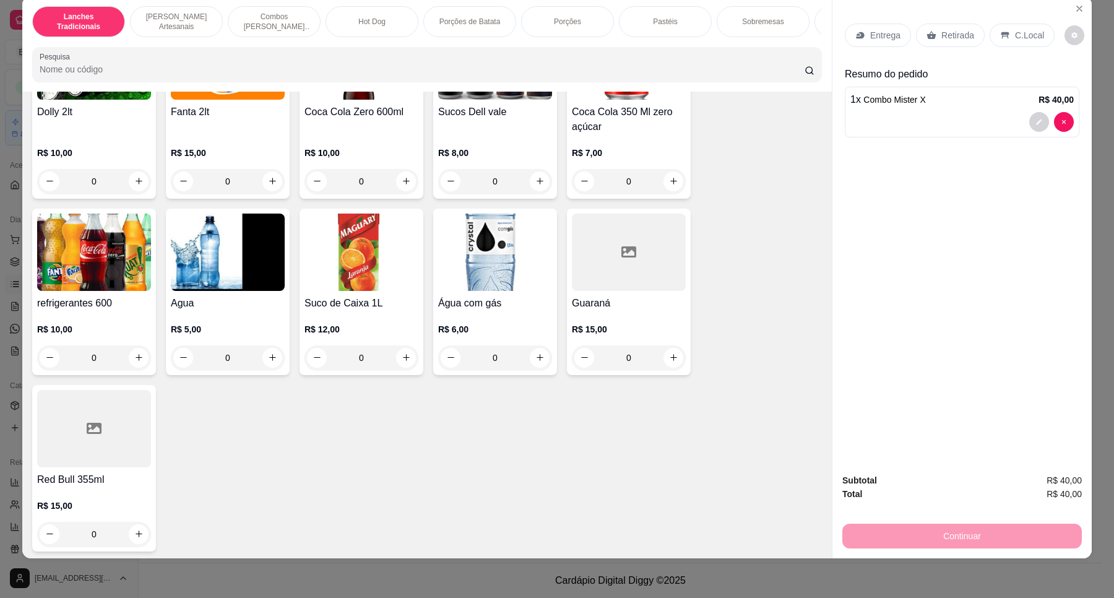
scroll to position [3326, 0]
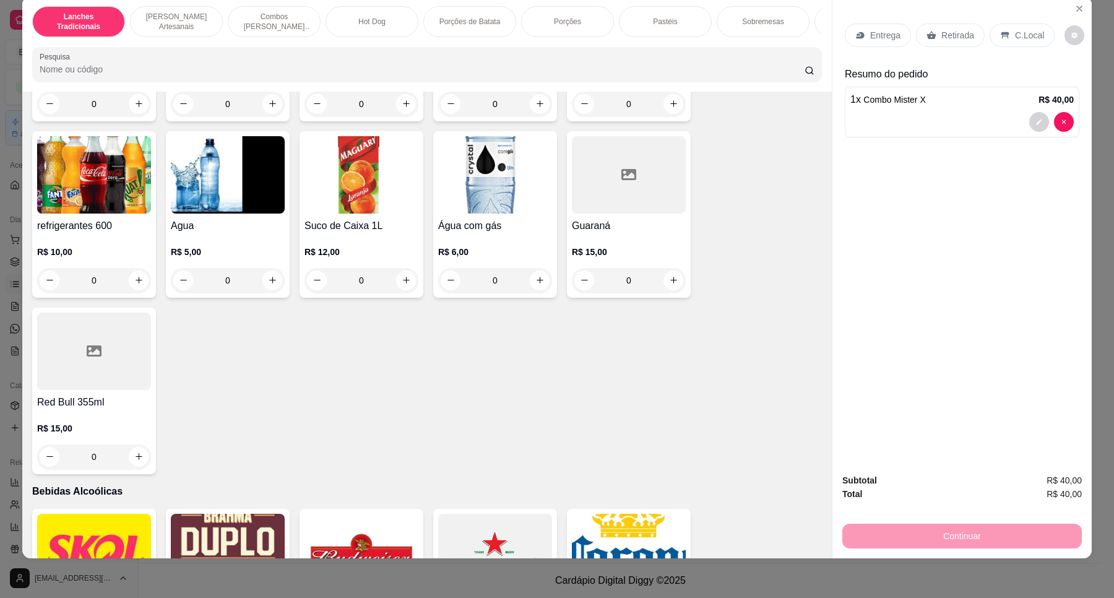
click at [78, 233] on h4 "refrigerantes 600" at bounding box center [94, 225] width 114 height 15
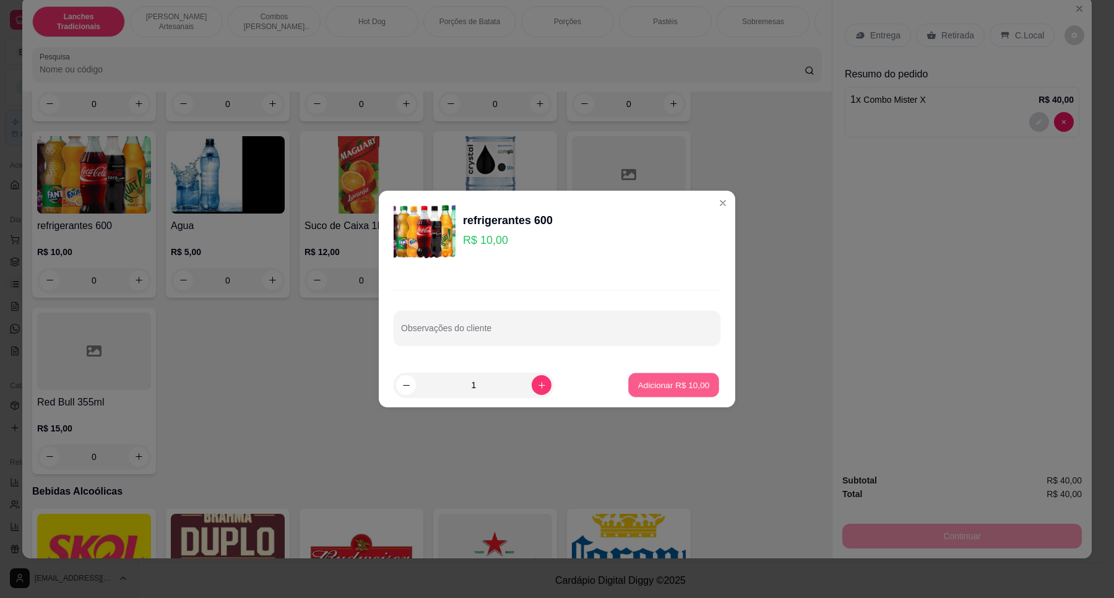
click at [684, 388] on p "Adicionar R$ 10,00" at bounding box center [674, 385] width 72 height 12
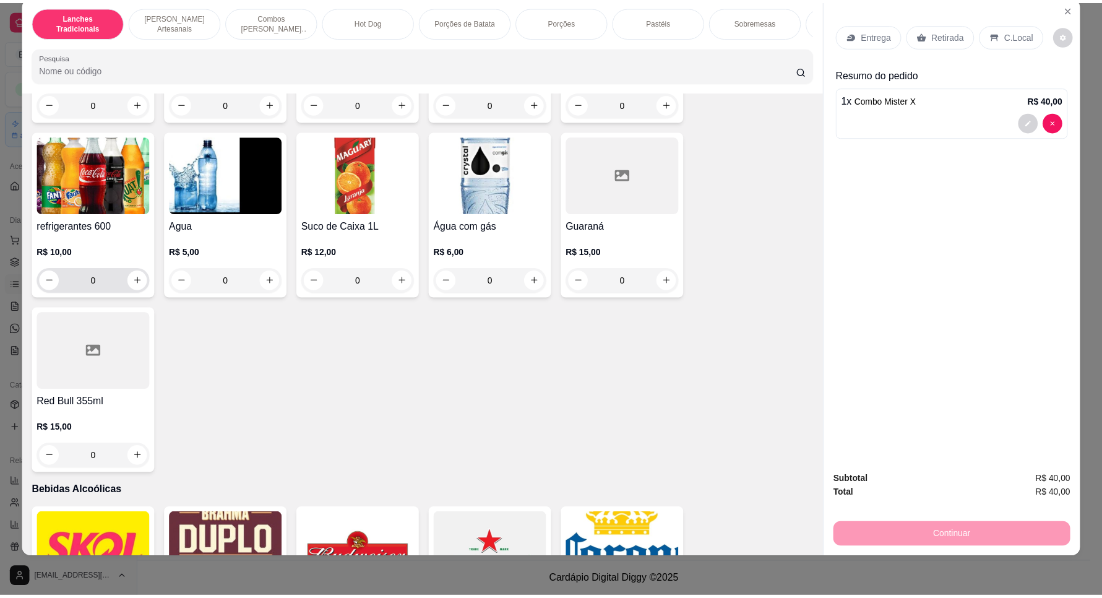
scroll to position [3249, 0]
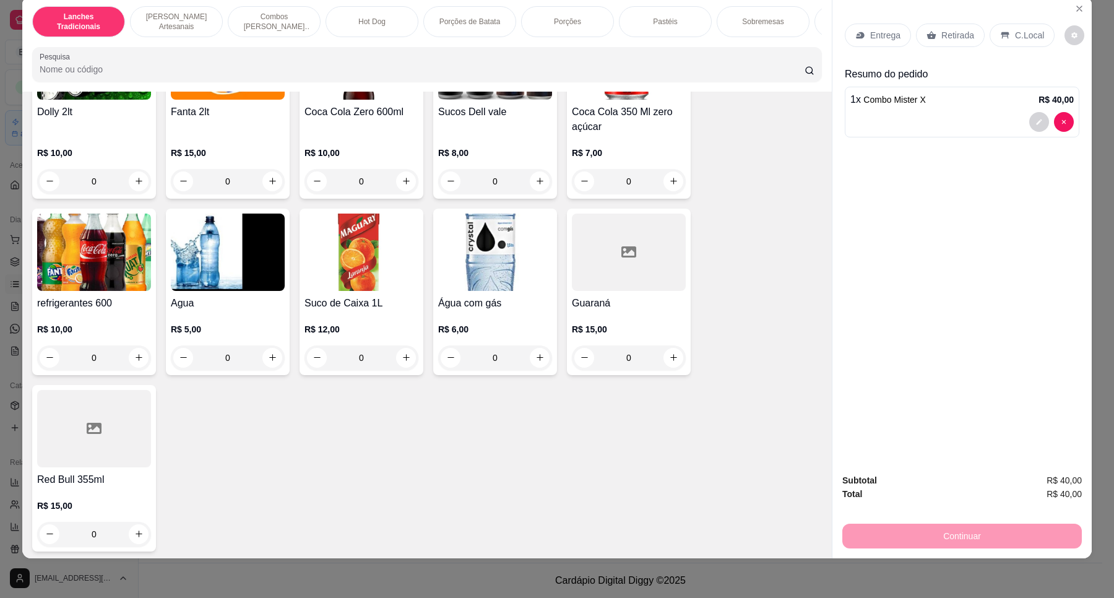
click at [88, 283] on img at bounding box center [94, 251] width 114 height 77
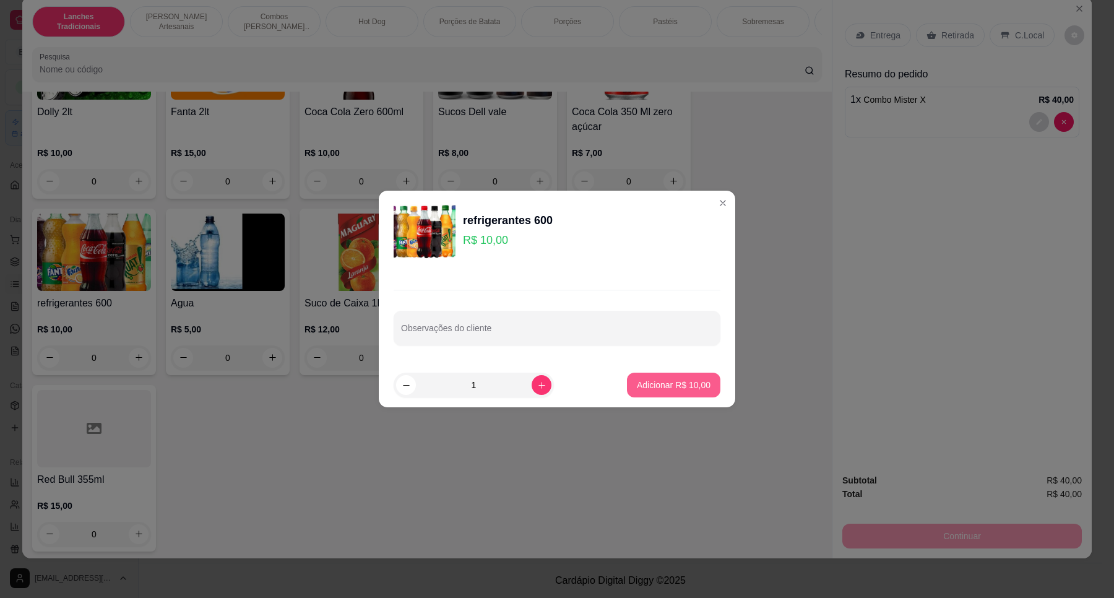
click at [637, 391] on button "Adicionar R$ 10,00" at bounding box center [673, 385] width 93 height 25
type input "1"
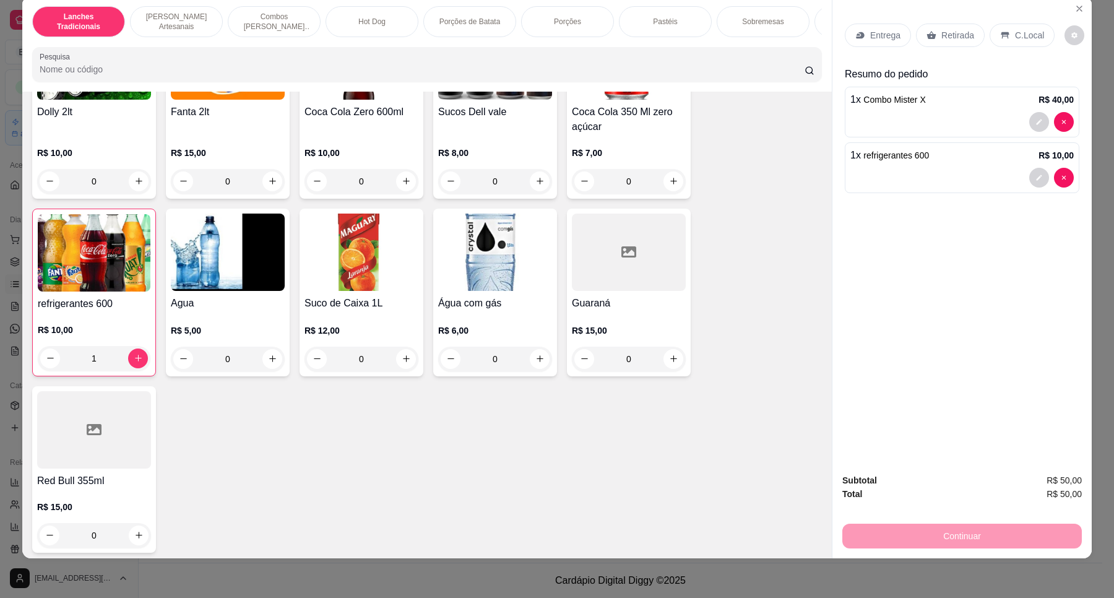
click at [957, 25] on div "Retirada" at bounding box center [950, 36] width 69 height 24
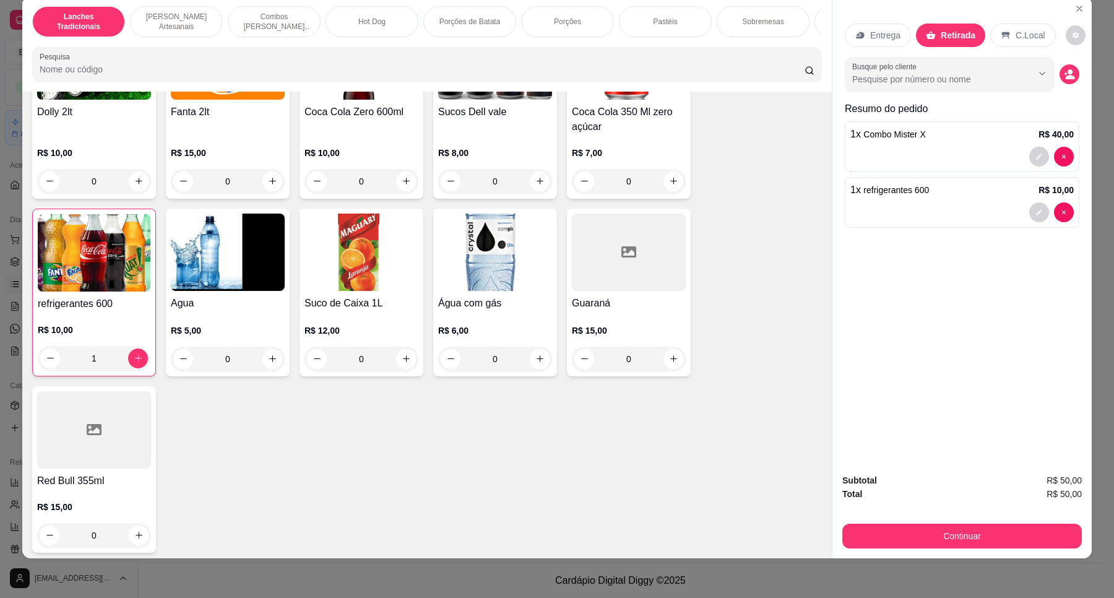
click at [968, 518] on div "Subtotal R$ 50,00 Total R$ 50,00 Continuar" at bounding box center [961, 510] width 239 height 75
click at [975, 533] on button "Continuar" at bounding box center [961, 536] width 239 height 25
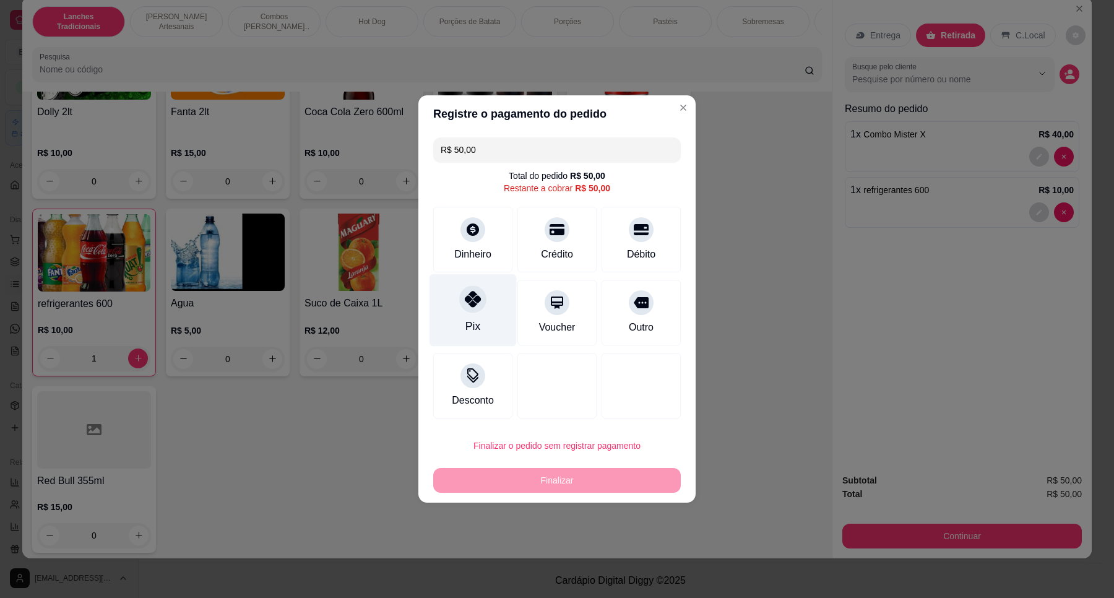
click at [475, 296] on icon at bounding box center [473, 299] width 16 height 16
type input "R$ 0,00"
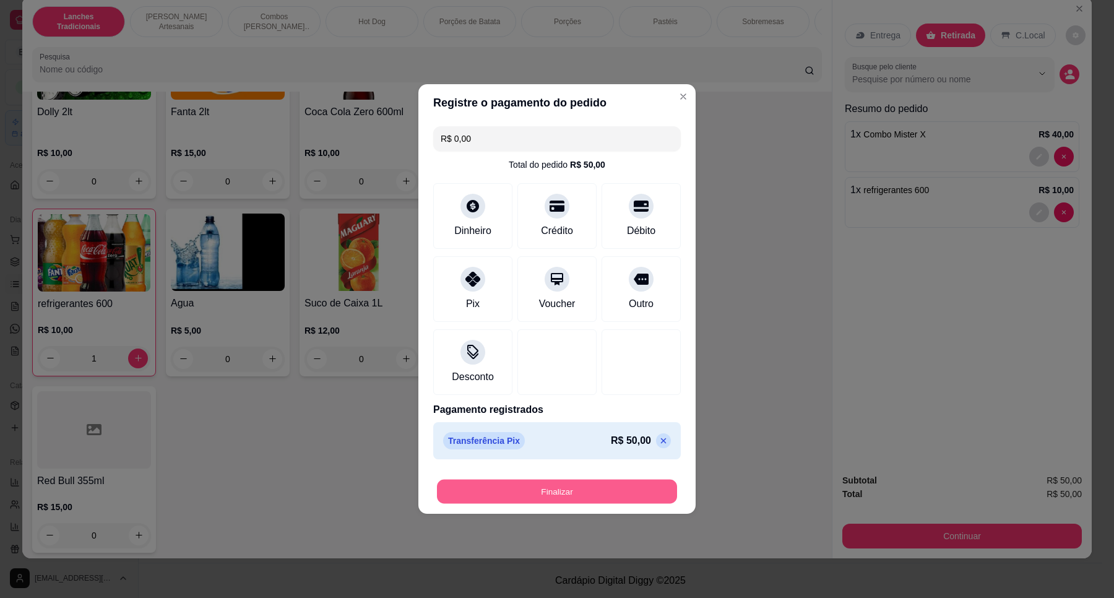
click at [601, 490] on button "Finalizar" at bounding box center [557, 492] width 240 height 24
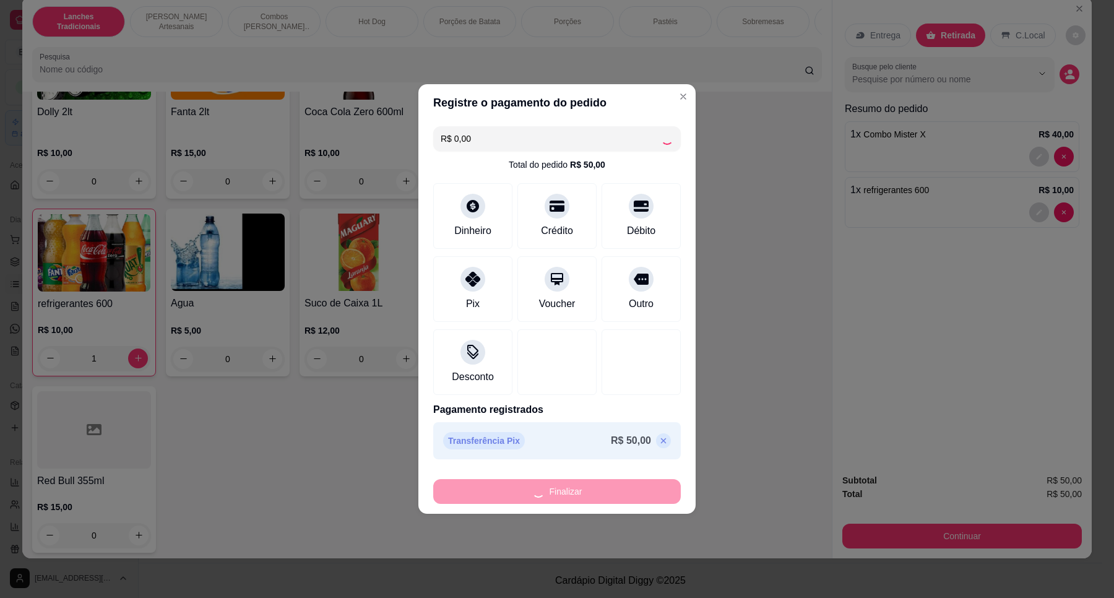
type input "0"
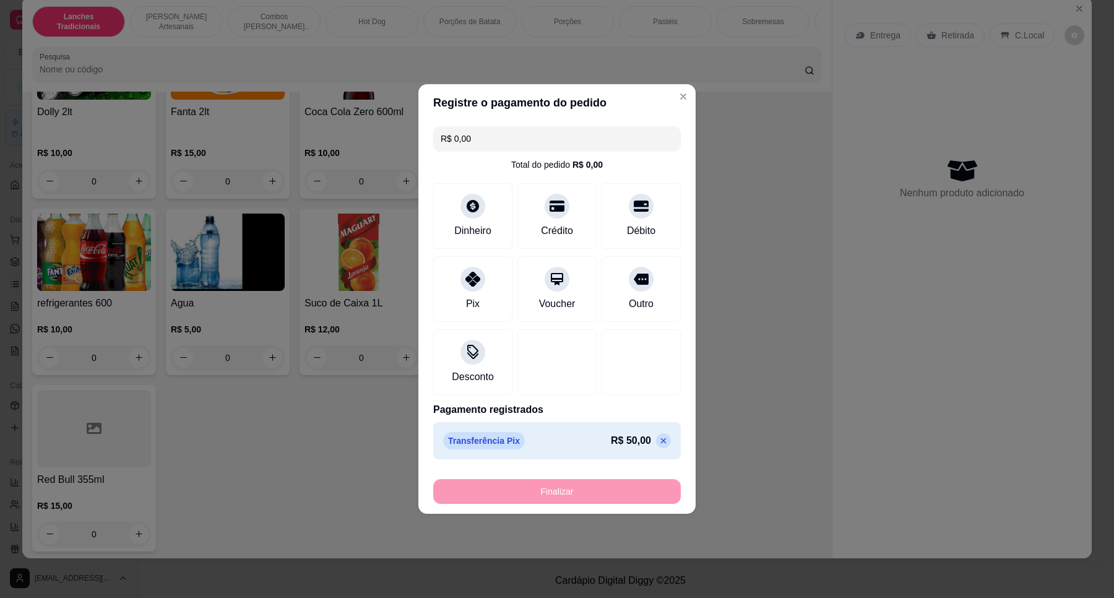
type input "-R$ 50,00"
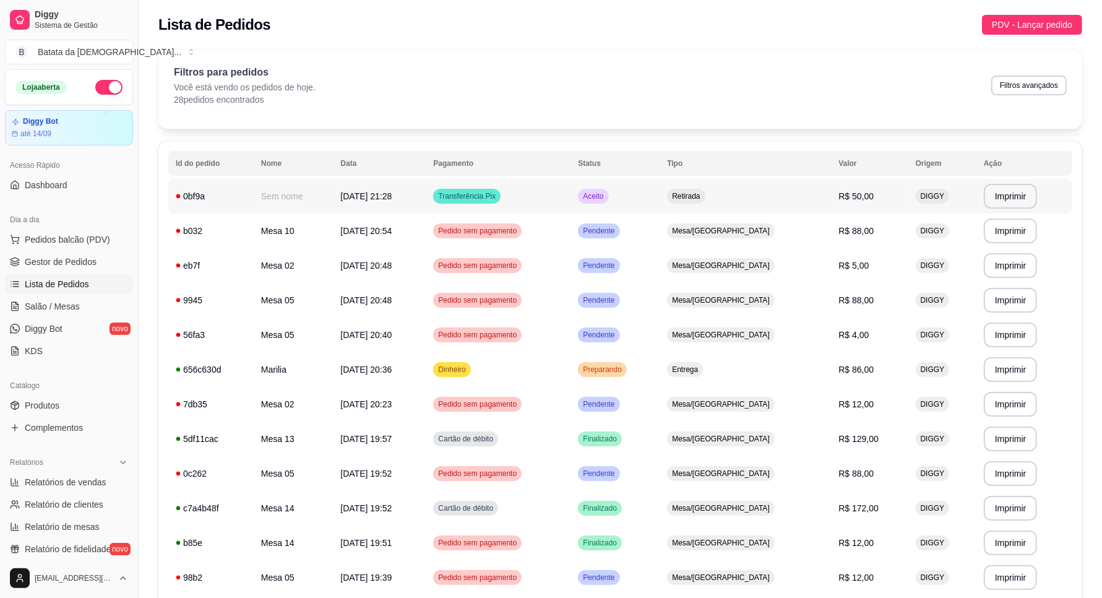
click at [660, 184] on td "Aceito" at bounding box center [615, 196] width 89 height 35
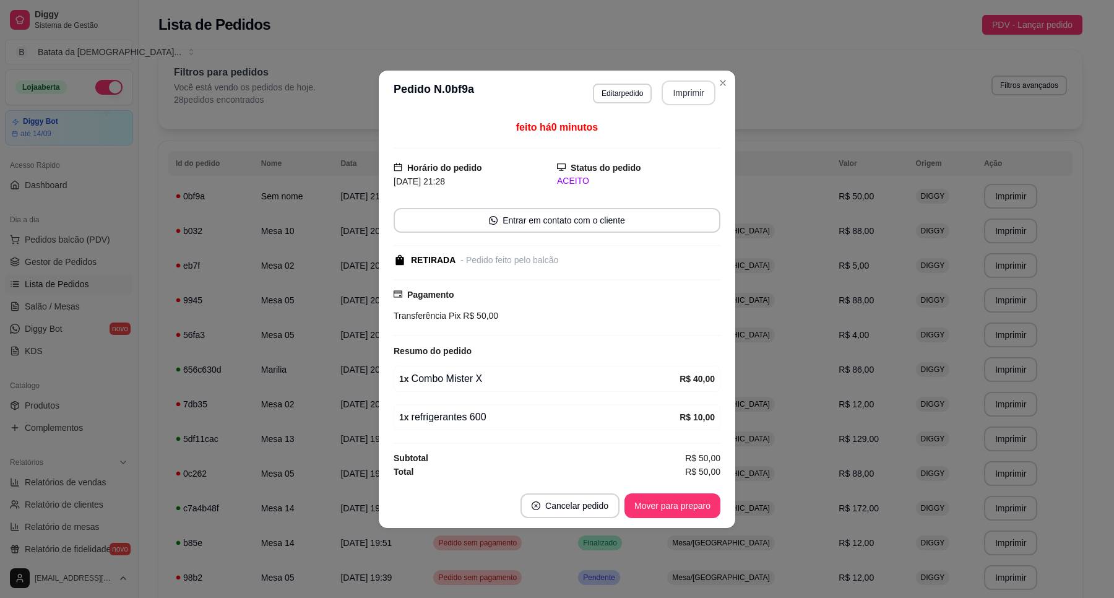
click at [676, 96] on button "Imprimir" at bounding box center [688, 92] width 54 height 25
click at [697, 503] on button "Mover para preparo" at bounding box center [672, 505] width 96 height 25
click at [575, 404] on div "1 x refrigerantes 600 R$ 10,00" at bounding box center [557, 417] width 327 height 26
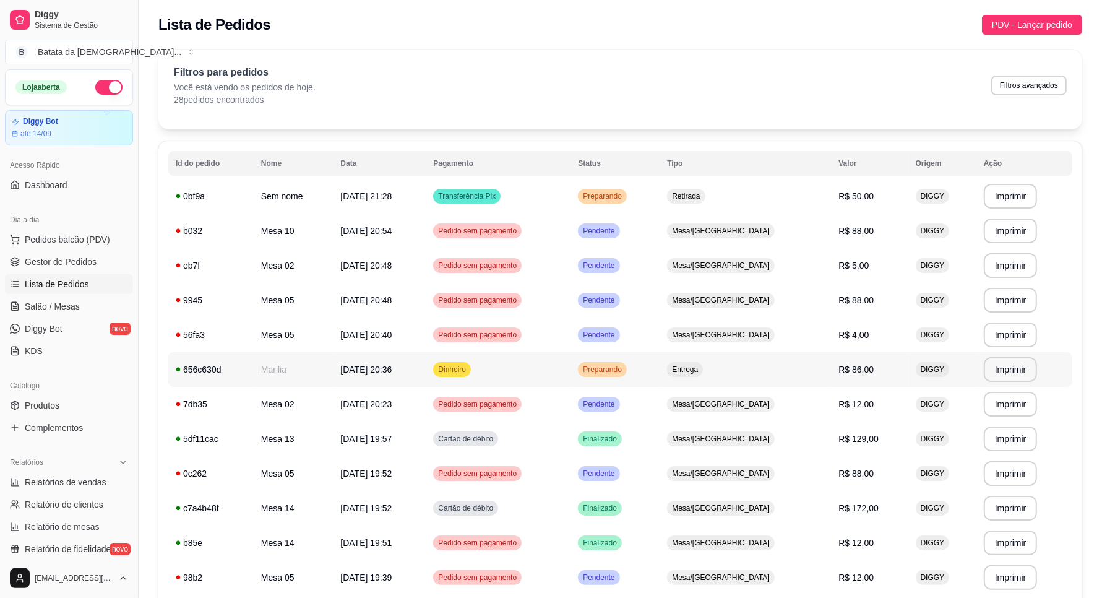
click at [624, 369] on span "Preparando" at bounding box center [602, 369] width 44 height 10
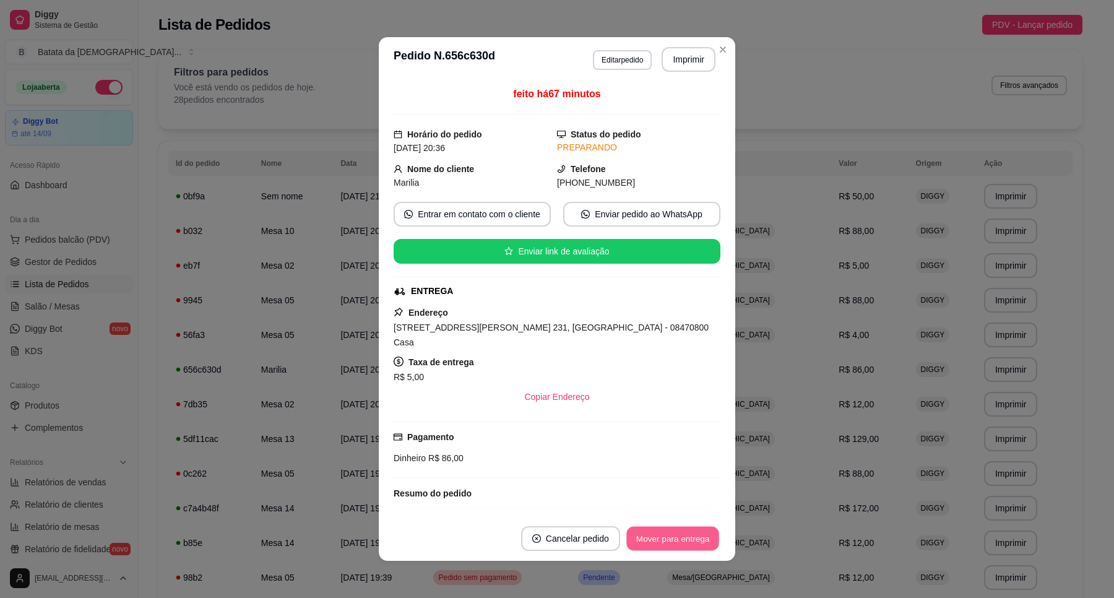
click at [687, 543] on button "Mover para entrega" at bounding box center [672, 539] width 93 height 24
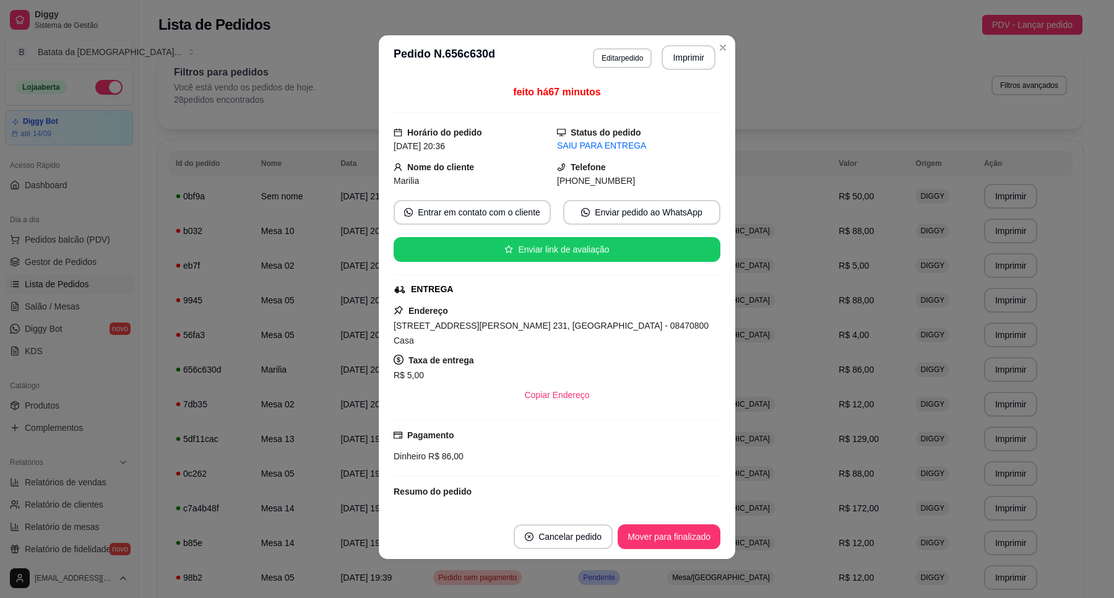
scroll to position [138, 0]
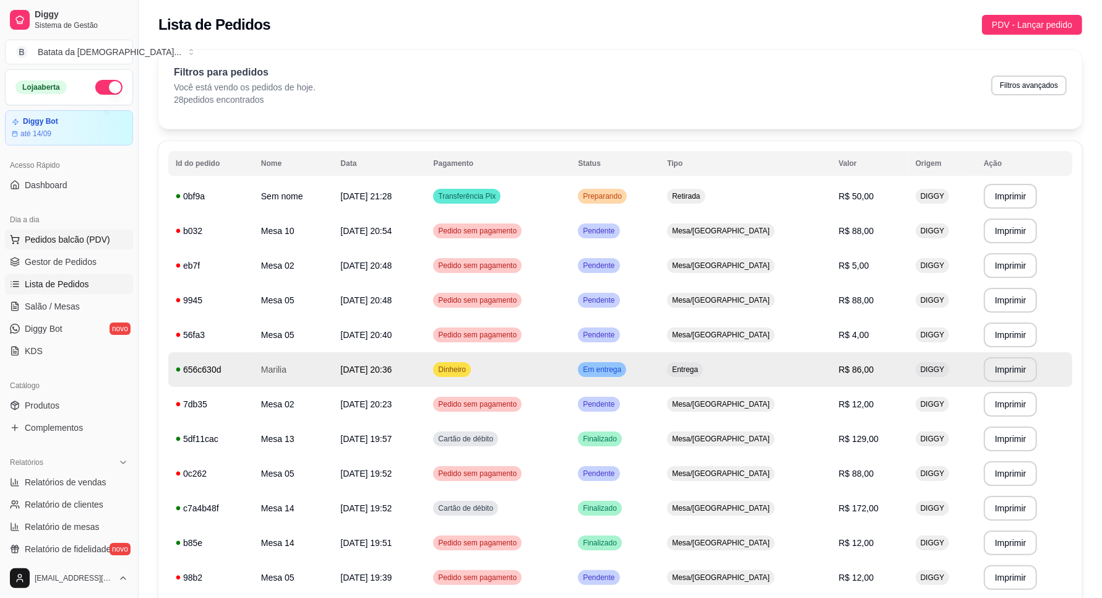
click at [85, 245] on span "Pedidos balcão (PDV)" at bounding box center [67, 239] width 85 height 12
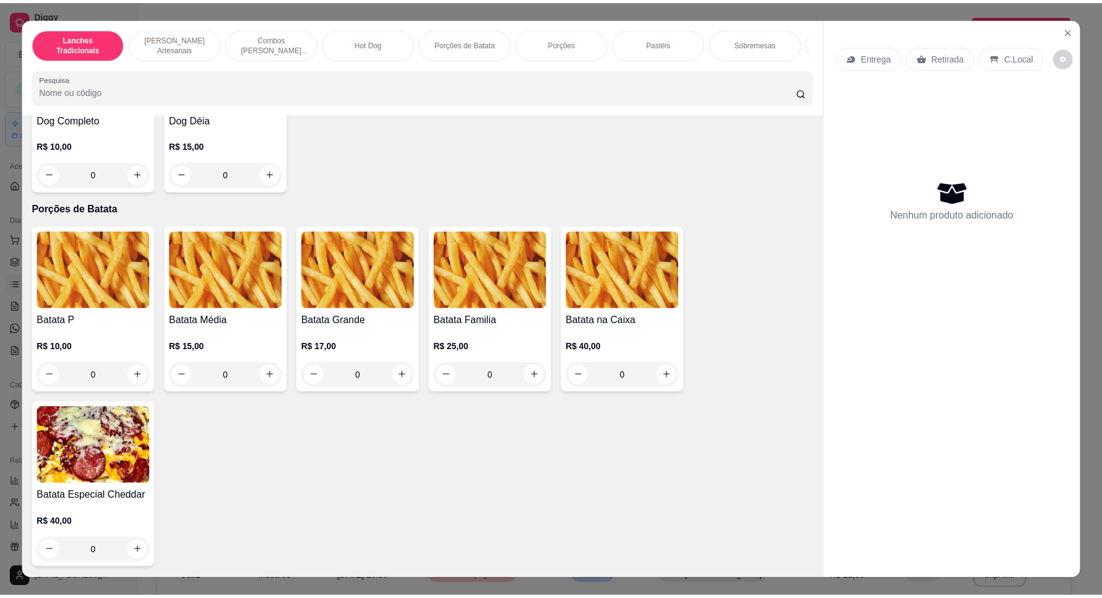
scroll to position [1547, 0]
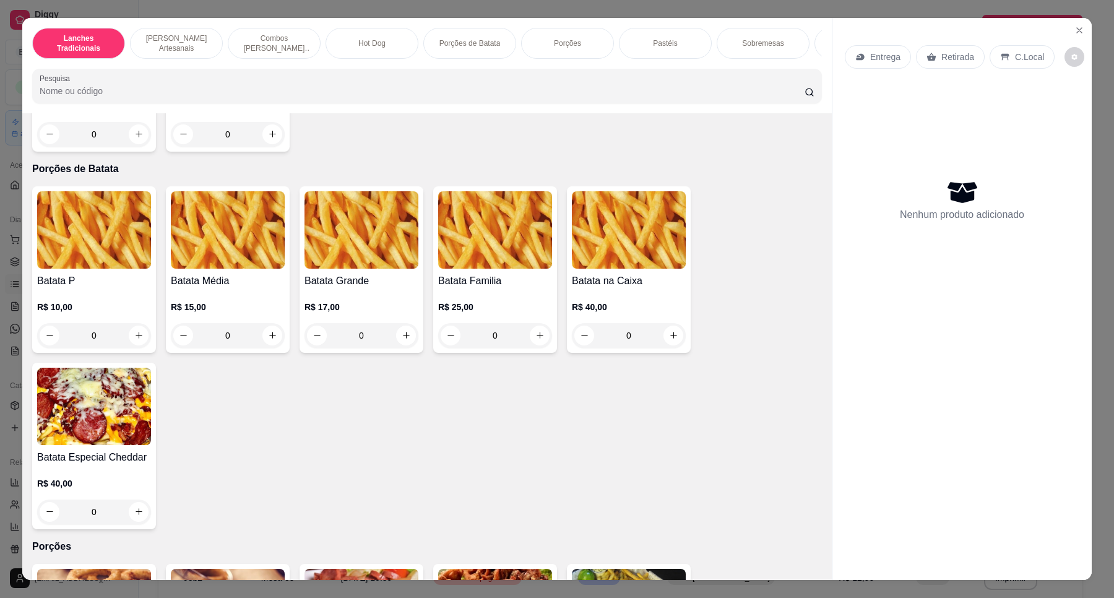
click at [397, 234] on img at bounding box center [361, 229] width 114 height 77
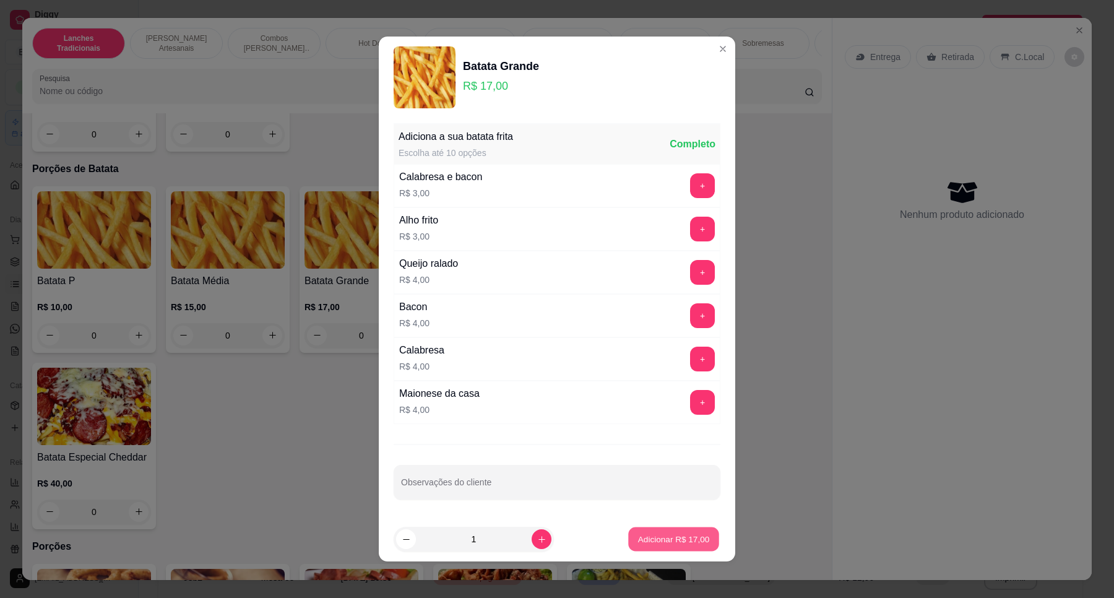
click at [681, 537] on p "Adicionar R$ 17,00" at bounding box center [674, 539] width 72 height 12
type input "1"
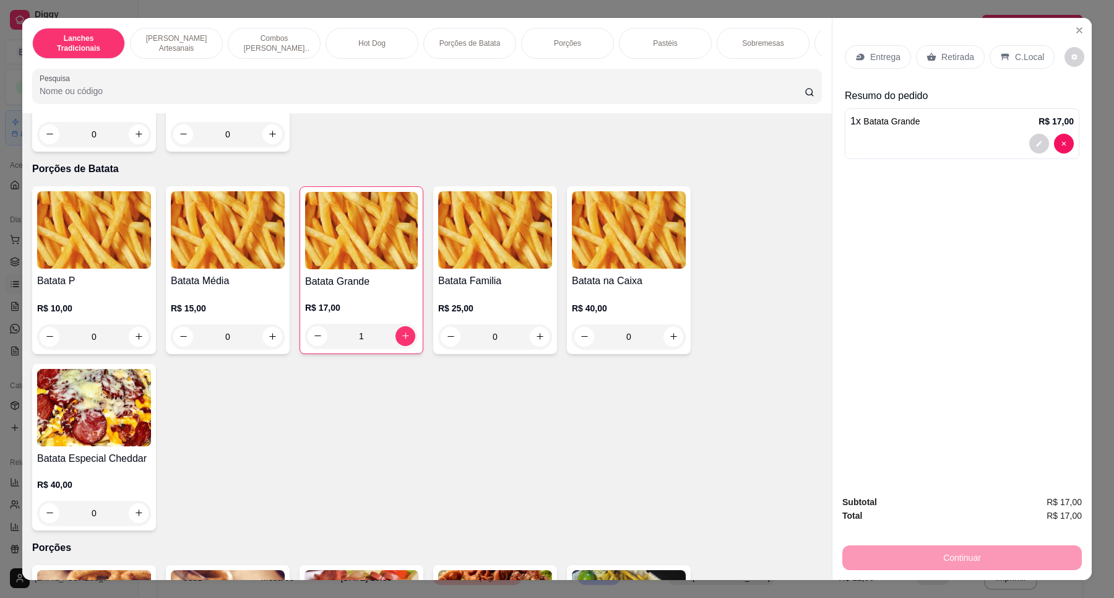
click at [953, 47] on div "Retirada" at bounding box center [950, 57] width 69 height 24
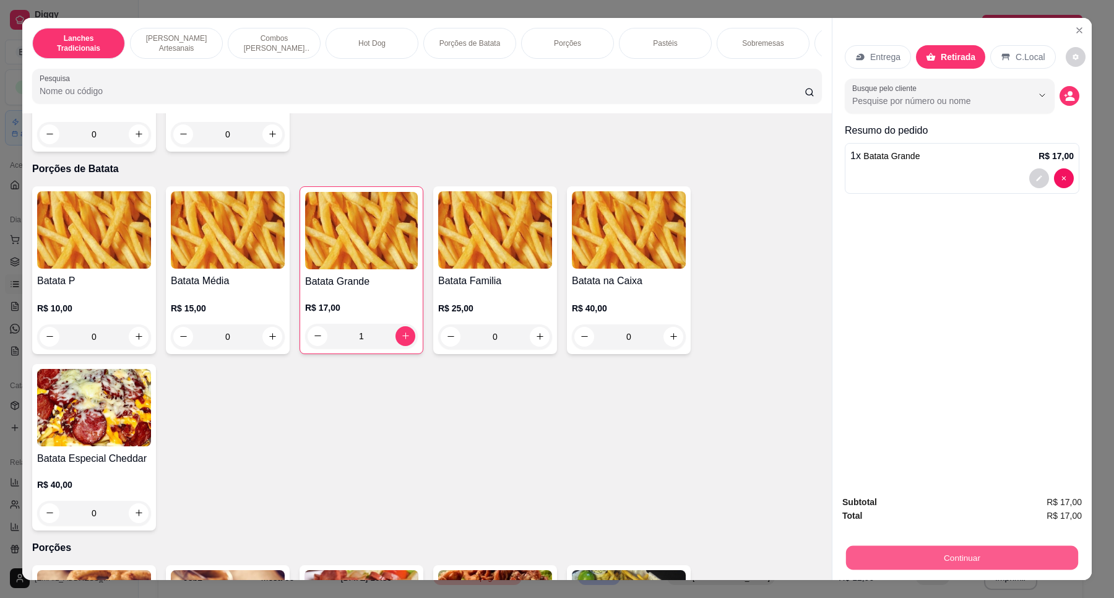
click at [961, 560] on button "Continuar" at bounding box center [962, 558] width 232 height 24
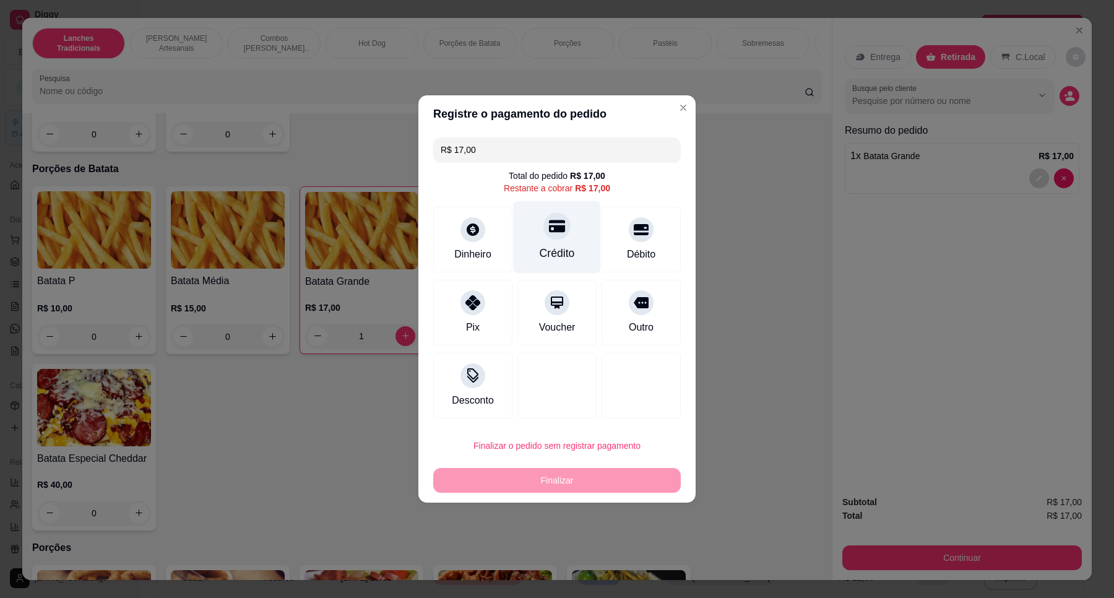
drag, startPoint x: 563, startPoint y: 237, endPoint x: 603, endPoint y: 293, distance: 68.7
click at [563, 236] on div "Crédito" at bounding box center [557, 237] width 87 height 72
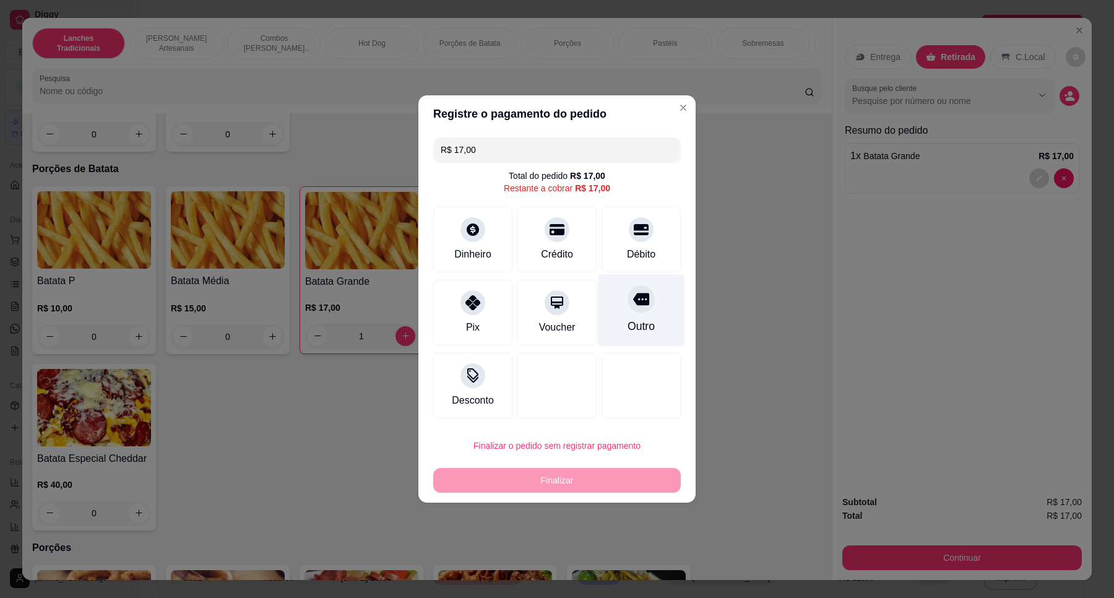
type input "R$ 0,00"
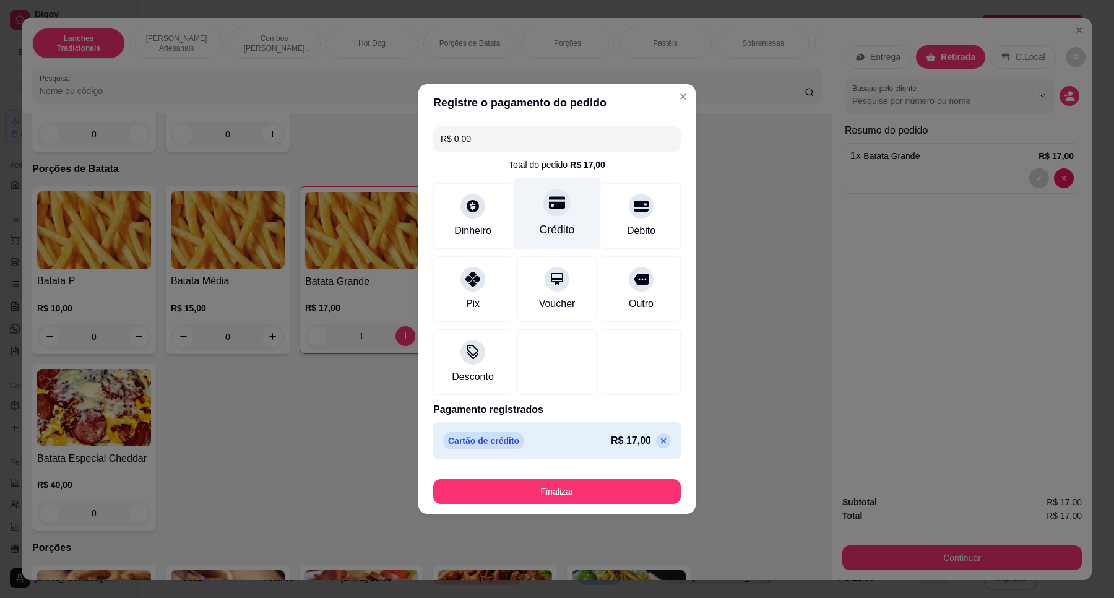
click at [561, 220] on div "Crédito" at bounding box center [557, 214] width 87 height 72
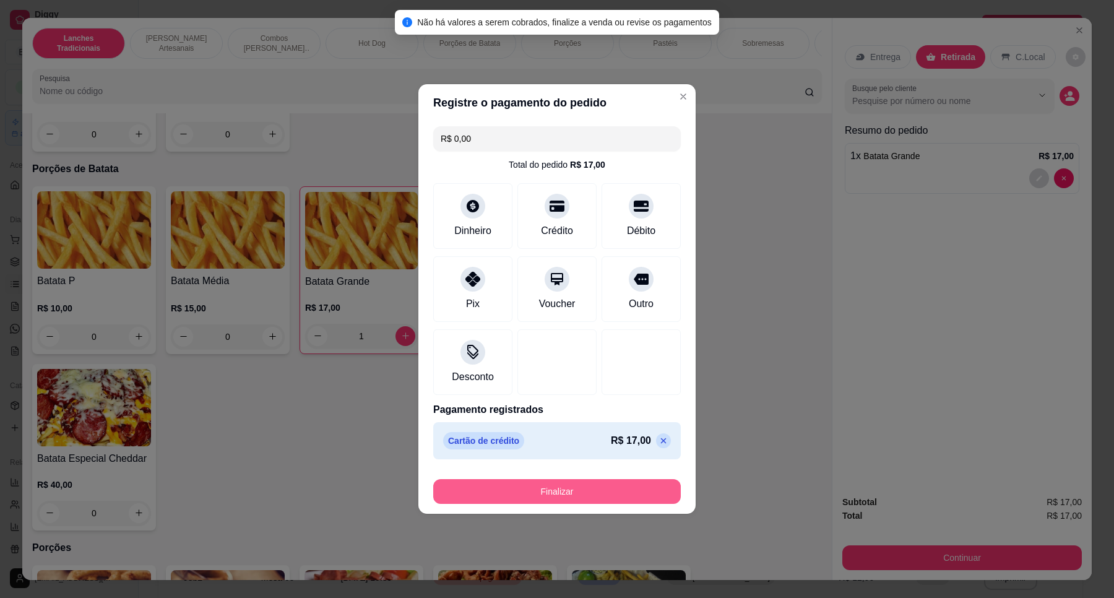
click at [580, 483] on button "Finalizar" at bounding box center [557, 491] width 248 height 25
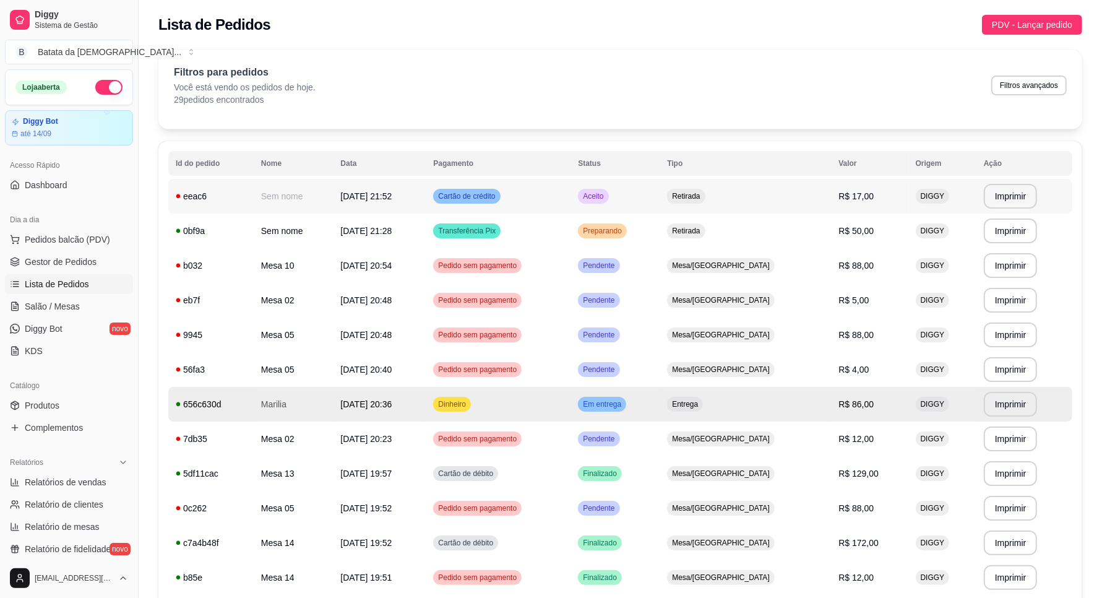
click at [755, 199] on td "Retirada" at bounding box center [745, 196] width 171 height 35
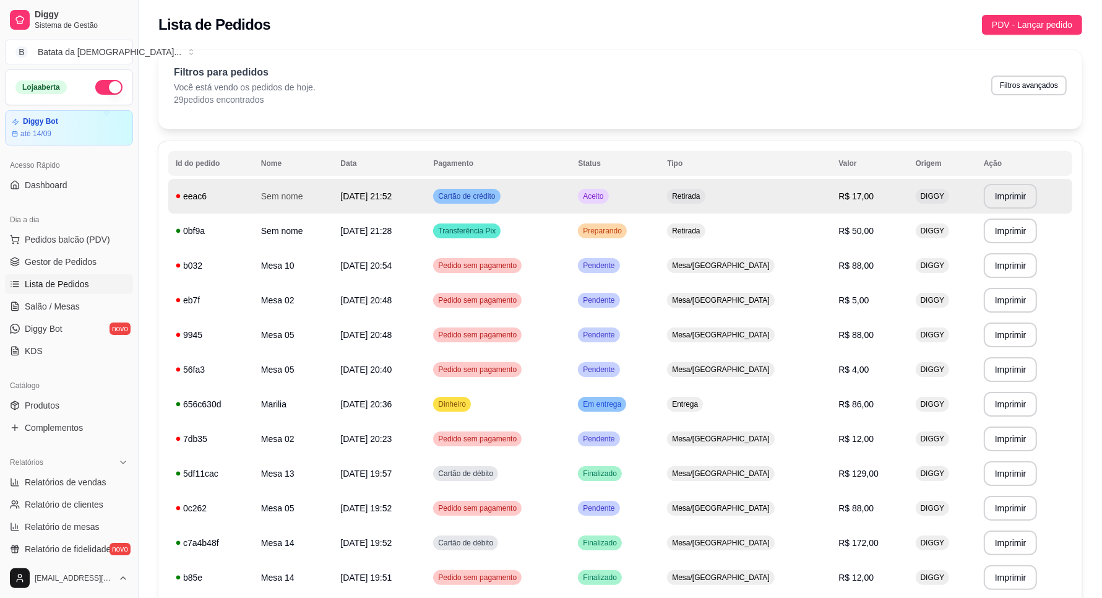
click at [660, 199] on td "Aceito" at bounding box center [615, 196] width 89 height 35
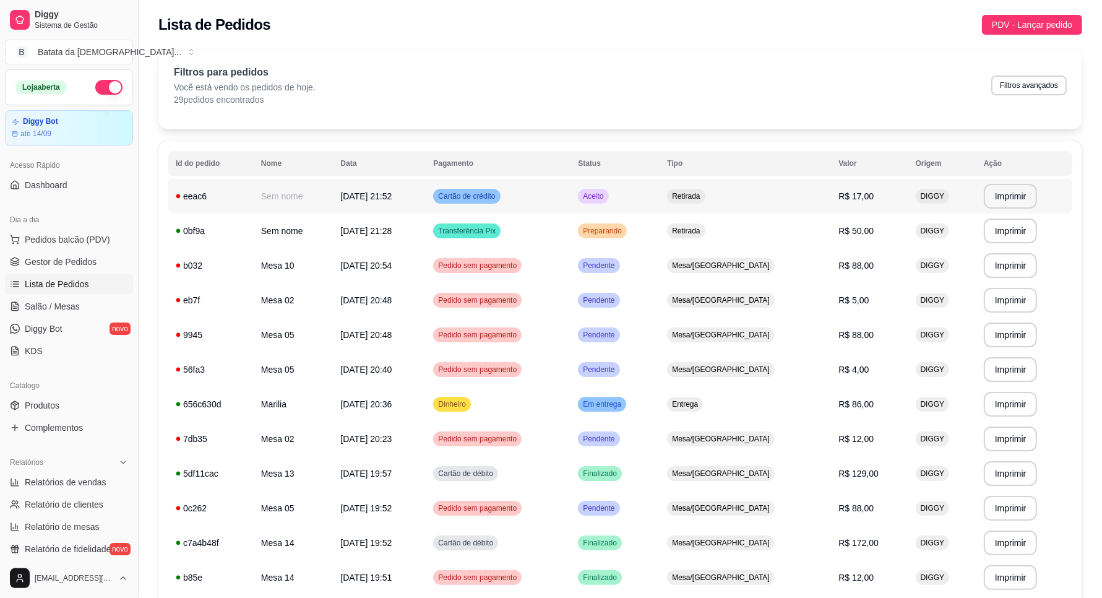
click at [660, 191] on td "Aceito" at bounding box center [615, 196] width 89 height 35
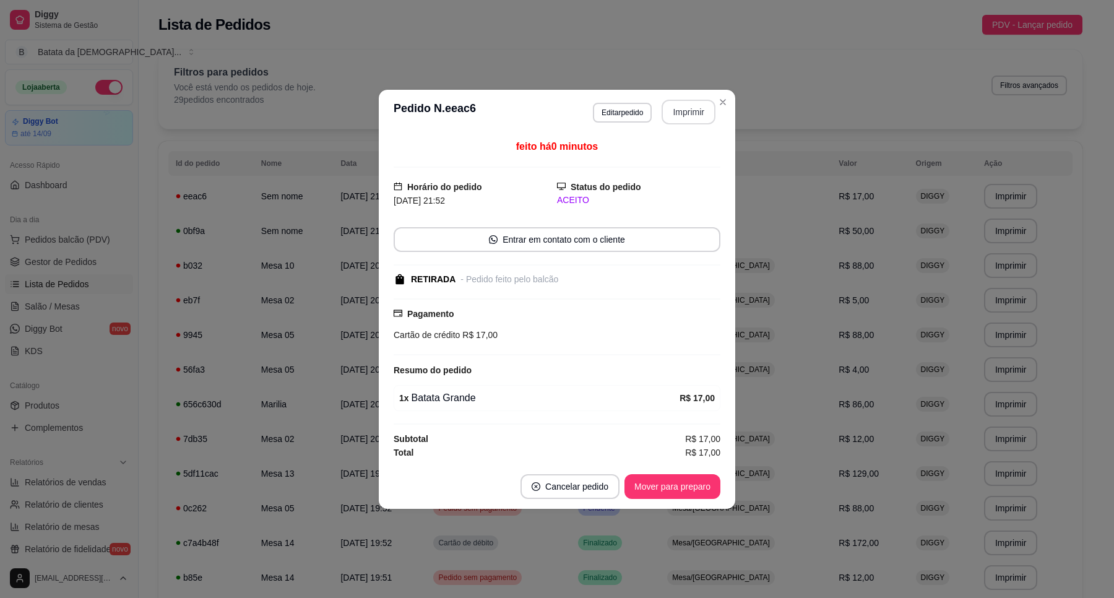
click at [684, 118] on button "Imprimir" at bounding box center [688, 112] width 54 height 25
click at [694, 477] on button "Mover para preparo" at bounding box center [672, 486] width 93 height 24
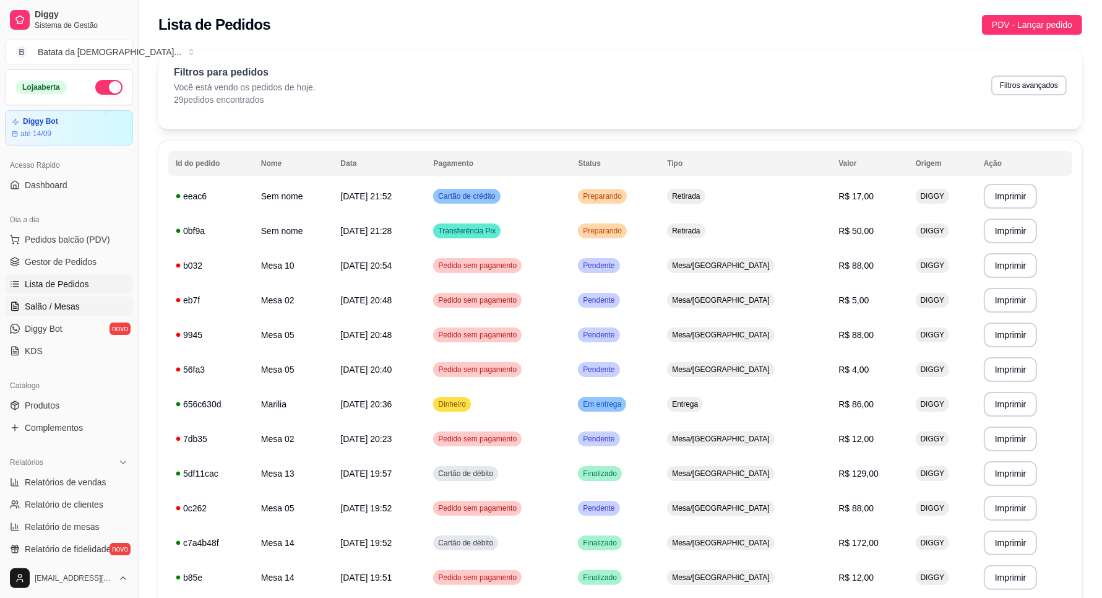
click at [75, 304] on span "Salão / Mesas" at bounding box center [52, 306] width 55 height 12
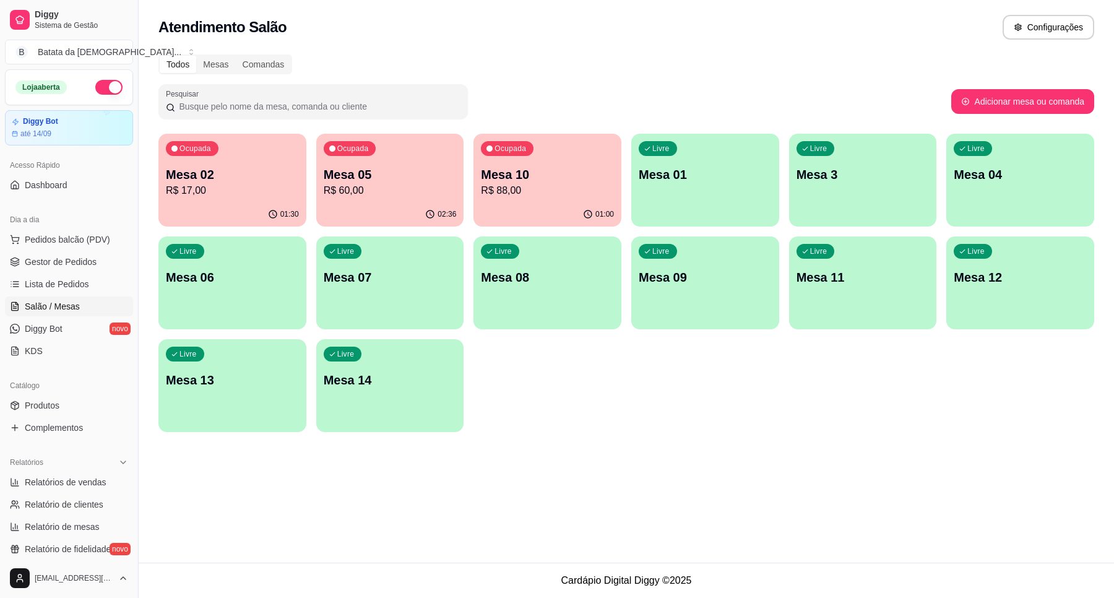
click at [187, 158] on div "Ocupada Mesa 02 R$ 17,00" at bounding box center [232, 168] width 148 height 69
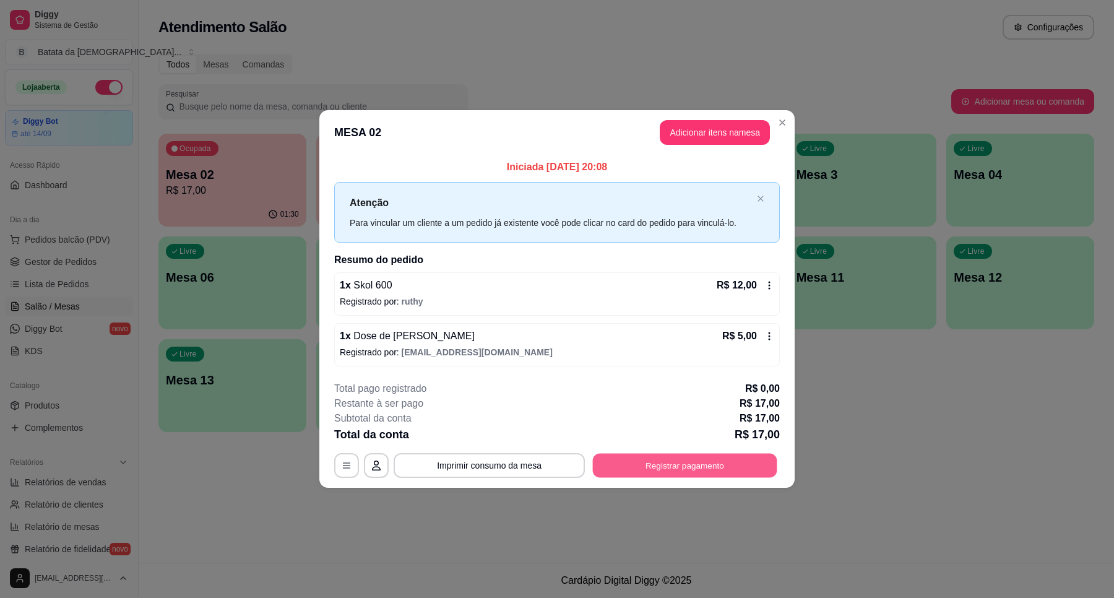
click at [645, 470] on button "Registrar pagamento" at bounding box center [685, 465] width 184 height 24
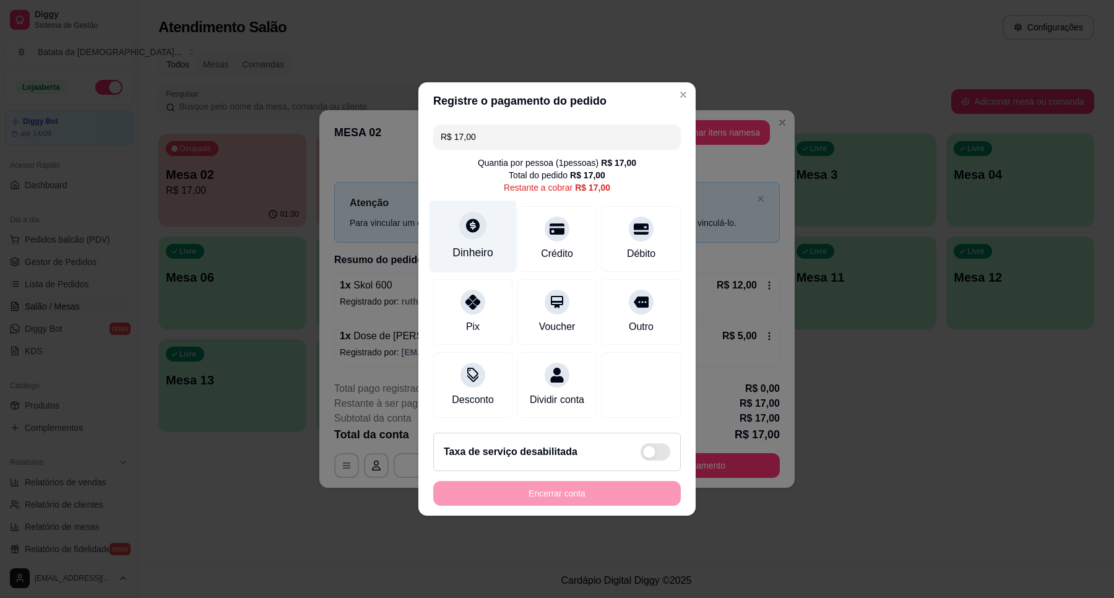
click at [475, 218] on icon at bounding box center [473, 225] width 14 height 14
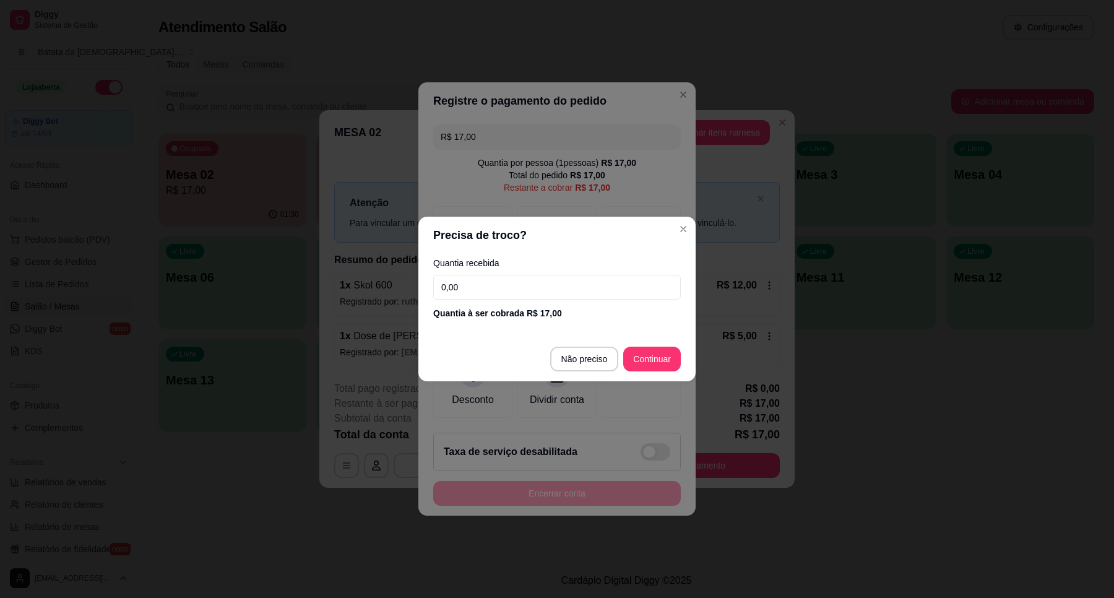
click at [509, 288] on input "0,00" at bounding box center [557, 287] width 248 height 25
click at [501, 290] on input "0,00" at bounding box center [557, 287] width 248 height 25
type input "0,17"
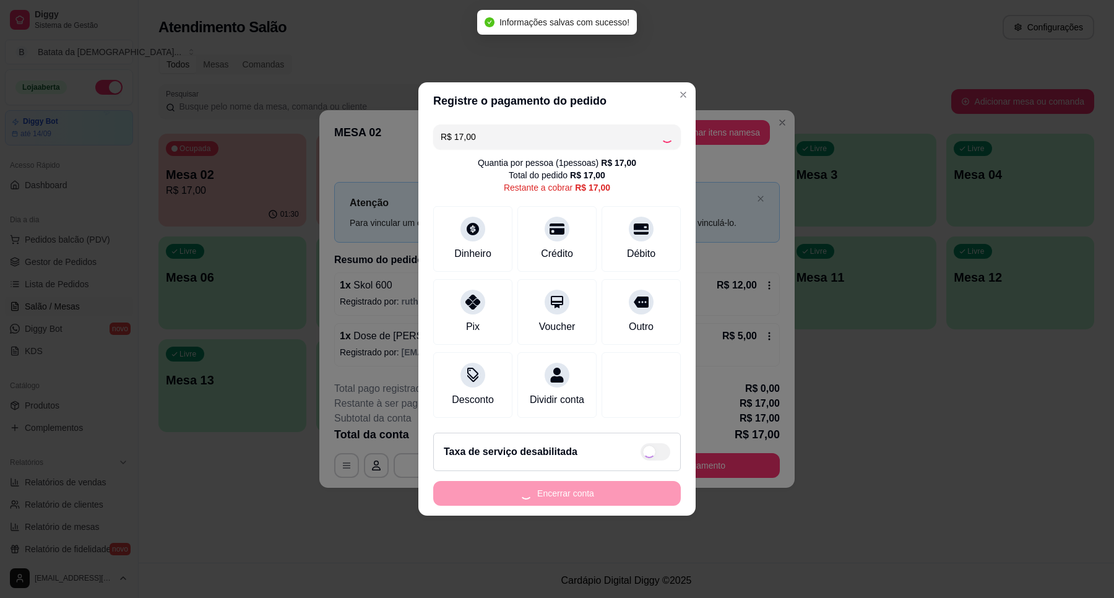
type input "R$ 0,00"
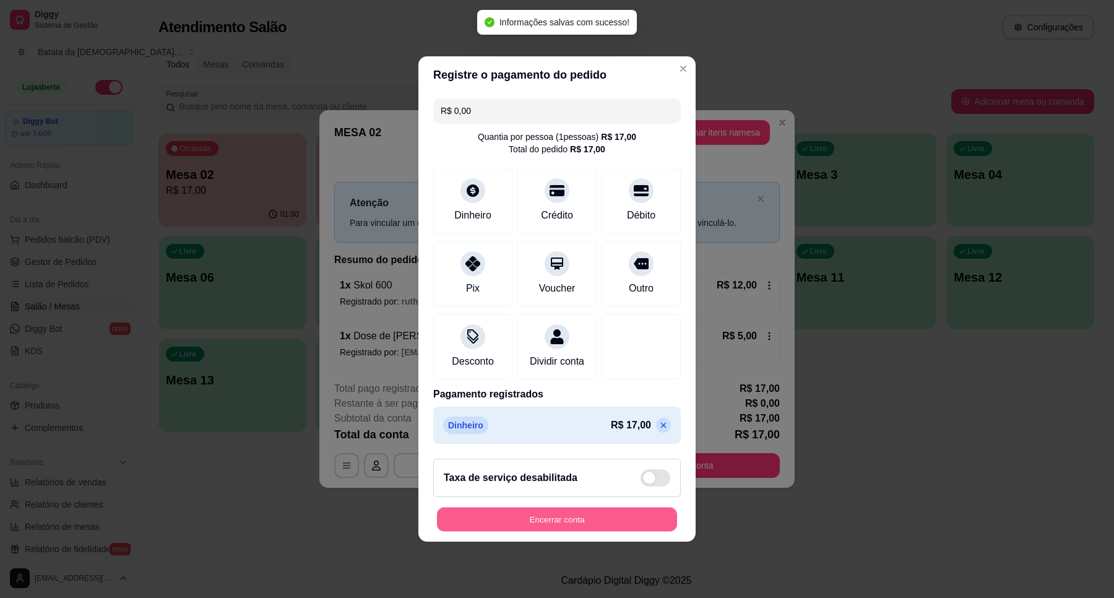
click at [543, 529] on button "Encerrar conta" at bounding box center [557, 519] width 240 height 24
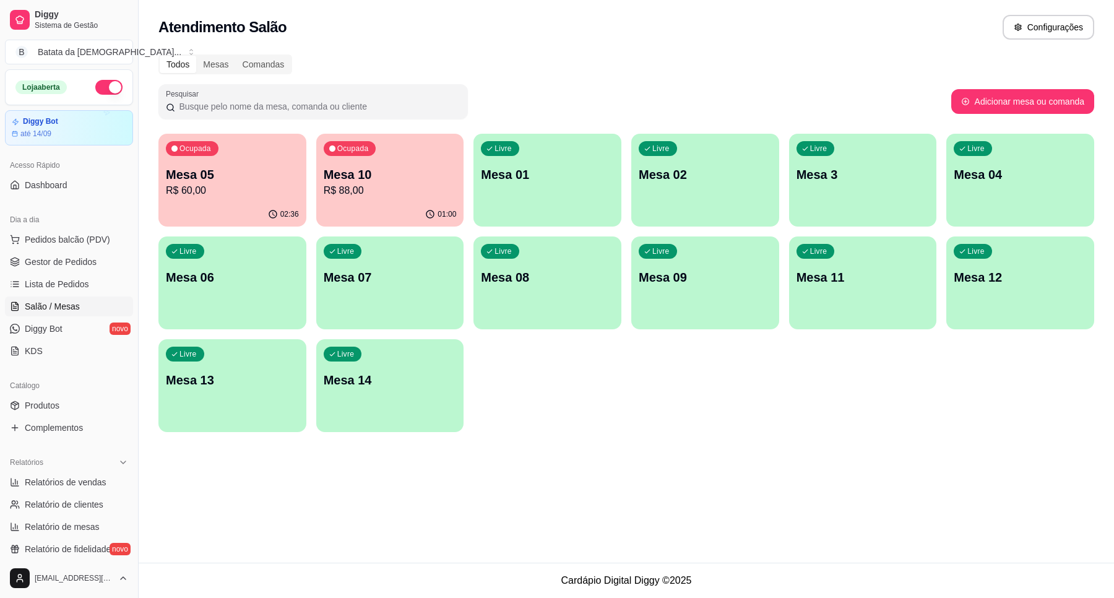
click at [236, 193] on p "R$ 60,00" at bounding box center [232, 190] width 133 height 15
click at [381, 180] on p "Mesa 10" at bounding box center [390, 174] width 133 height 17
click at [87, 245] on span "Pedidos balcão (PDV)" at bounding box center [67, 239] width 85 height 12
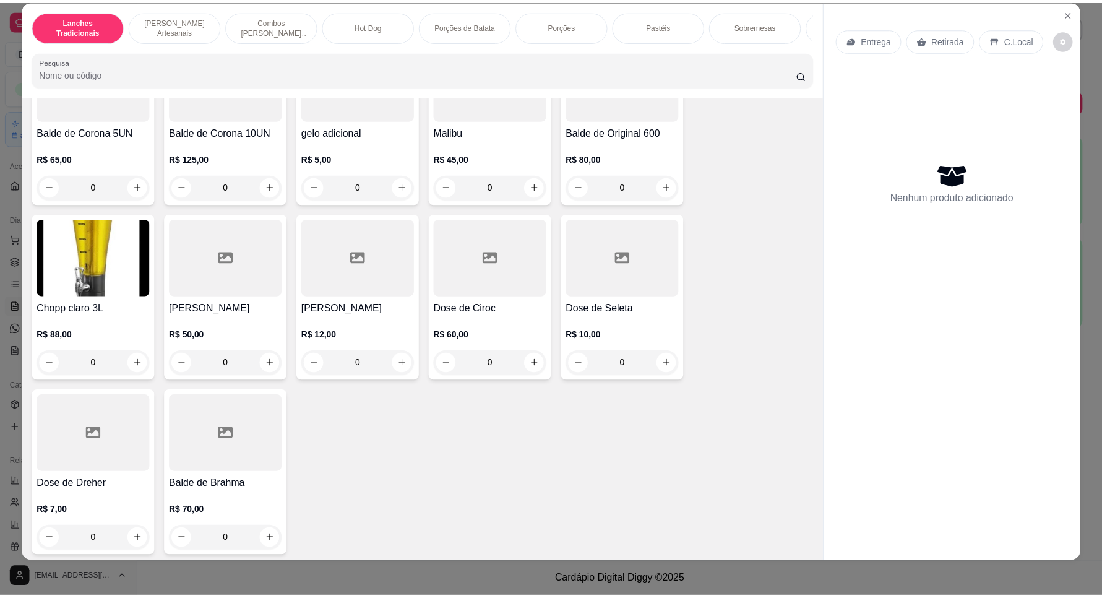
scroll to position [22, 0]
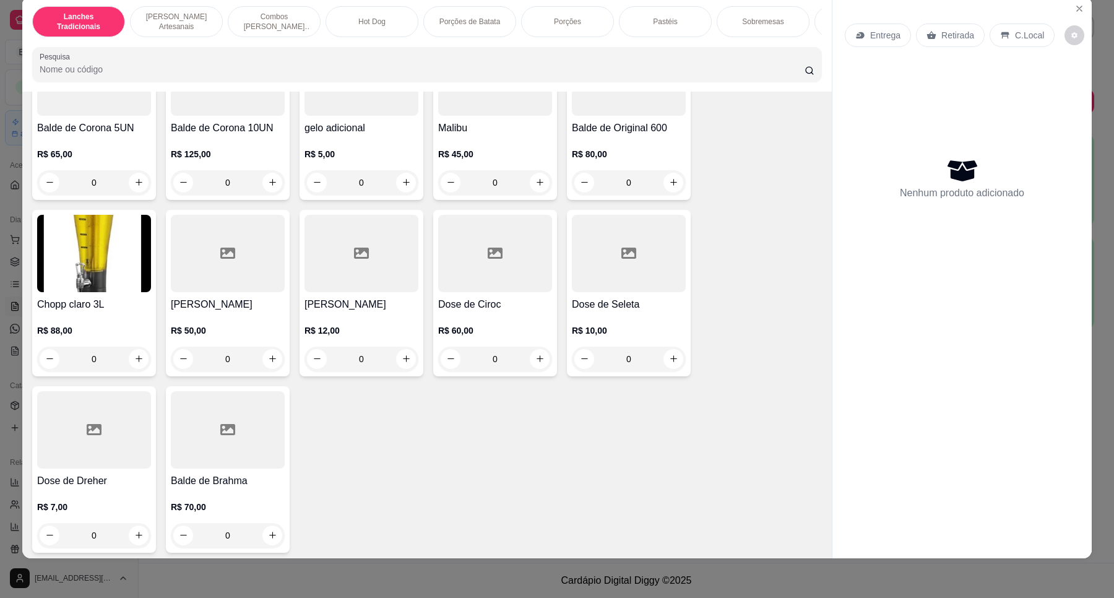
click at [145, 258] on div "Chopp claro 3L R$ 88,00 0" at bounding box center [94, 293] width 124 height 166
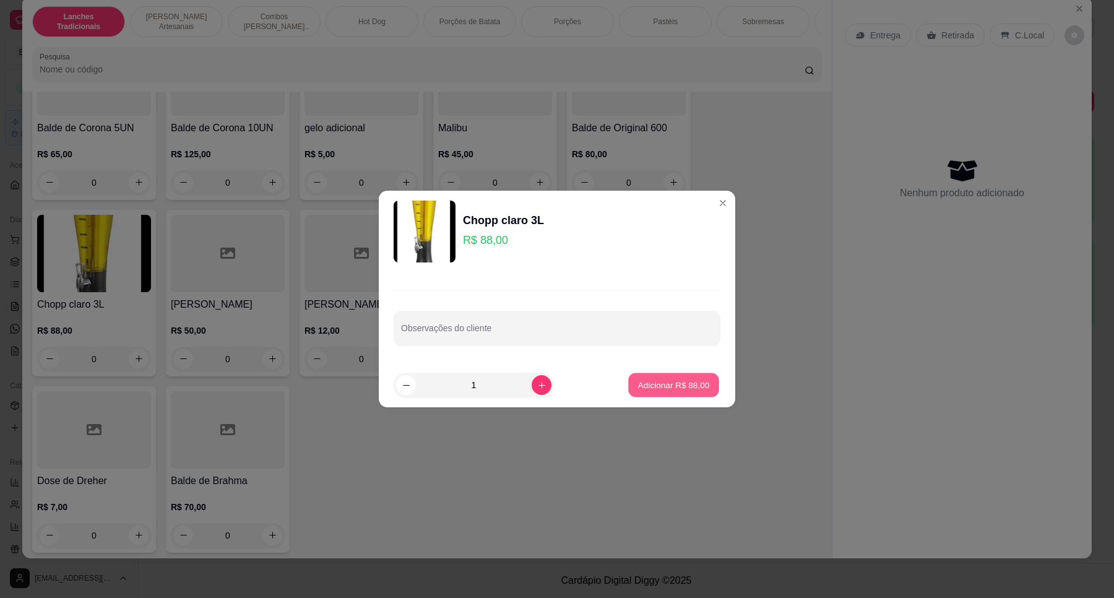
click at [655, 374] on button "Adicionar R$ 88,00" at bounding box center [673, 385] width 91 height 24
type input "1"
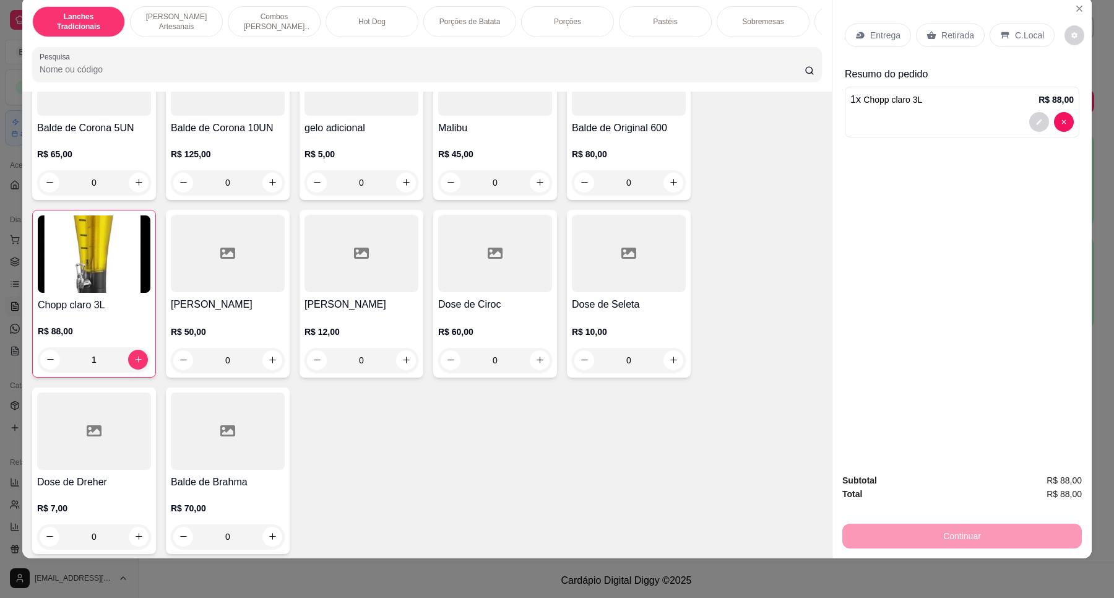
click at [942, 35] on p "Retirada" at bounding box center [957, 35] width 33 height 12
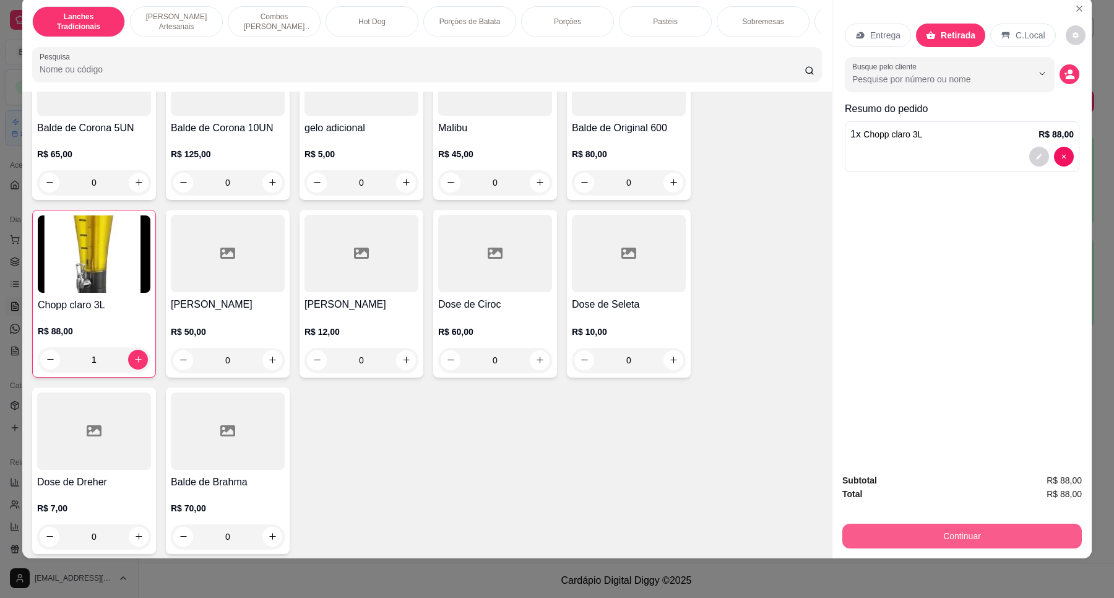
click at [990, 539] on button "Continuar" at bounding box center [961, 536] width 239 height 25
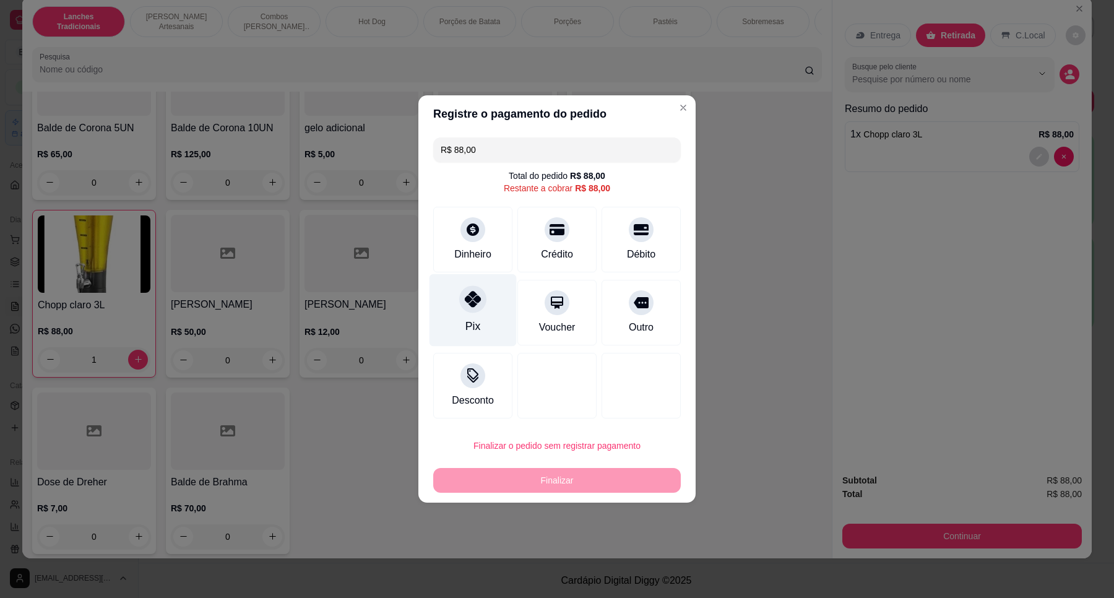
click at [455, 319] on div "Pix" at bounding box center [472, 310] width 87 height 72
type input "R$ 0,00"
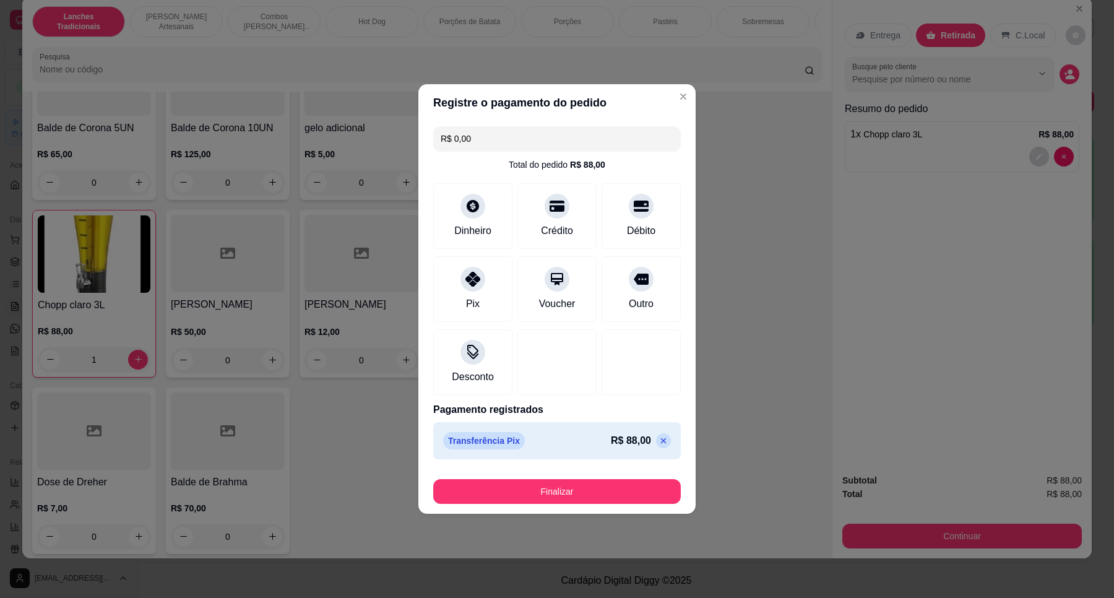
click at [638, 511] on footer "Finalizar" at bounding box center [556, 489] width 277 height 50
click at [601, 511] on footer "Finalizar" at bounding box center [556, 489] width 277 height 50
click at [593, 502] on button "Finalizar" at bounding box center [557, 491] width 248 height 25
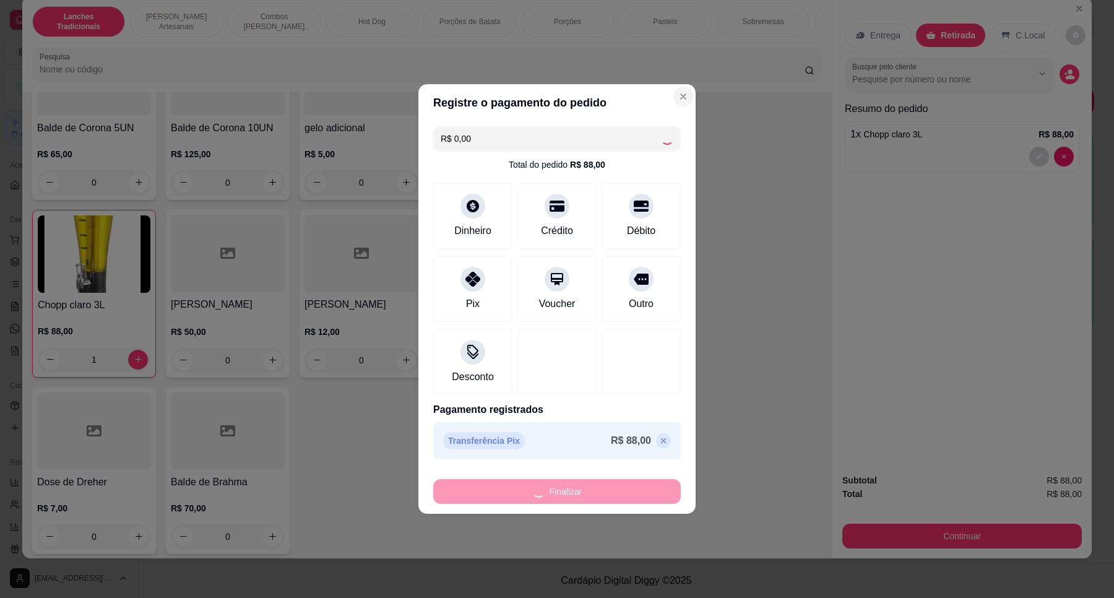
type input "0"
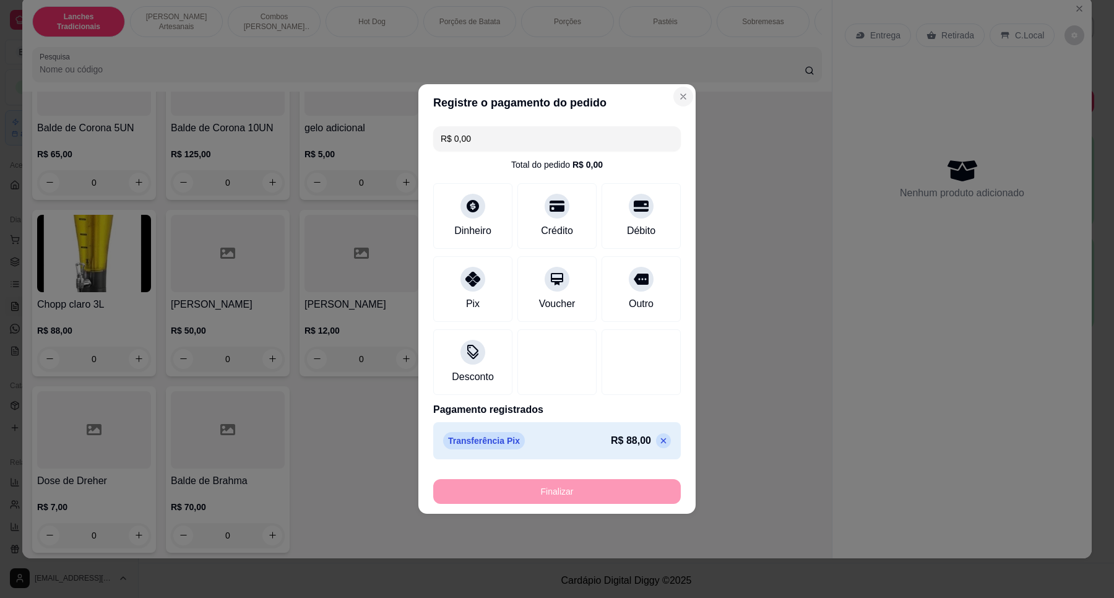
type input "-R$ 88,00"
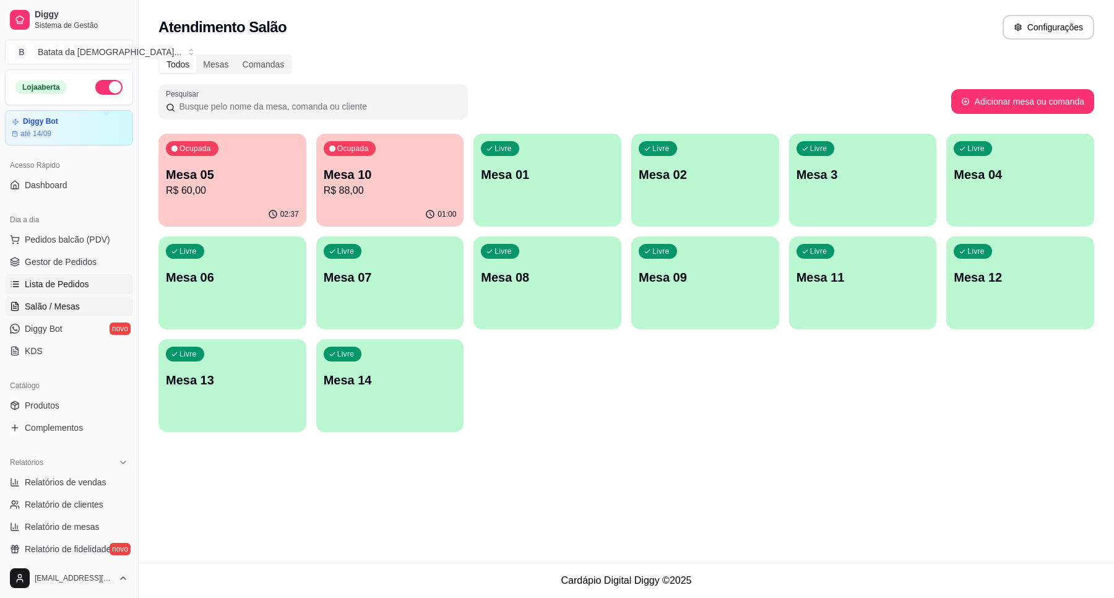
click at [78, 282] on span "Lista de Pedidos" at bounding box center [57, 284] width 64 height 12
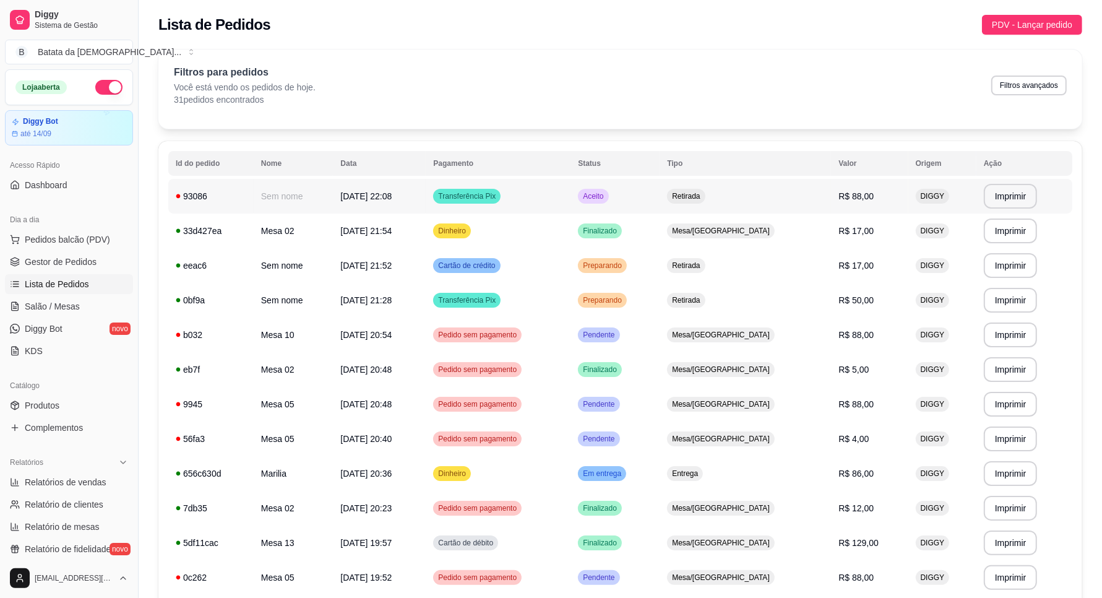
click at [705, 189] on div "Retirada" at bounding box center [686, 196] width 38 height 15
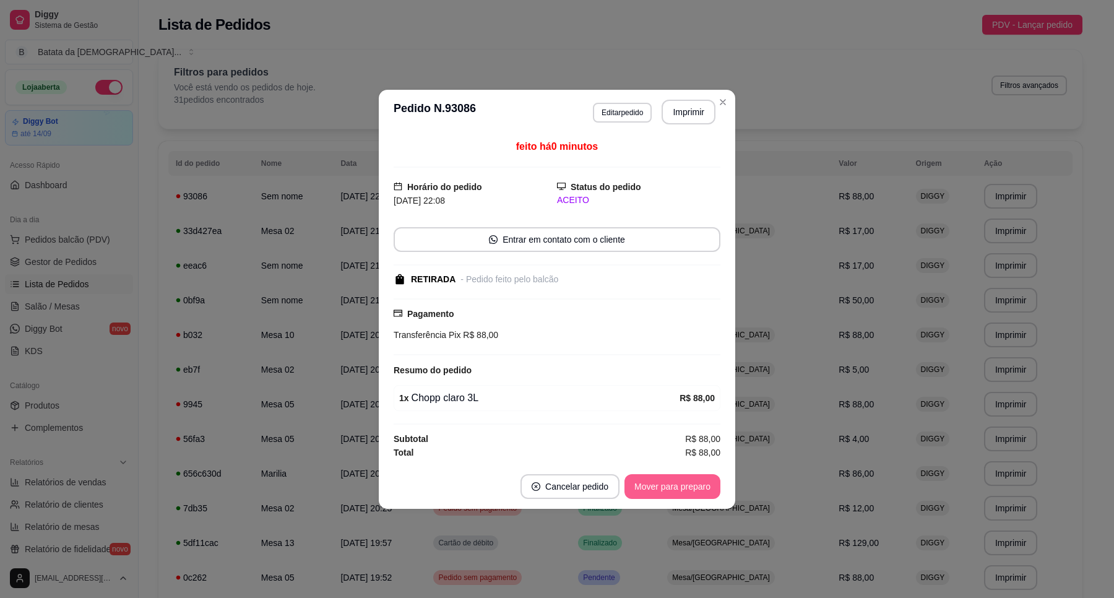
click at [703, 494] on button "Mover para preparo" at bounding box center [672, 486] width 96 height 25
click at [678, 489] on button "Mover para retirada disponível" at bounding box center [652, 486] width 137 height 25
click at [679, 489] on button "Mover para finalizado" at bounding box center [669, 486] width 103 height 25
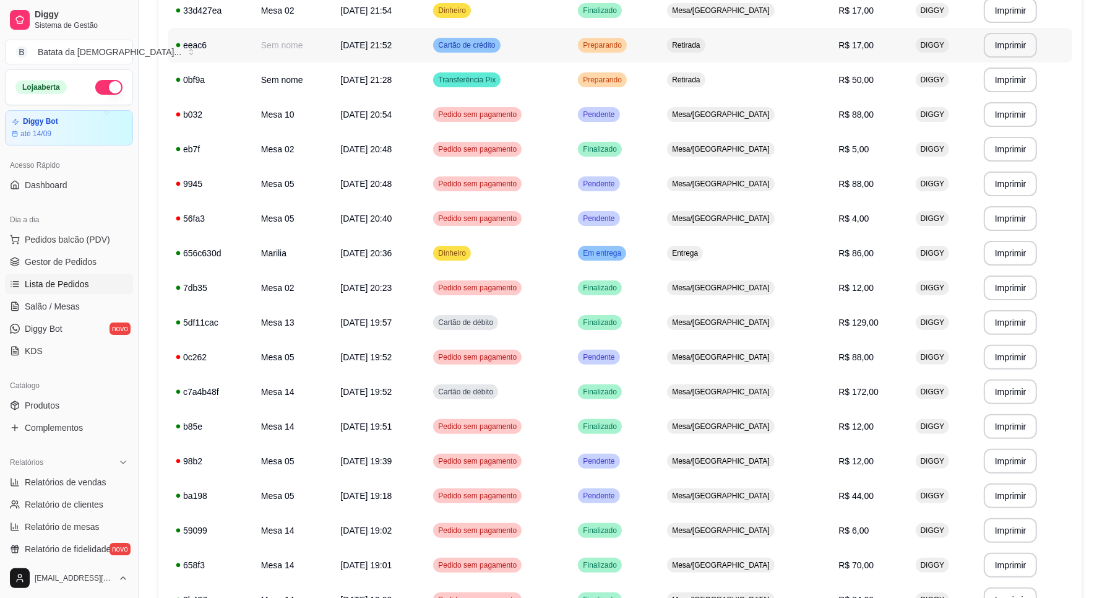
scroll to position [232, 0]
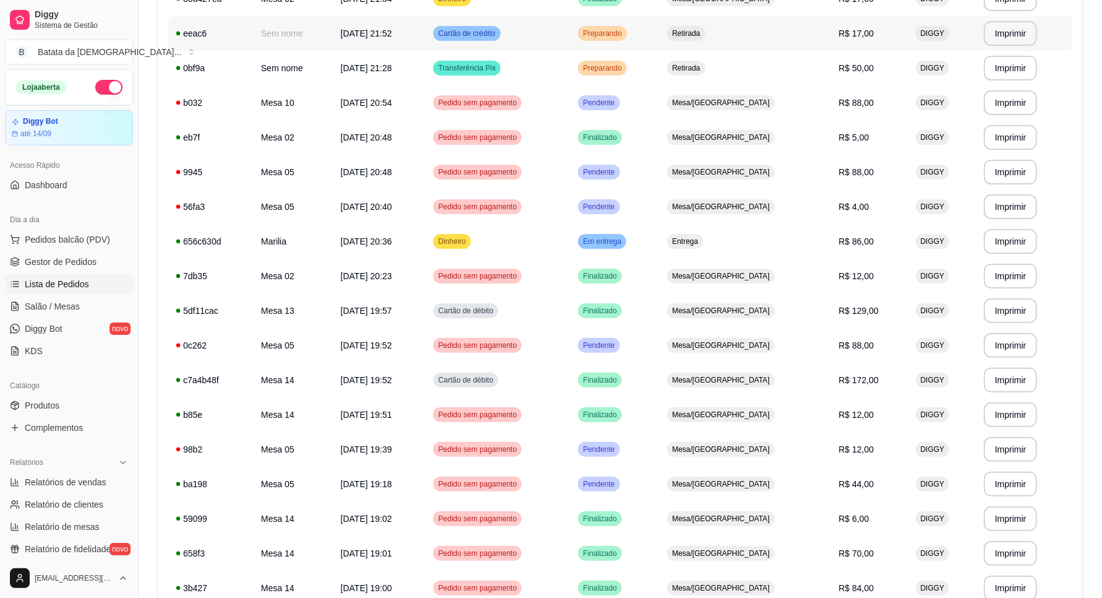
click at [702, 38] on span "Retirada" at bounding box center [686, 33] width 33 height 10
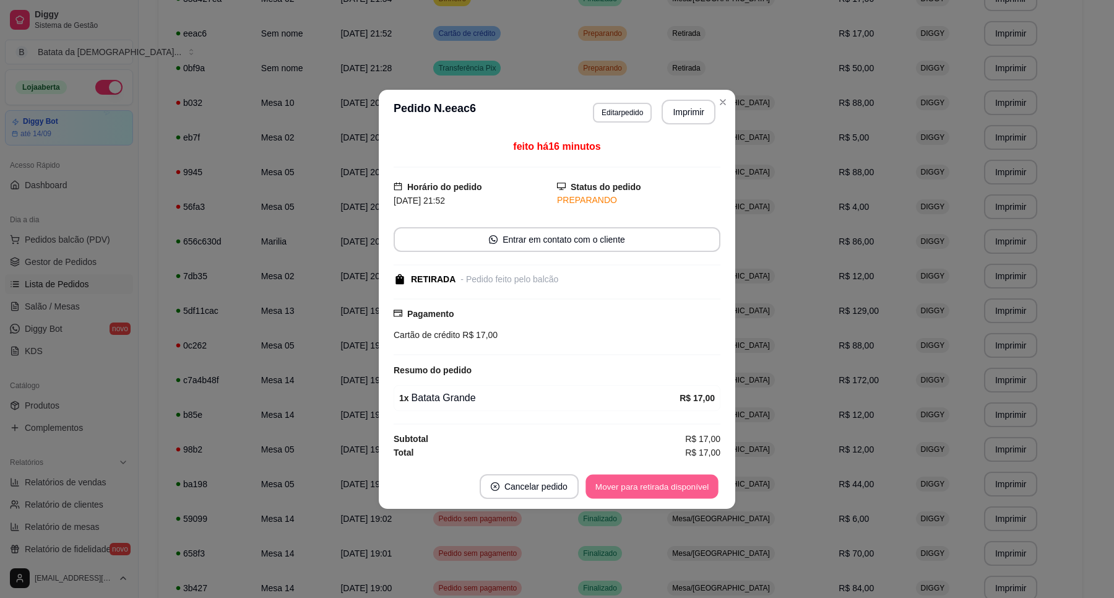
click at [661, 478] on button "Mover para retirada disponível" at bounding box center [651, 486] width 132 height 24
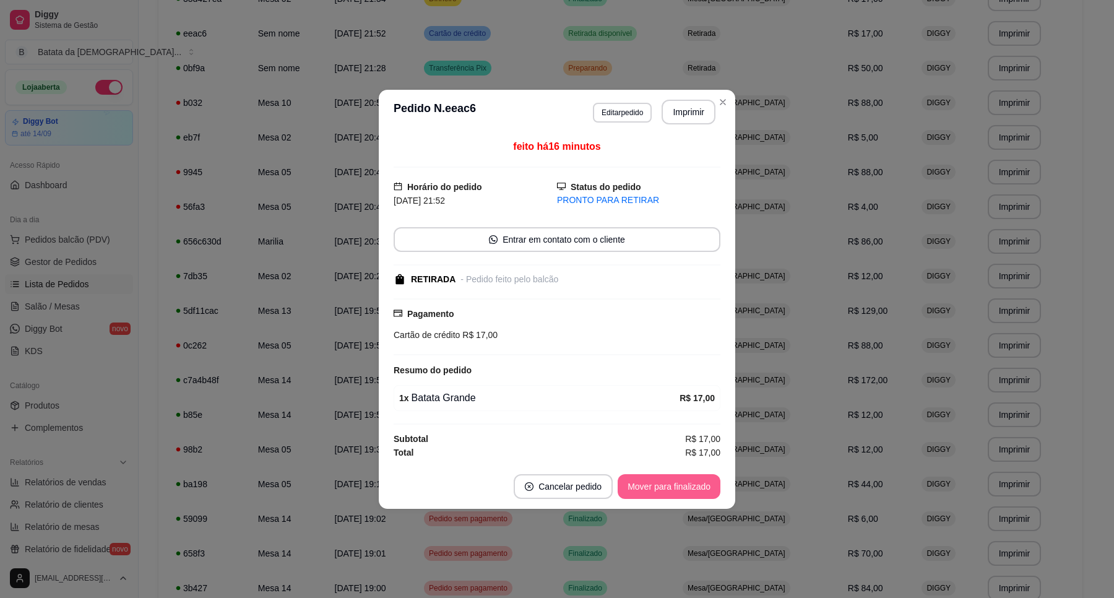
click at [666, 486] on button "Mover para finalizado" at bounding box center [669, 486] width 103 height 25
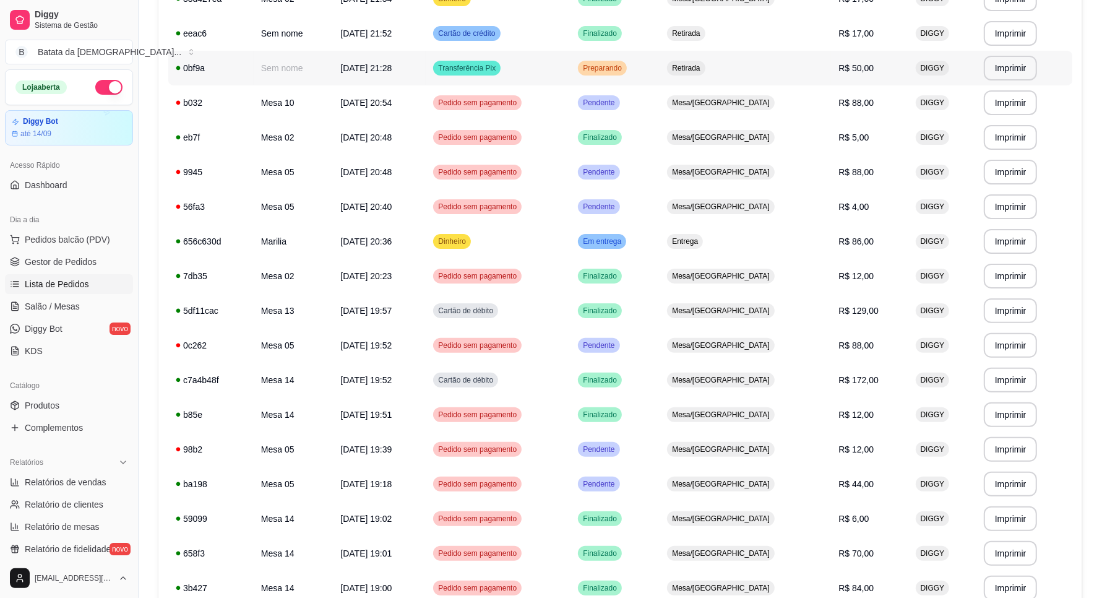
click at [718, 54] on td "Retirada" at bounding box center [745, 68] width 171 height 35
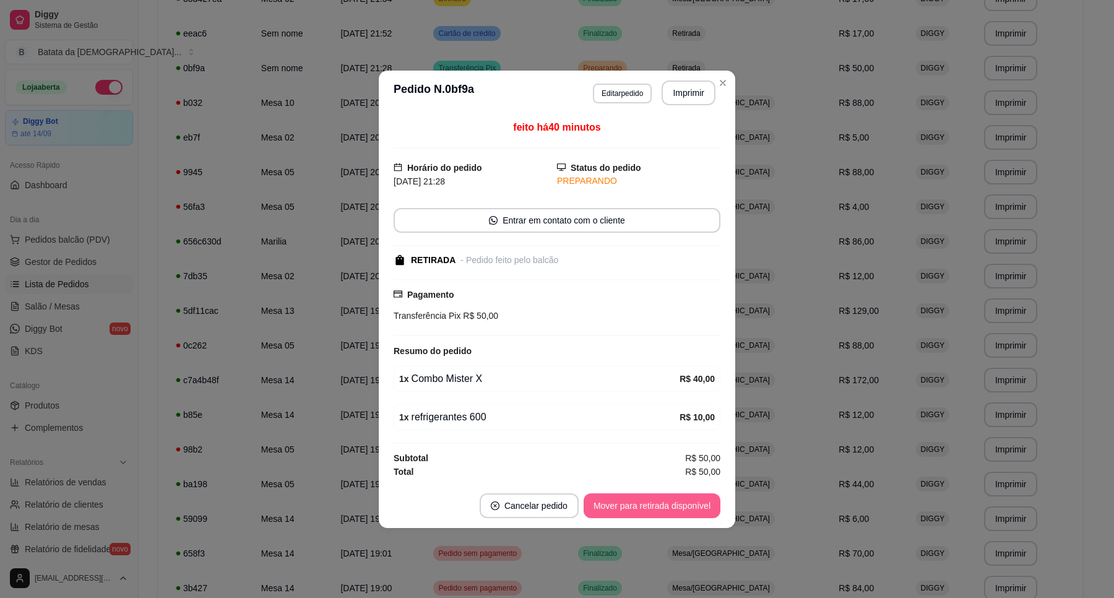
click at [635, 499] on button "Mover para retirada disponível" at bounding box center [652, 505] width 137 height 25
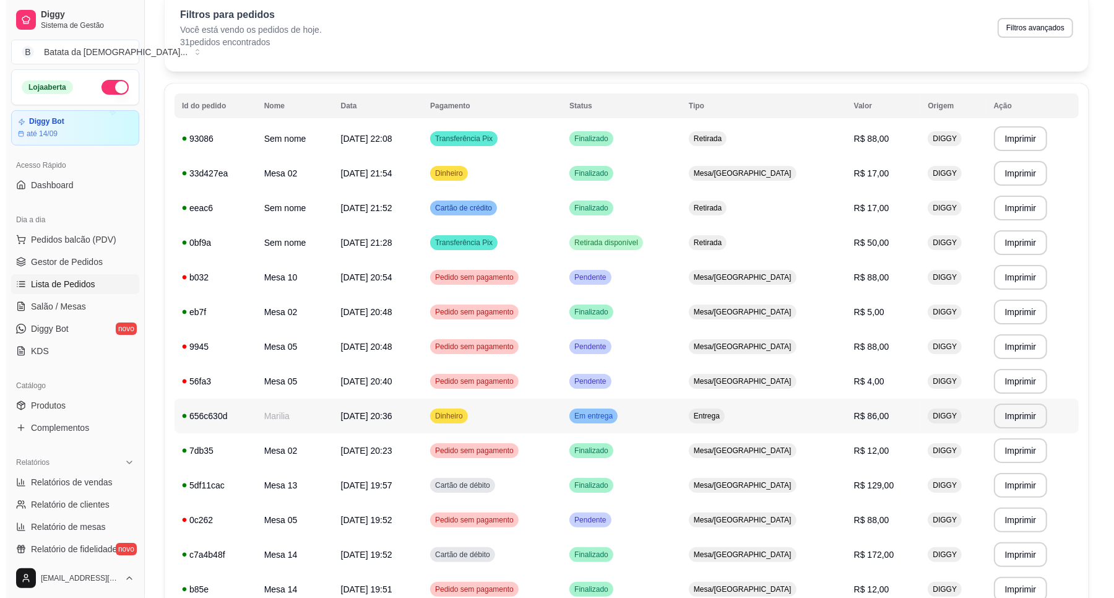
scroll to position [0, 0]
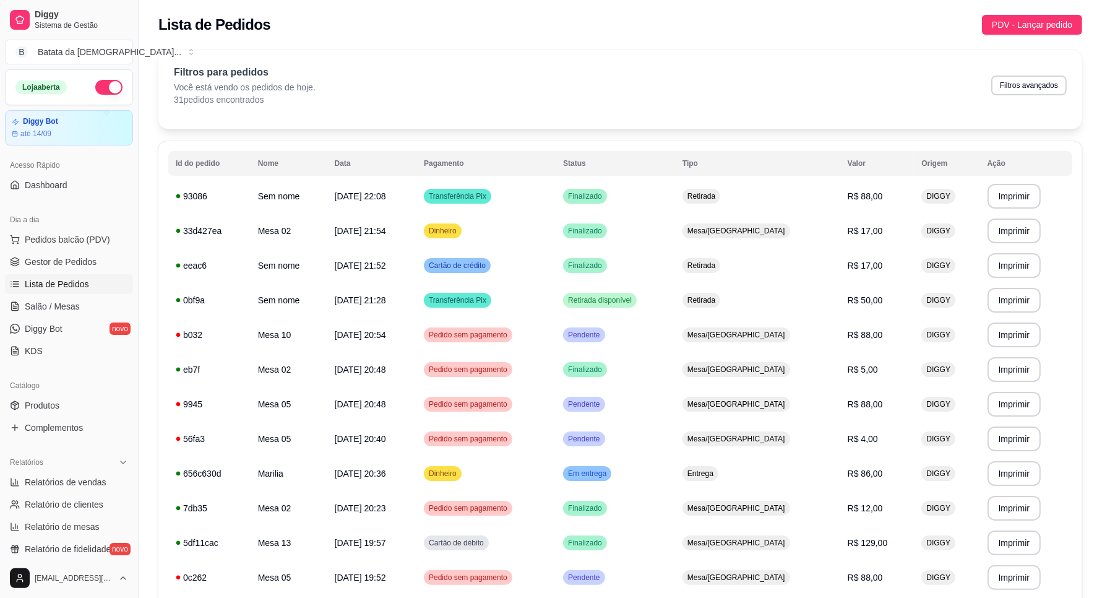
click at [51, 227] on div "Dia a dia" at bounding box center [69, 220] width 128 height 20
click at [71, 245] on span "Pedidos balcão (PDV)" at bounding box center [67, 239] width 85 height 12
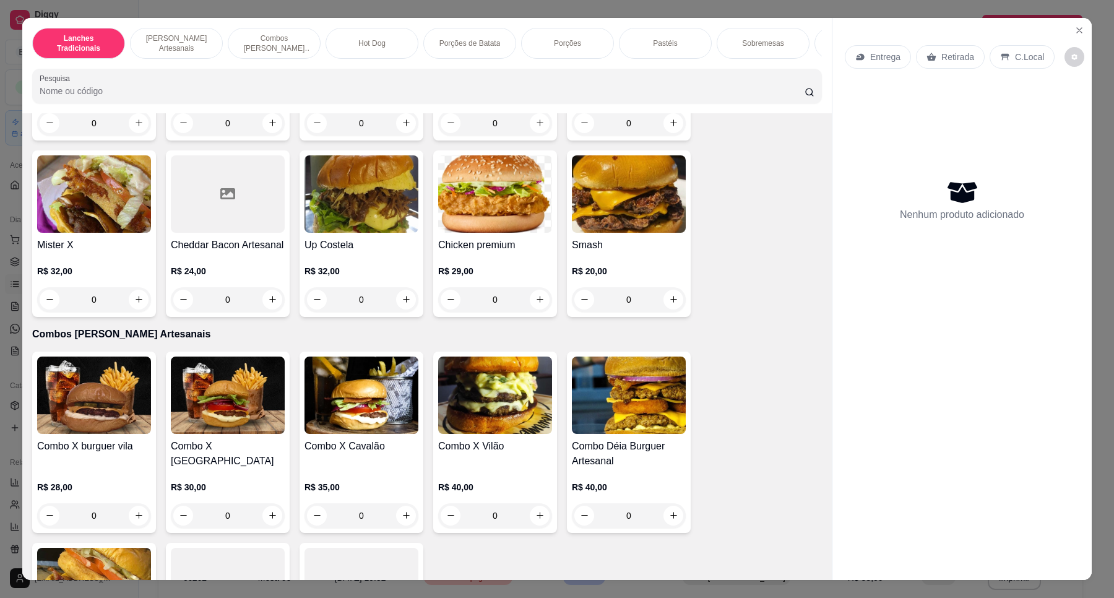
scroll to position [619, 0]
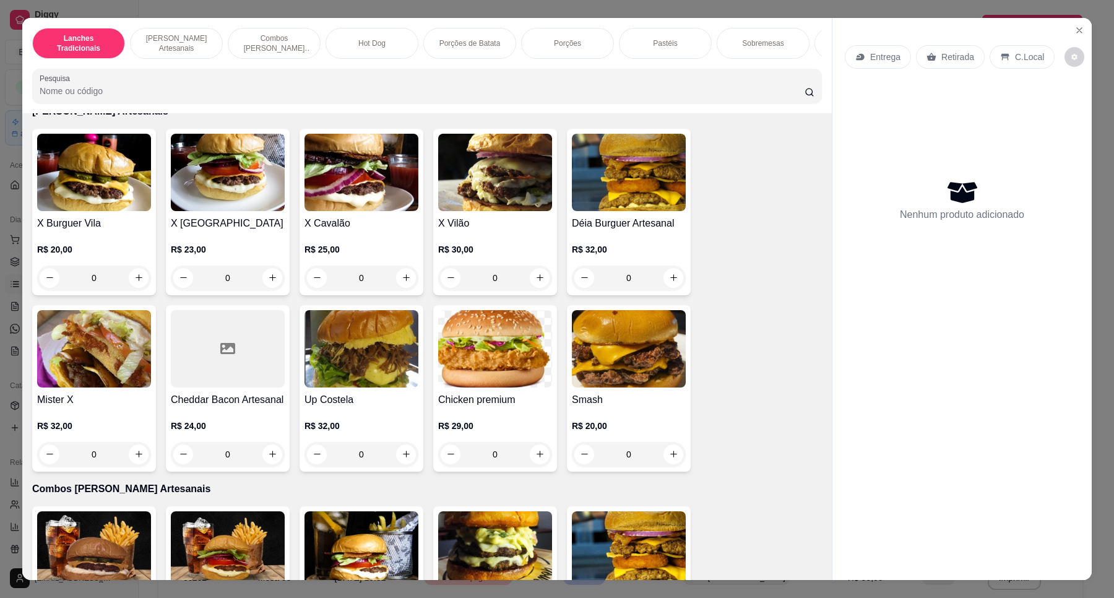
click at [319, 199] on img at bounding box center [361, 172] width 114 height 77
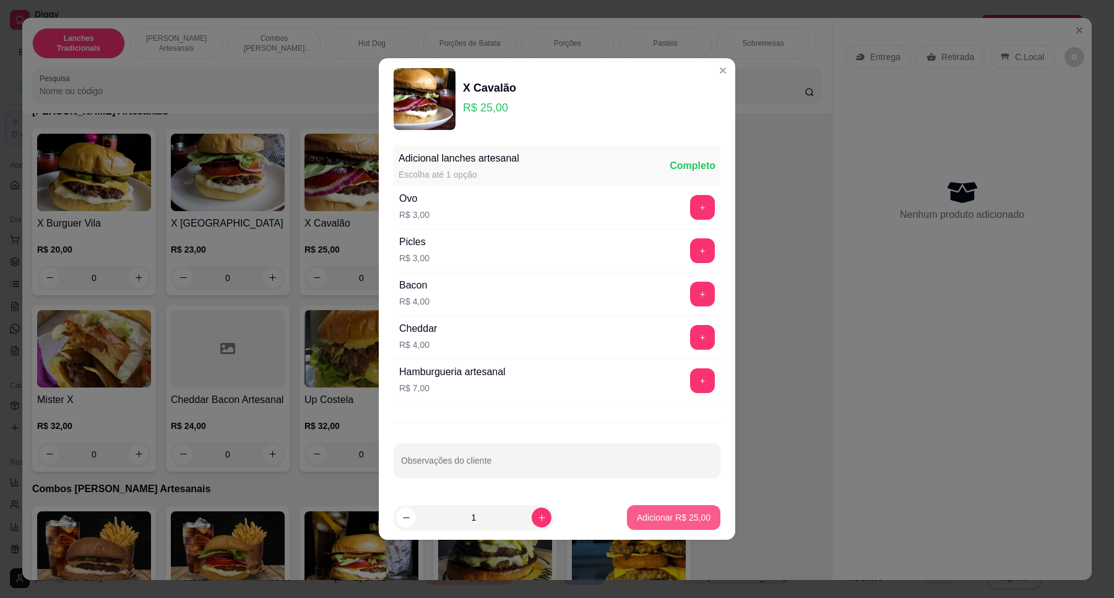
click at [637, 523] on p "Adicionar R$ 25,00" at bounding box center [674, 517] width 74 height 12
type input "1"
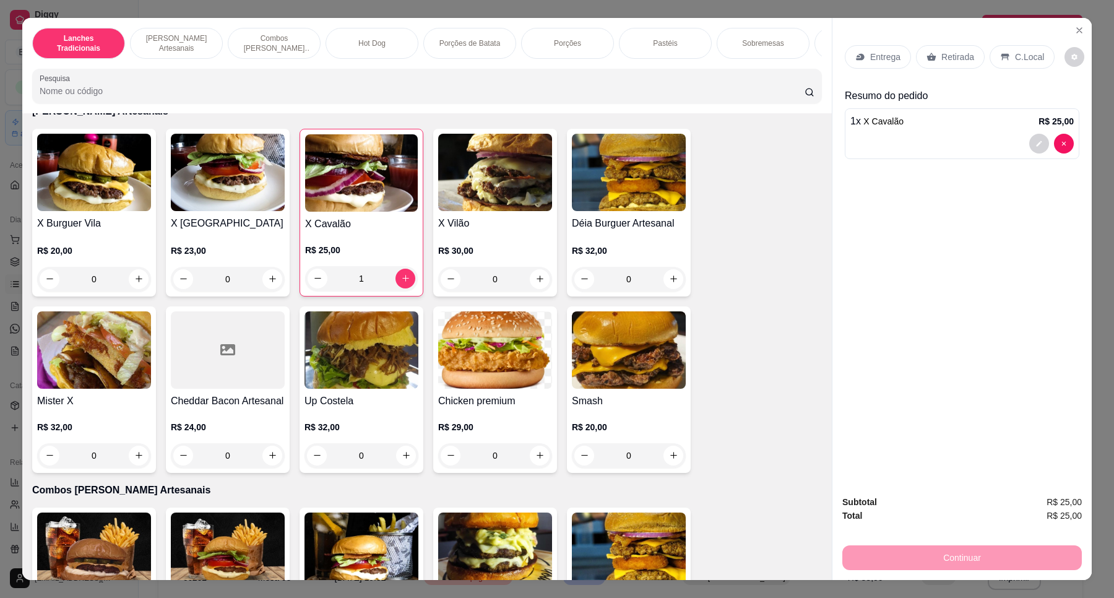
click at [1001, 46] on div "C.Local" at bounding box center [1021, 57] width 65 height 24
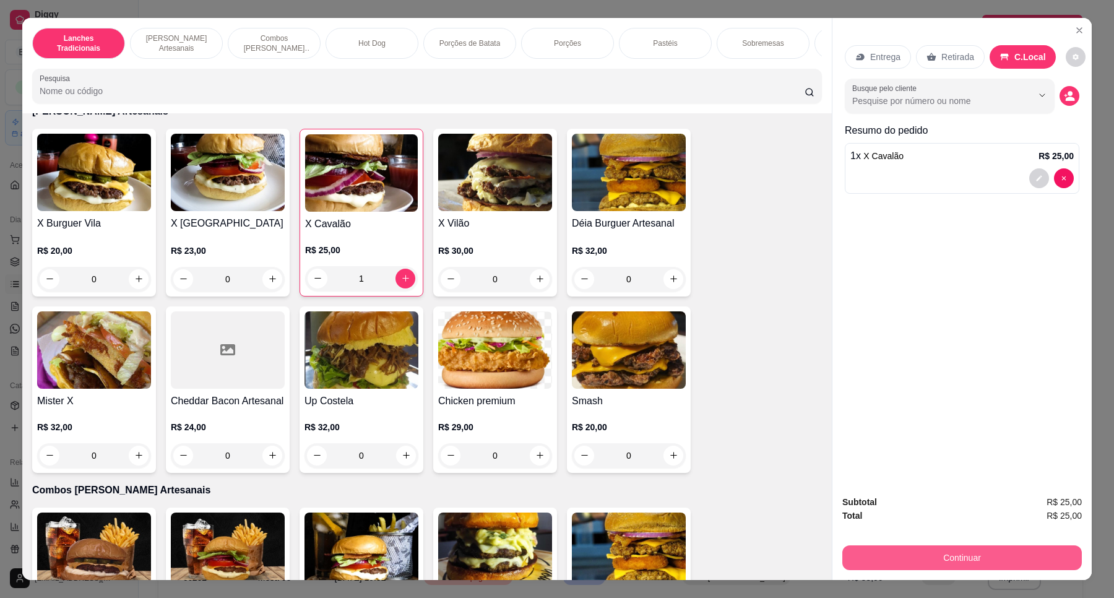
click at [1015, 546] on button "Continuar" at bounding box center [961, 557] width 239 height 25
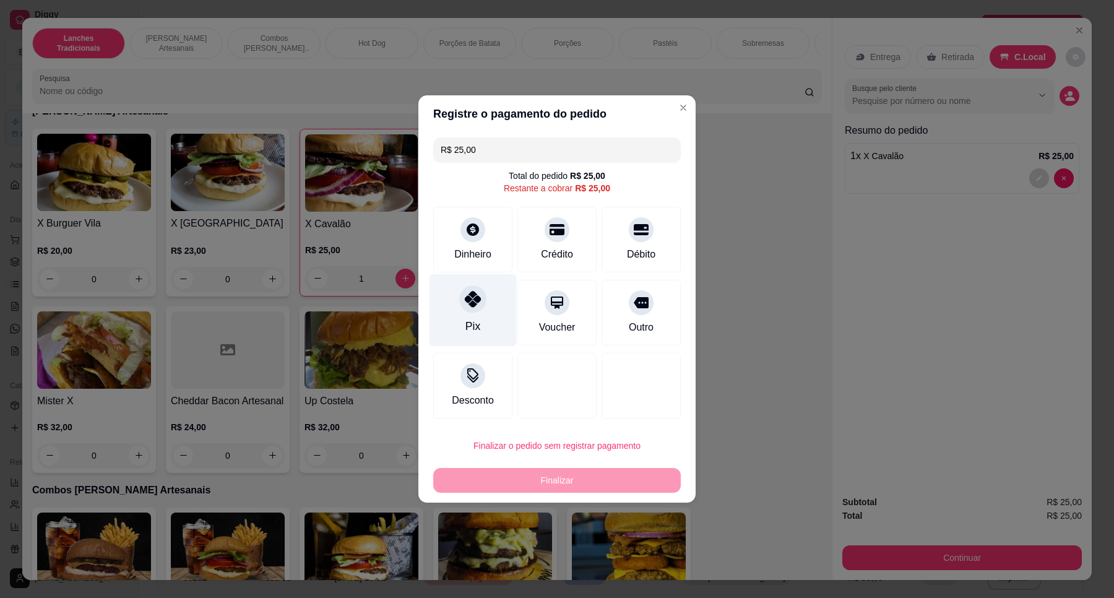
click at [470, 322] on div "Pix" at bounding box center [472, 326] width 15 height 16
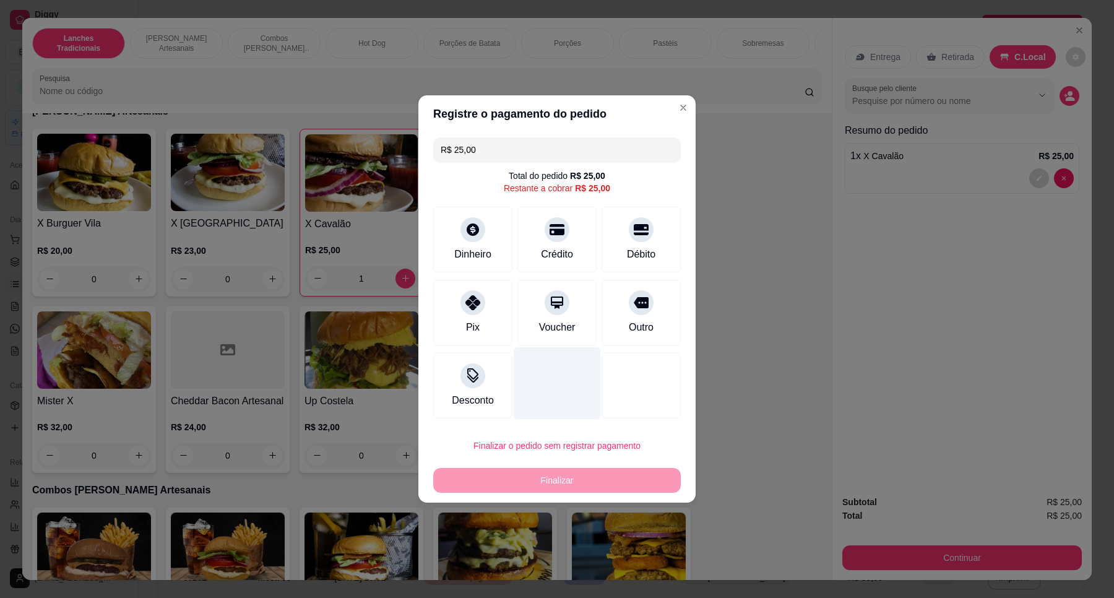
type input "R$ 0,00"
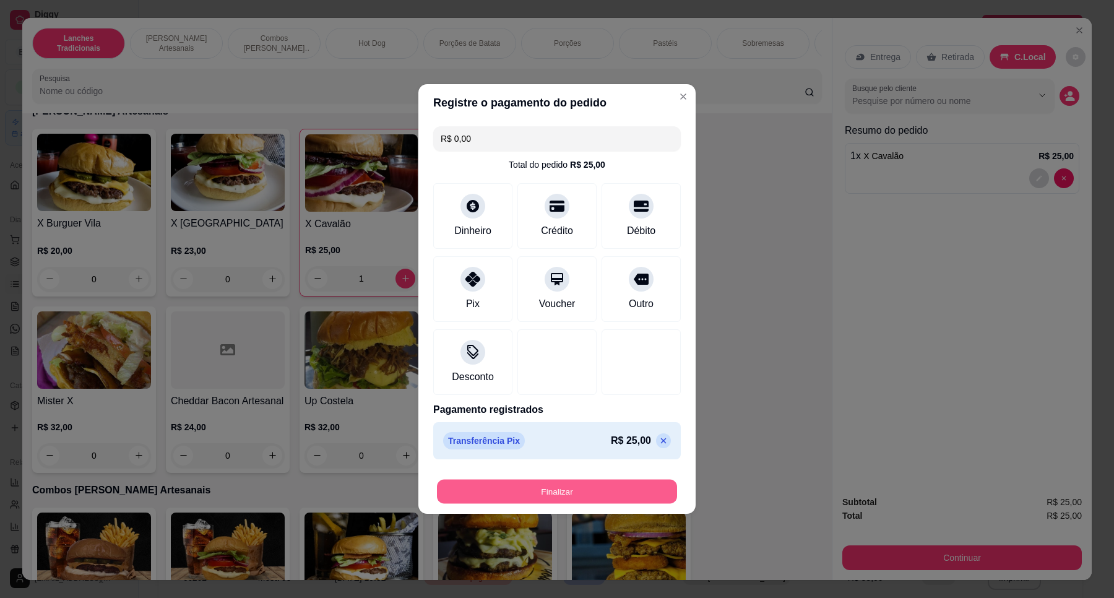
click at [588, 480] on button "Finalizar" at bounding box center [557, 492] width 240 height 24
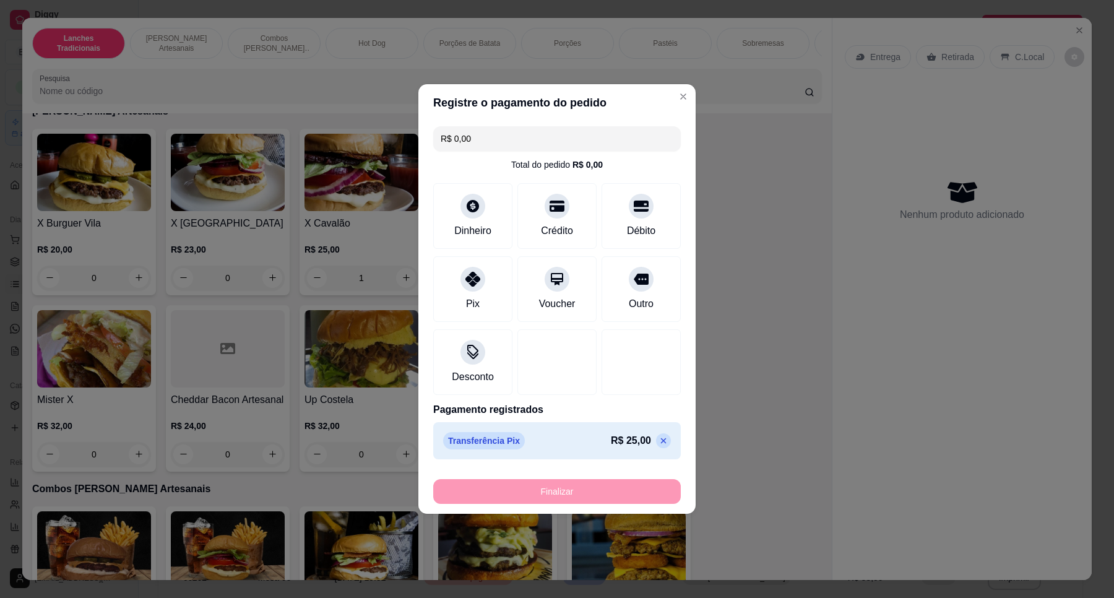
type input "0"
type input "-R$ 25,00"
click at [673, 101] on div "Filtros para pedidos Você está vendo os pedidos de hoje. 31 pedidos encontrados…" at bounding box center [620, 85] width 893 height 41
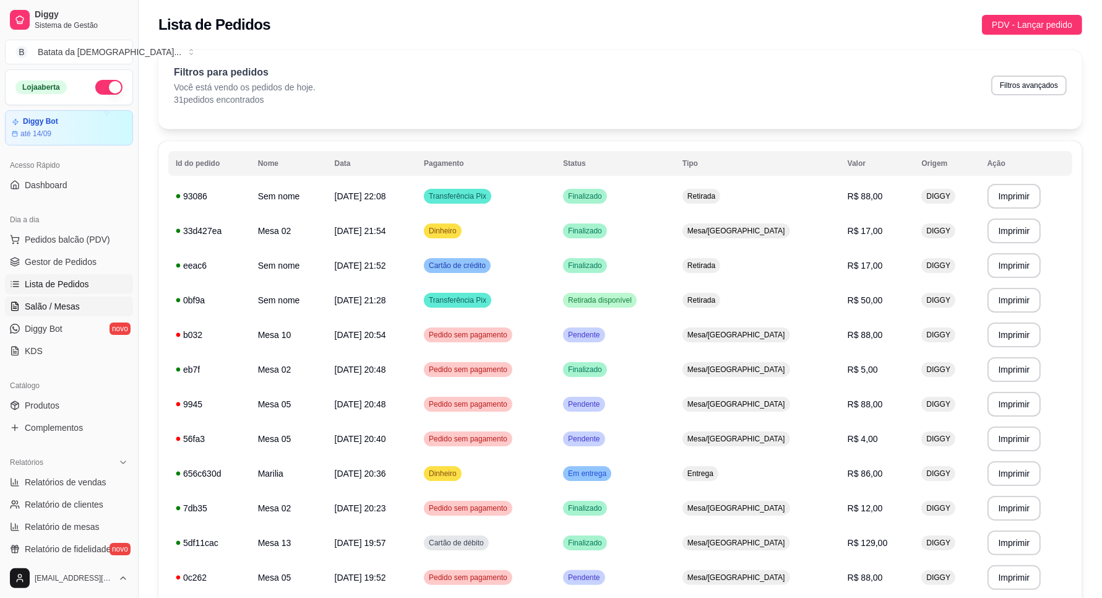
click at [41, 304] on span "Salão / Mesas" at bounding box center [52, 306] width 55 height 12
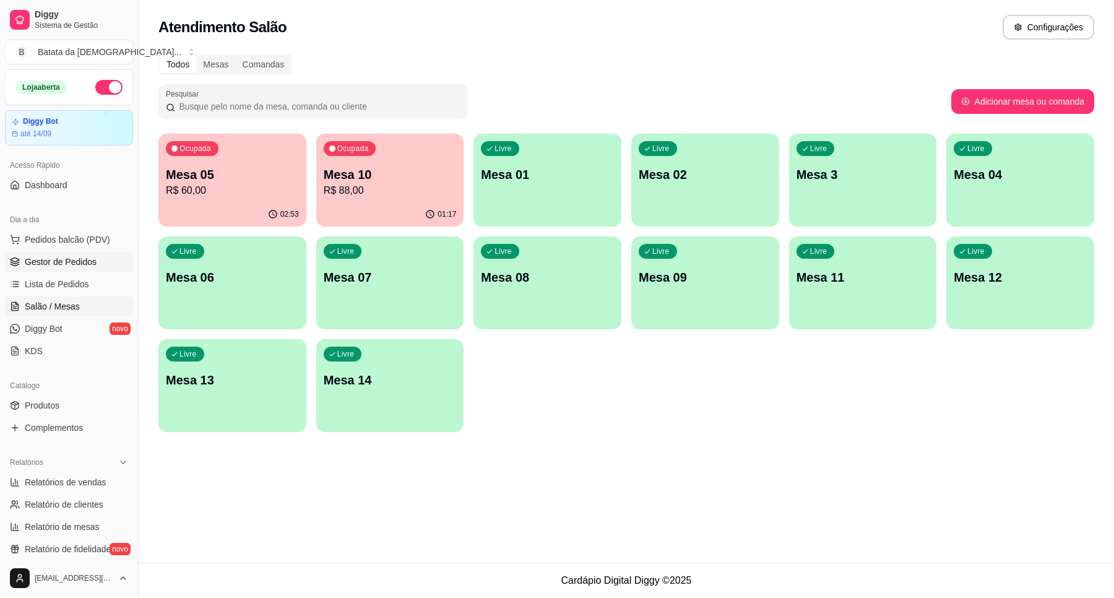
click at [74, 259] on span "Gestor de Pedidos" at bounding box center [61, 262] width 72 height 12
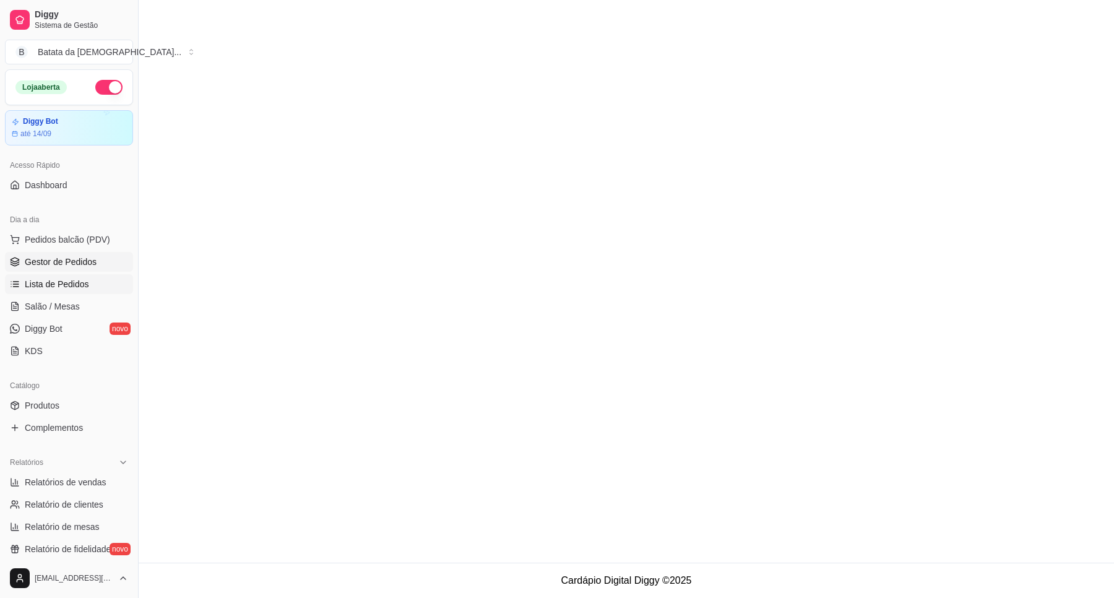
click at [70, 291] on link "Lista de Pedidos" at bounding box center [69, 284] width 128 height 20
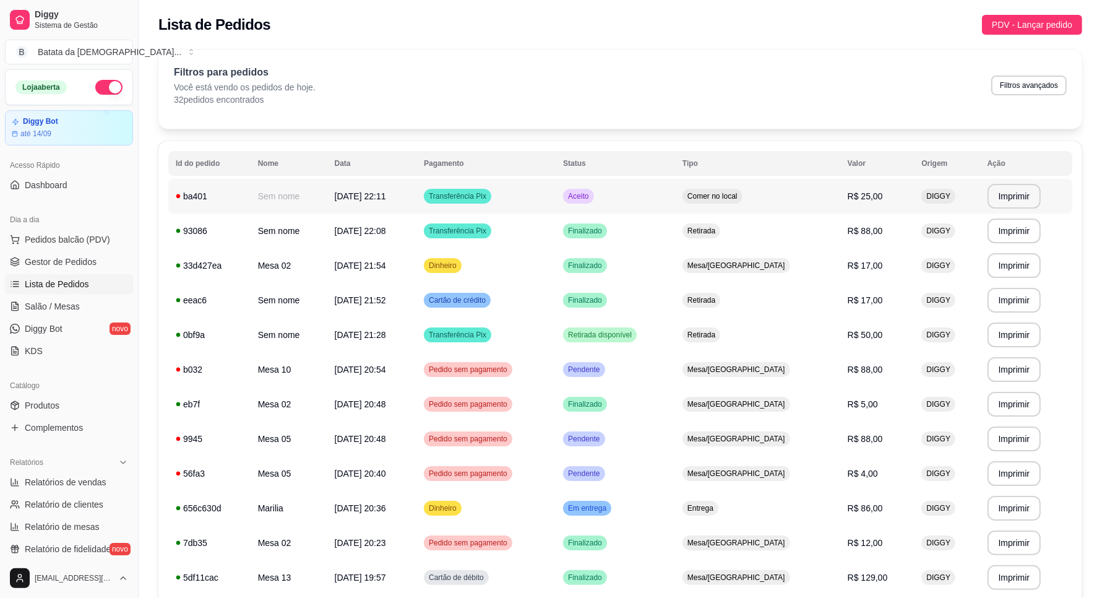
click at [556, 186] on td "Transferência Pix" at bounding box center [485, 196] width 139 height 35
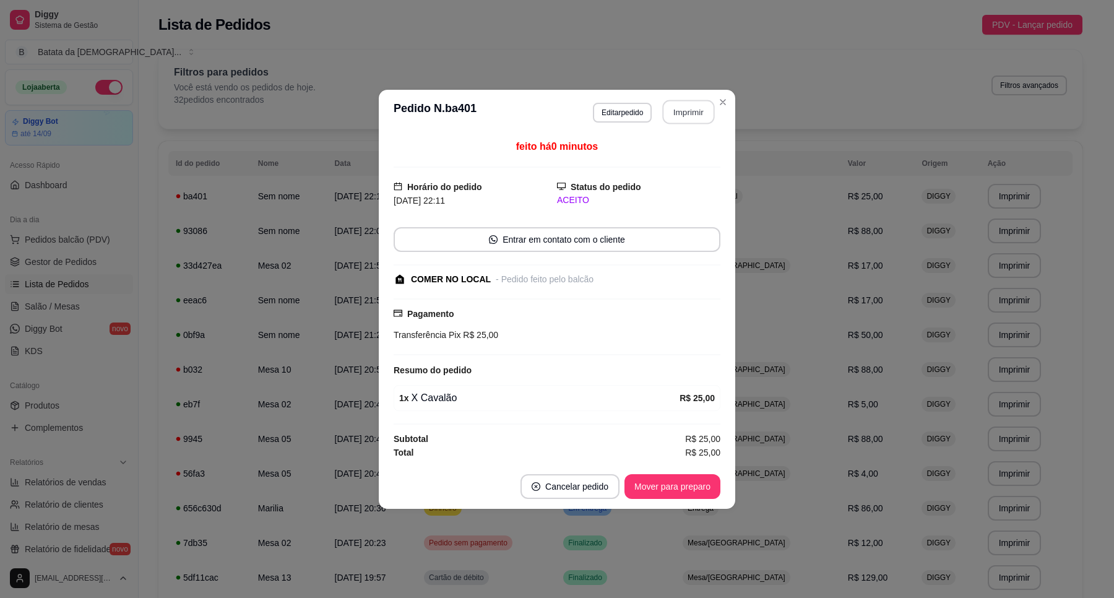
click at [687, 109] on button "Imprimir" at bounding box center [689, 112] width 52 height 24
click at [670, 496] on button "Mover para preparo" at bounding box center [672, 486] width 96 height 25
click at [655, 472] on footer "Cancelar pedido Mover para retirada disponível" at bounding box center [557, 486] width 356 height 45
click at [654, 491] on button "Mover para retirada disponível" at bounding box center [652, 486] width 137 height 25
click at [654, 491] on button "Mover para finalizado" at bounding box center [669, 486] width 103 height 25
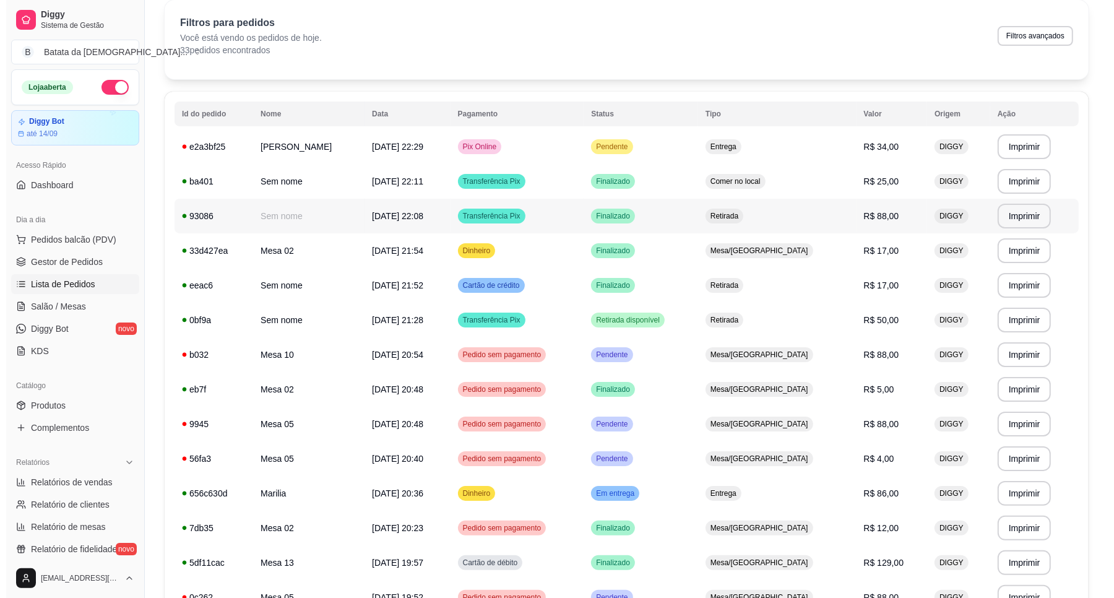
scroll to position [77, 0]
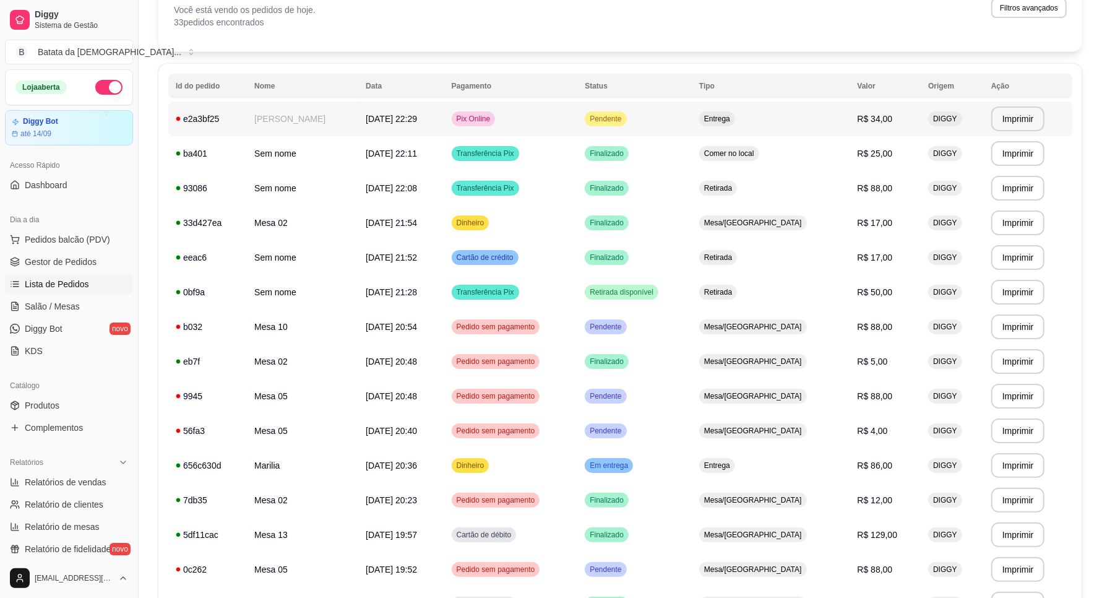
click at [671, 123] on td "Pendente" at bounding box center [634, 118] width 114 height 35
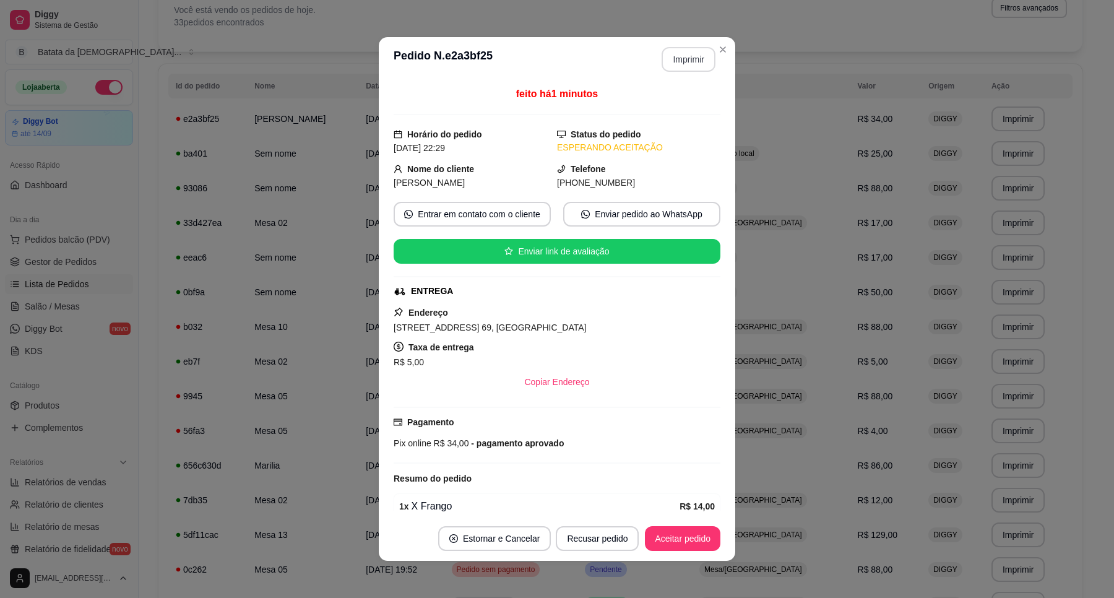
click at [691, 46] on header "**********" at bounding box center [557, 59] width 356 height 45
click at [691, 59] on button "Imprimir" at bounding box center [688, 59] width 54 height 25
click at [674, 540] on button "Aceitar pedido" at bounding box center [682, 539] width 73 height 24
click at [678, 539] on button "Aceitar pedido" at bounding box center [682, 538] width 75 height 25
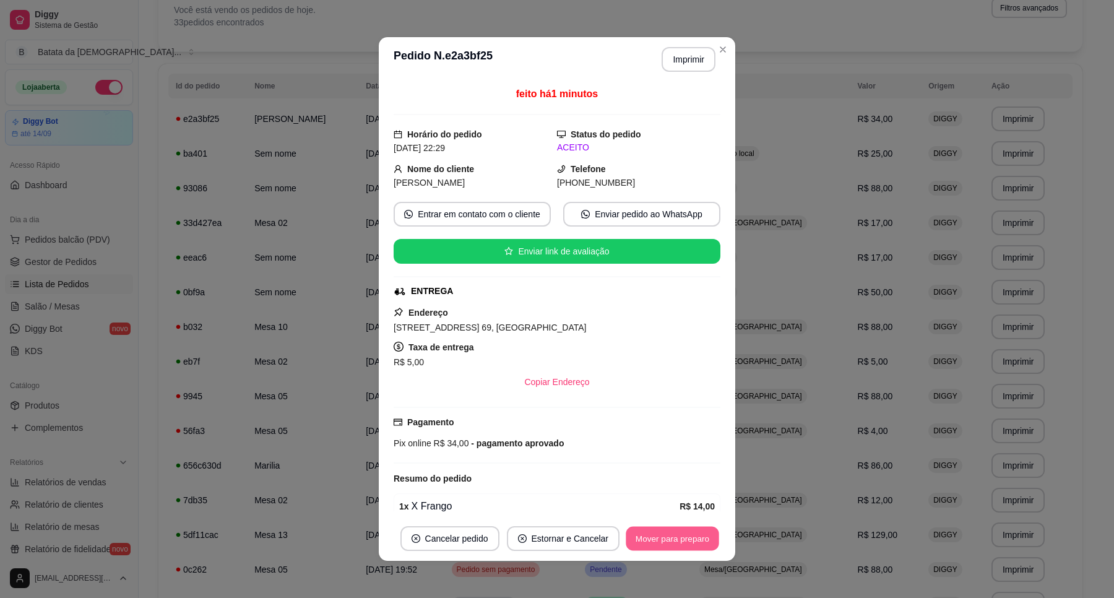
click at [678, 543] on button "Mover para preparo" at bounding box center [672, 539] width 93 height 24
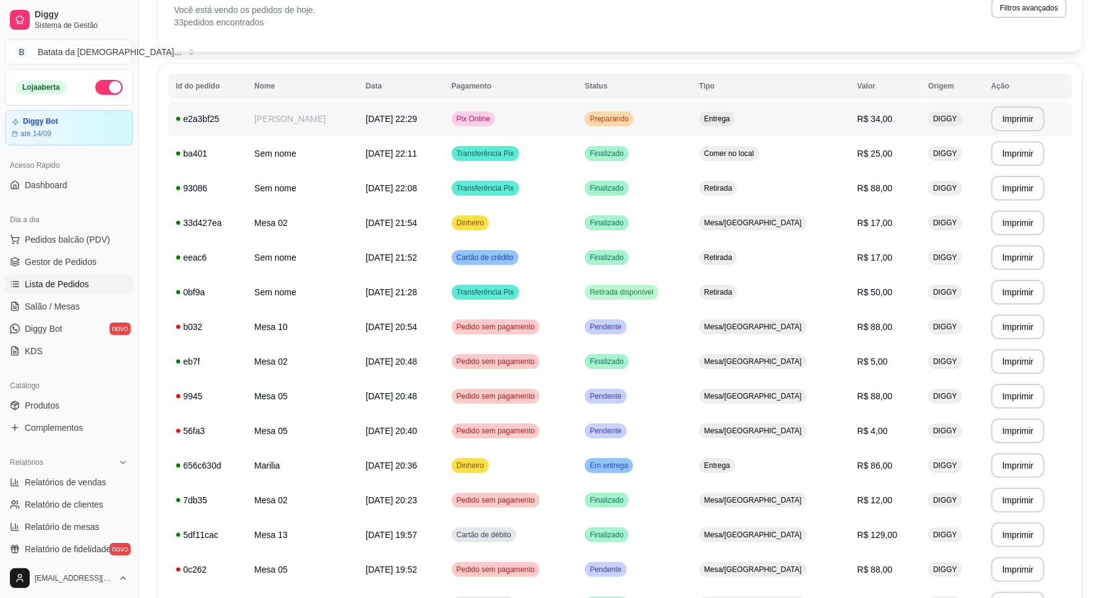
click at [682, 116] on td "Preparando" at bounding box center [634, 118] width 114 height 35
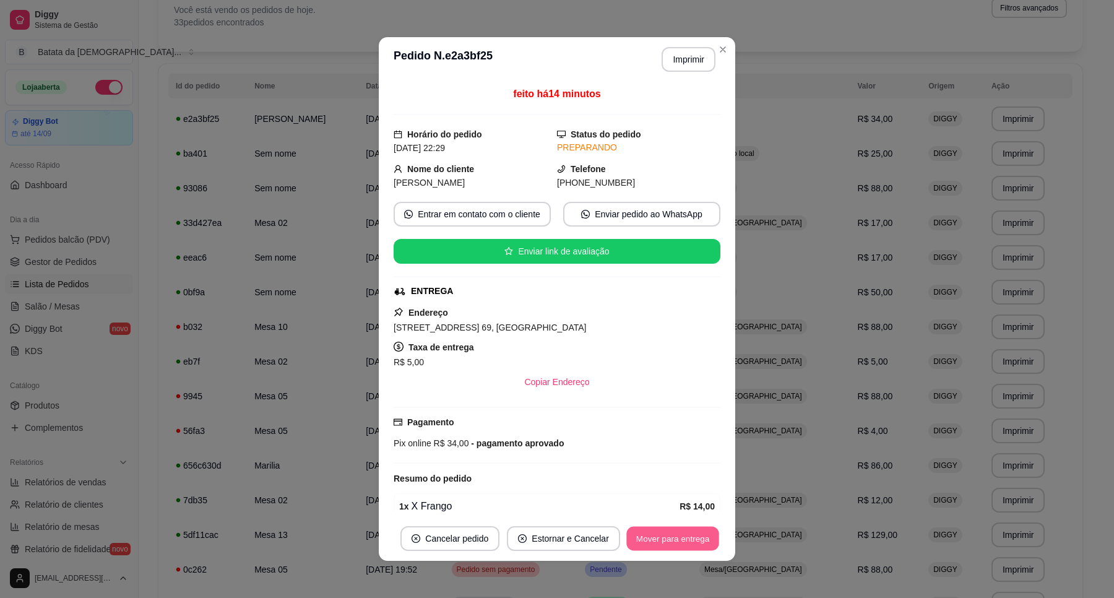
click at [678, 528] on button "Mover para entrega" at bounding box center [672, 539] width 93 height 24
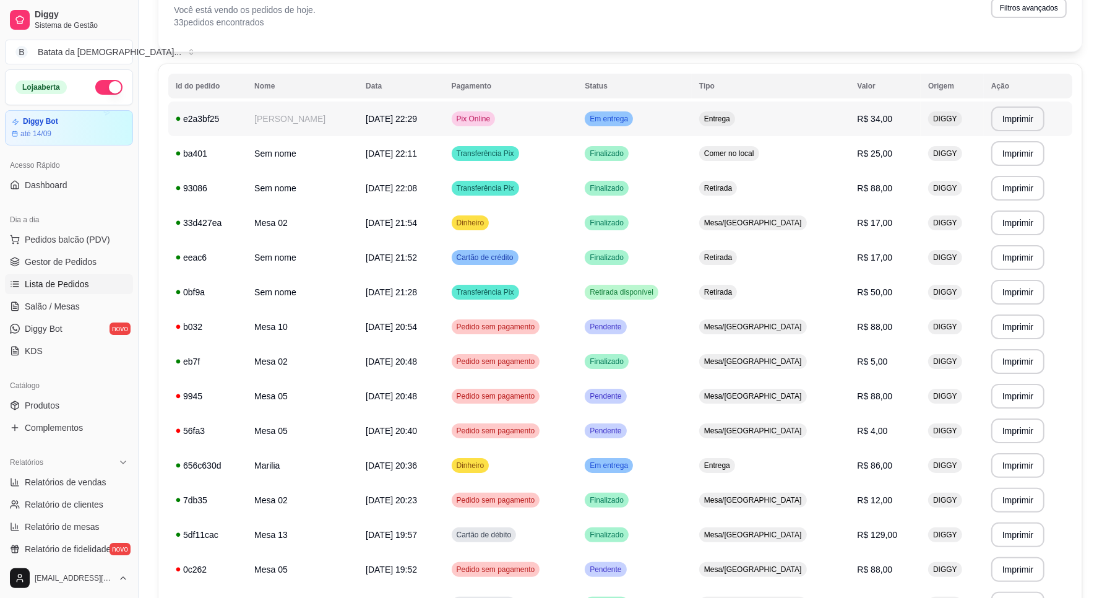
click at [578, 119] on td "Pix Online" at bounding box center [511, 118] width 134 height 35
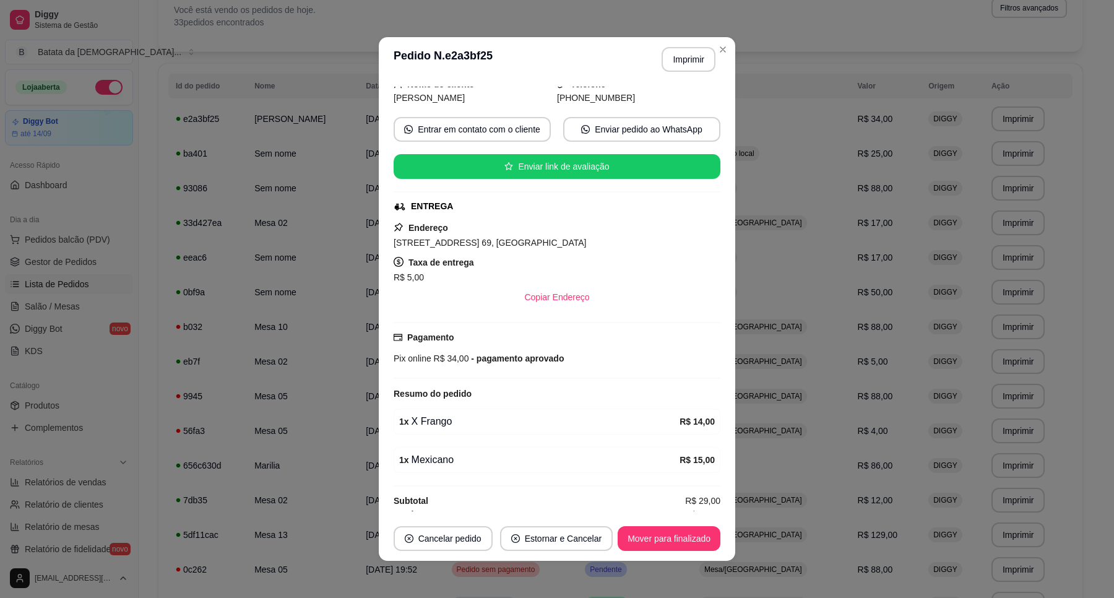
scroll to position [100, 0]
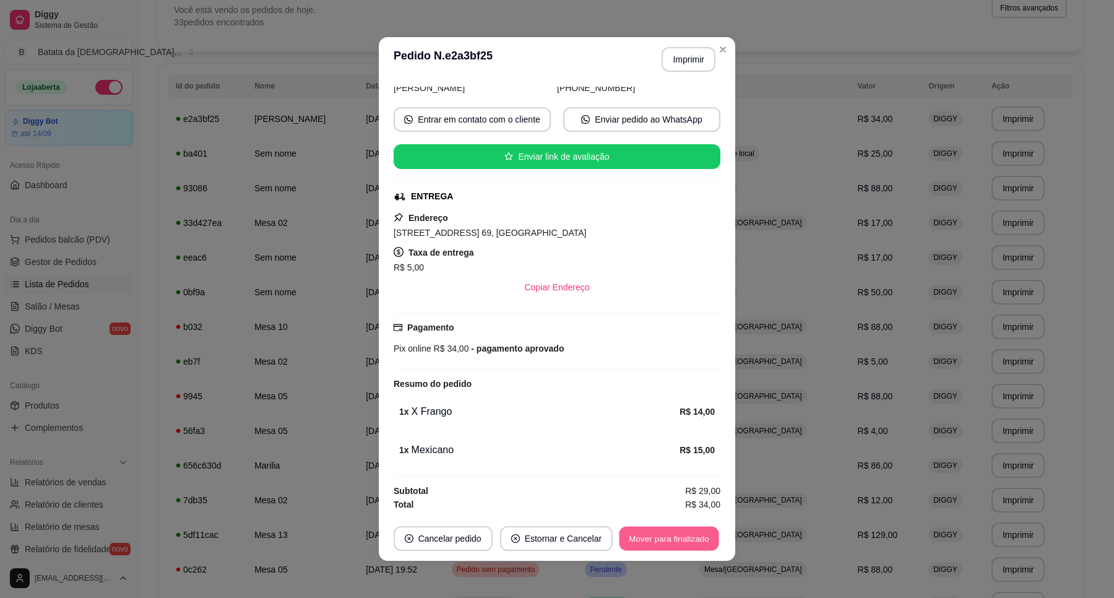
click at [675, 530] on button "Mover para finalizado" at bounding box center [669, 539] width 100 height 24
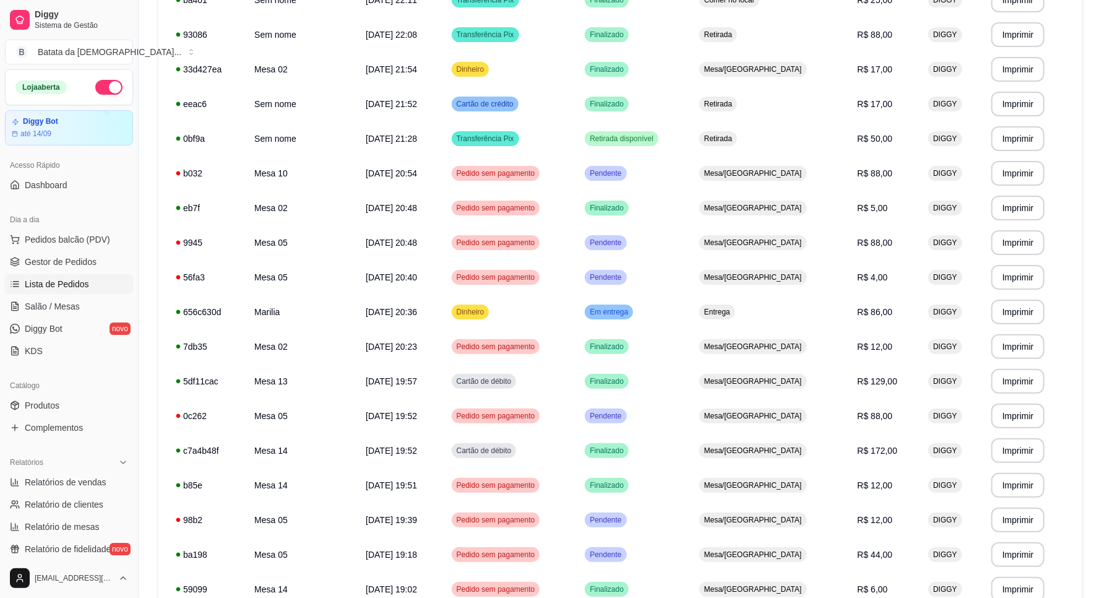
scroll to position [232, 0]
